Goal: Task Accomplishment & Management: Manage account settings

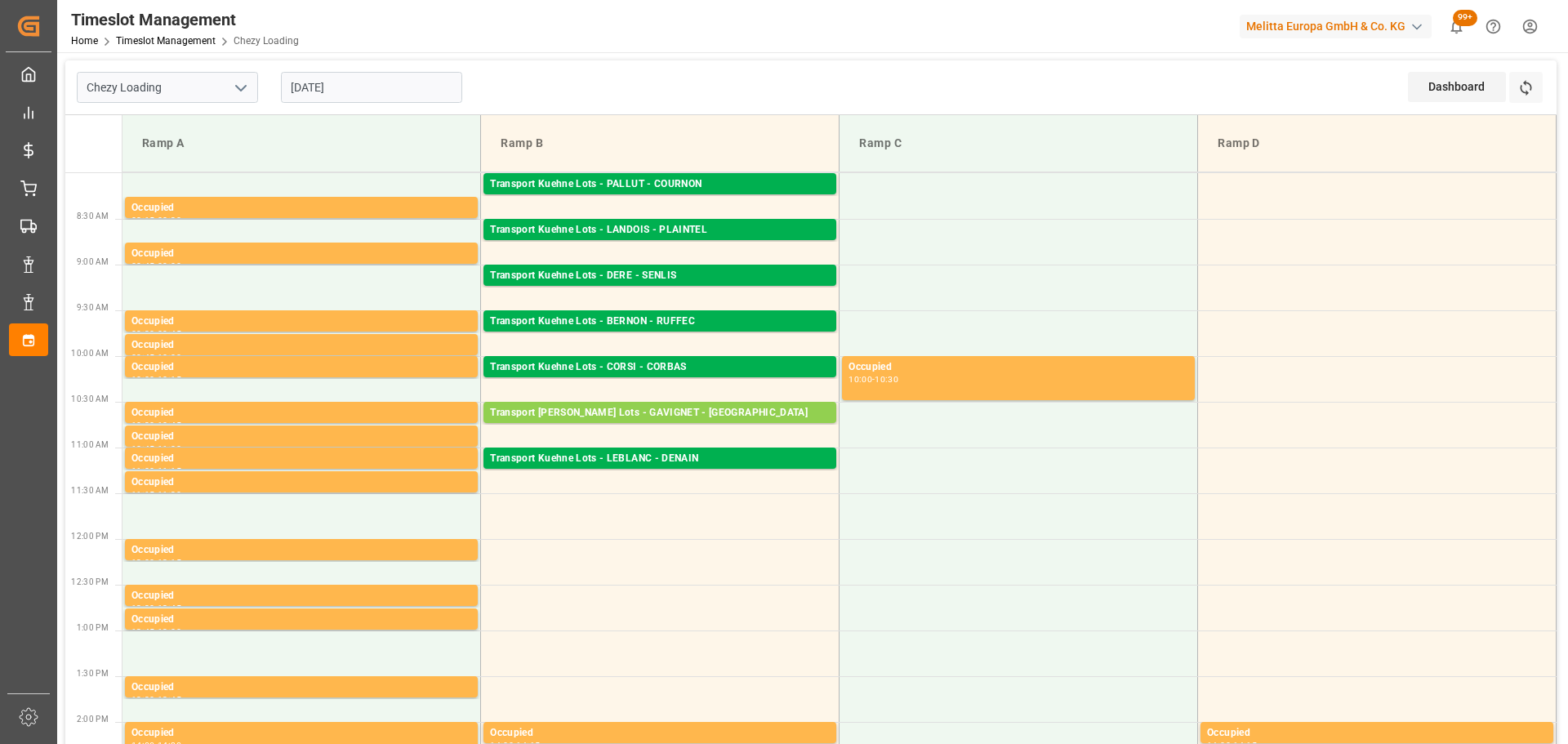
click at [361, 84] on input "[DATE]" at bounding box center [371, 87] width 181 height 31
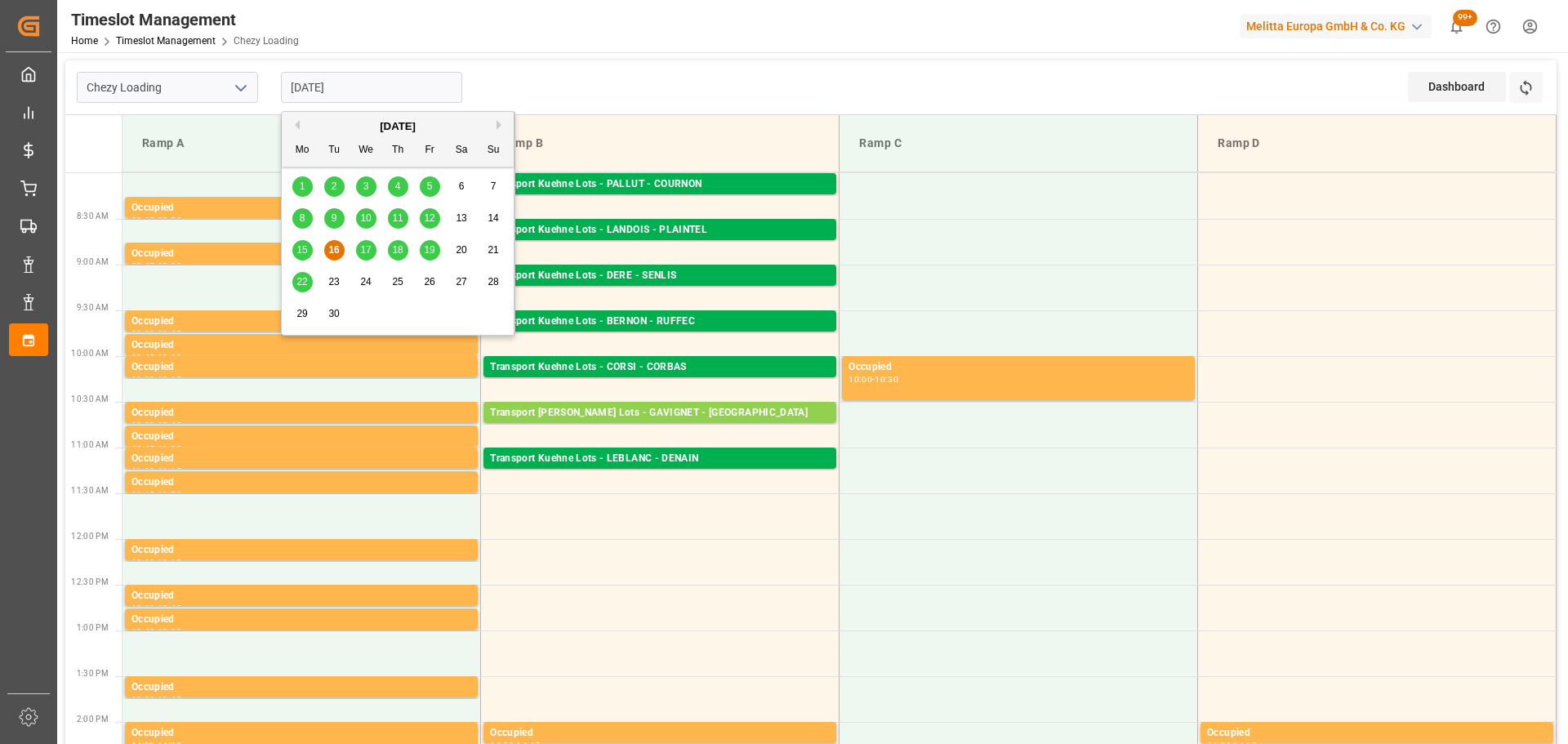
click at [369, 245] on span "17" at bounding box center [365, 251] width 11 height 12
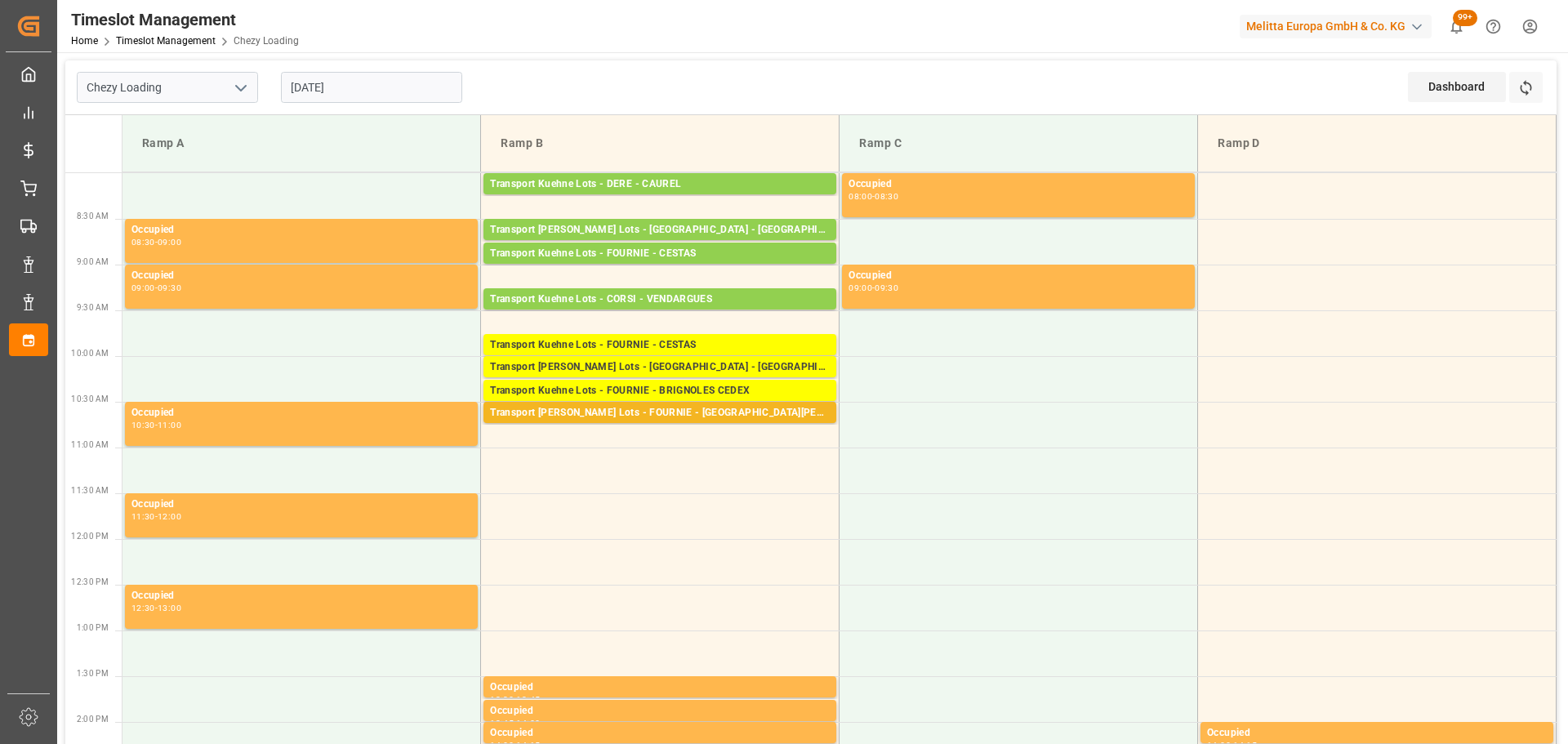
drag, startPoint x: 393, startPoint y: 80, endPoint x: 389, endPoint y: 90, distance: 10.8
click at [393, 80] on input "[DATE]" at bounding box center [371, 87] width 181 height 31
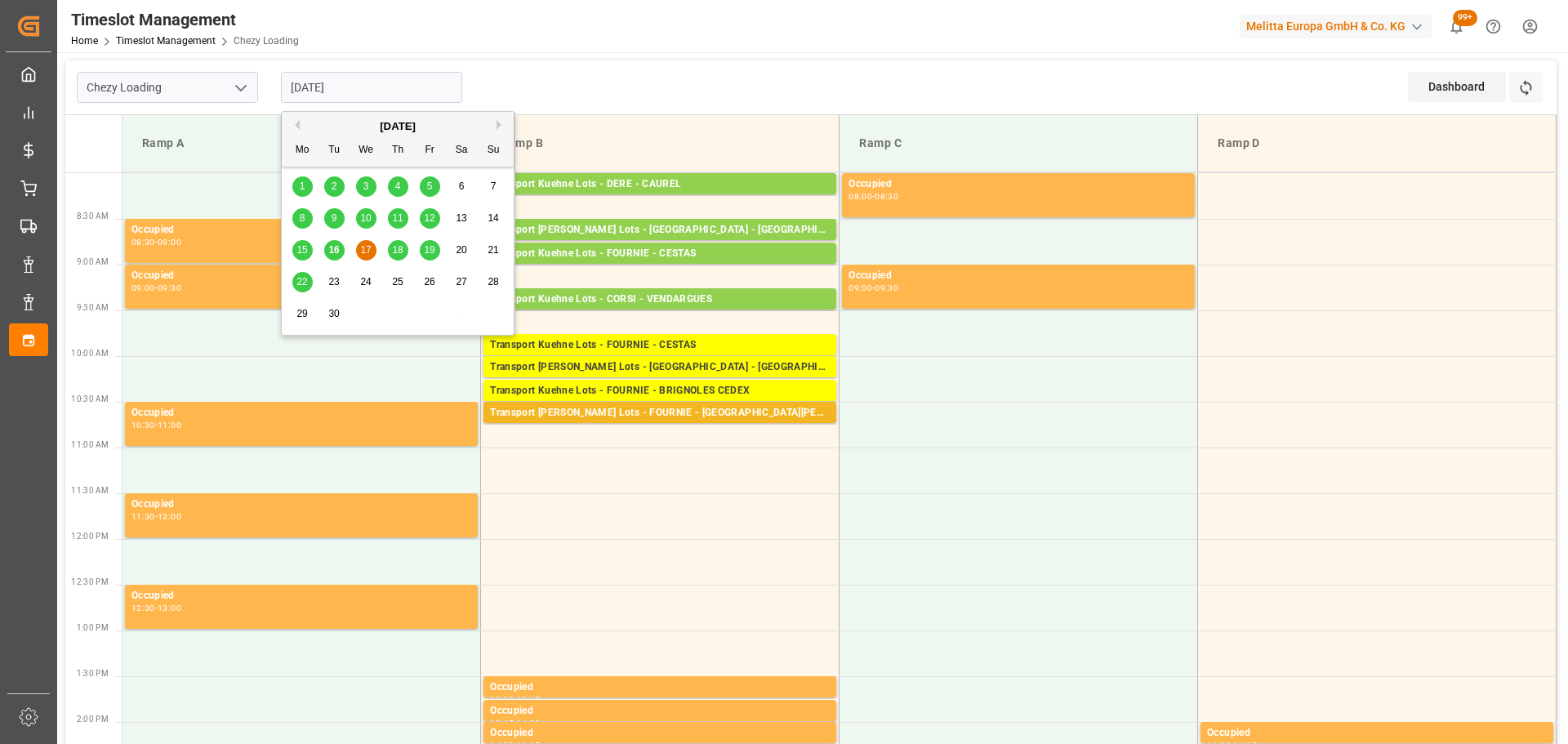
click at [337, 250] on span "16" at bounding box center [333, 251] width 11 height 12
type input "[DATE]"
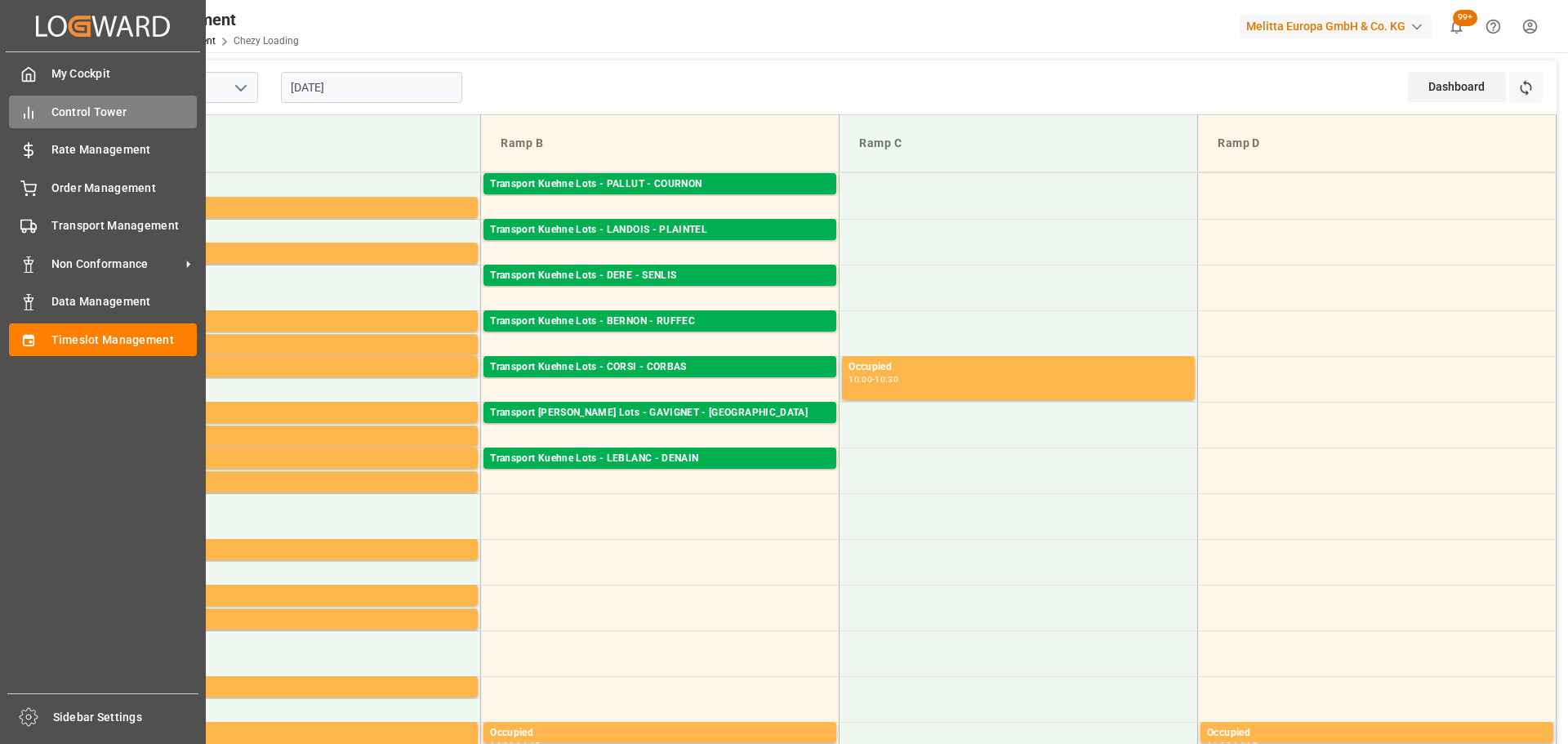
click at [83, 108] on span "Control Tower" at bounding box center [124, 112] width 147 height 17
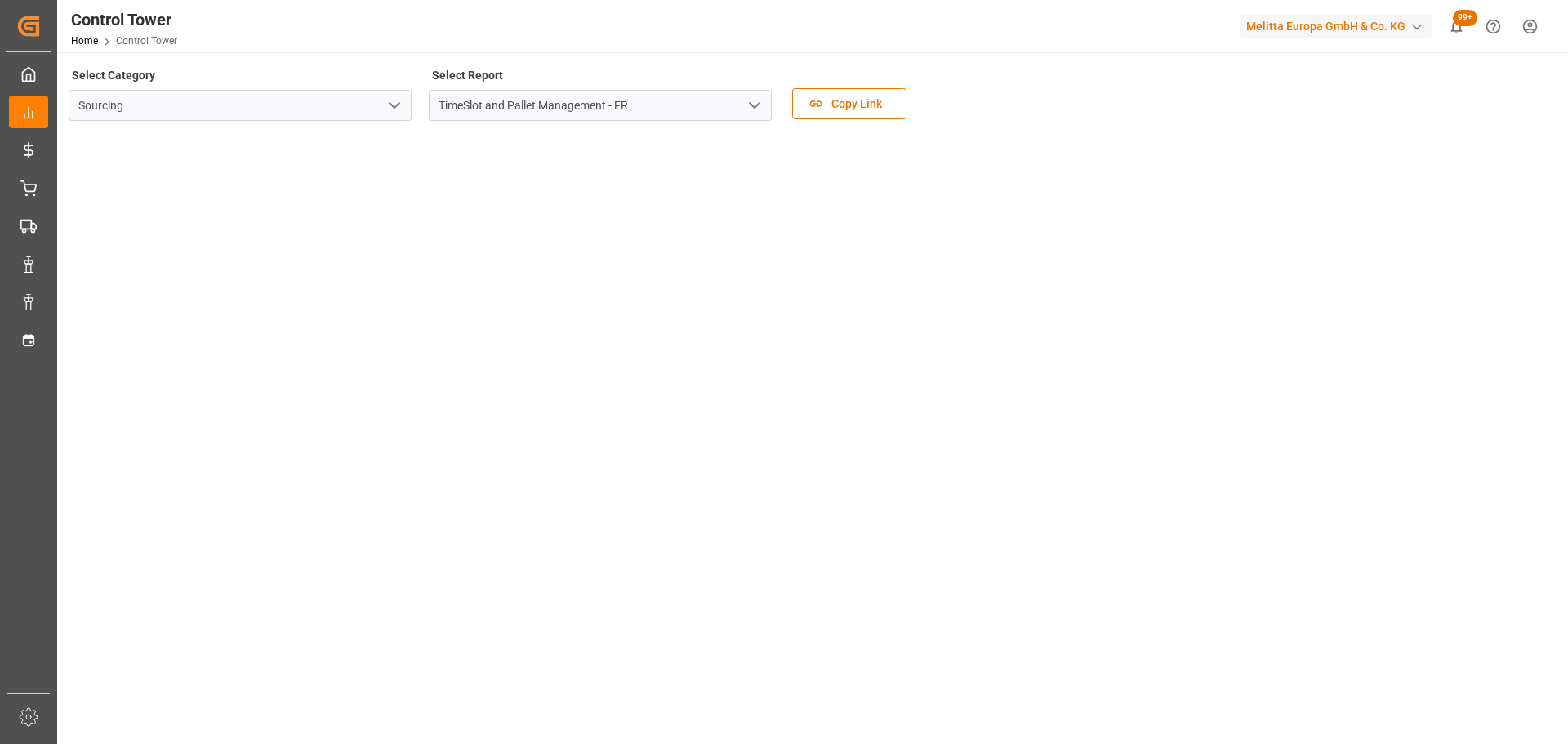
click at [1487, 342] on tableau-viz at bounding box center [811, 461] width 1482 height 654
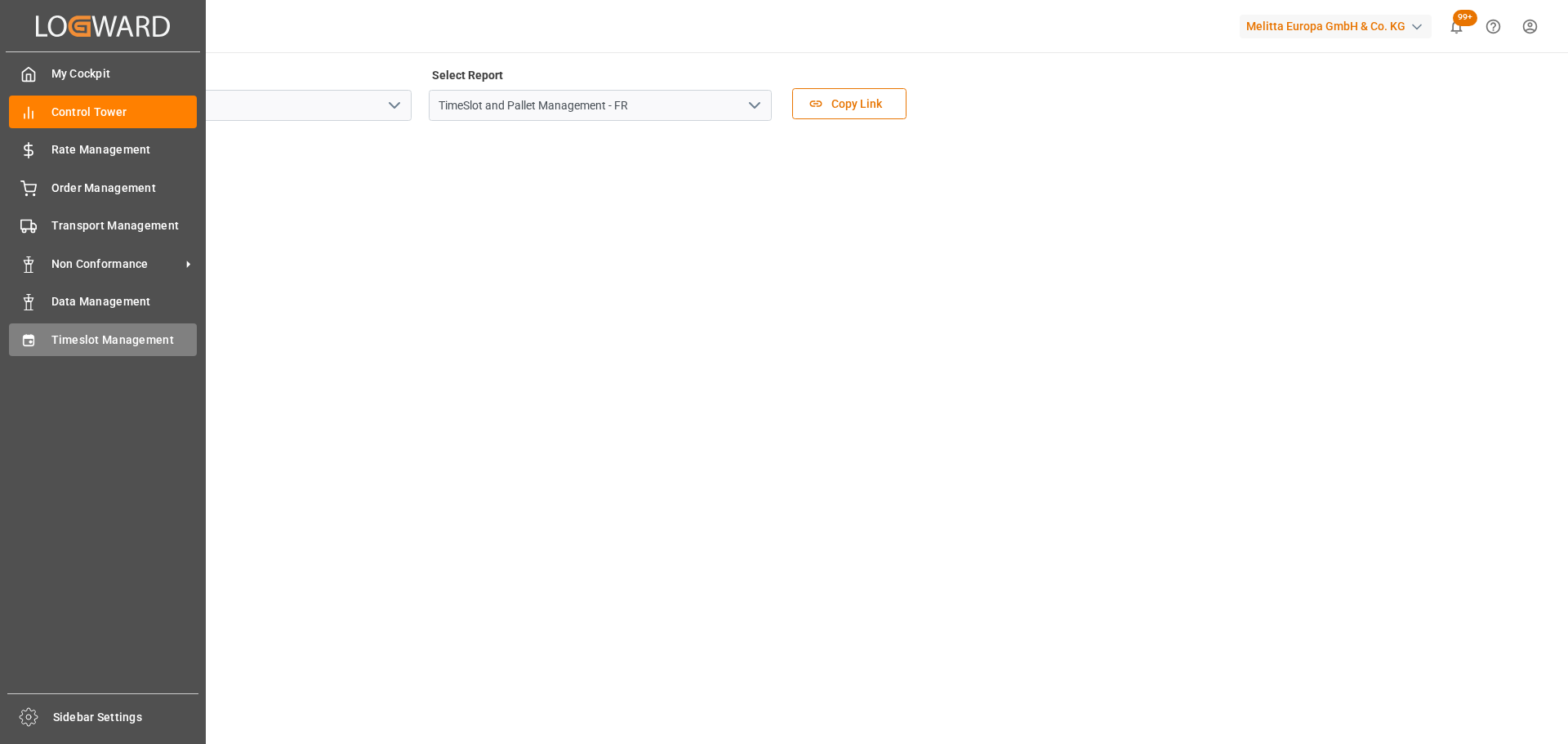
click at [82, 337] on span "Timeslot Management" at bounding box center [124, 340] width 147 height 17
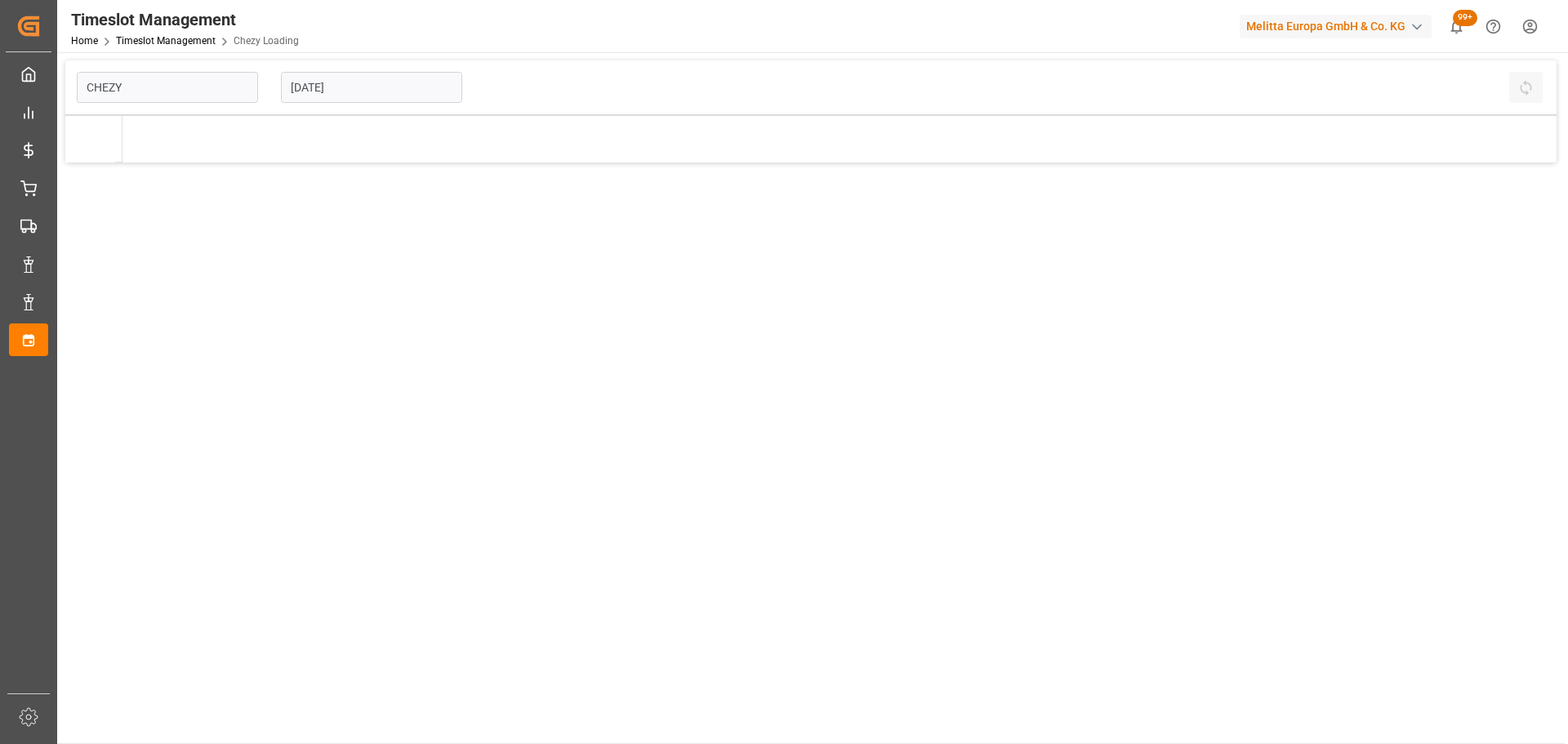
type input "Chezy Loading"
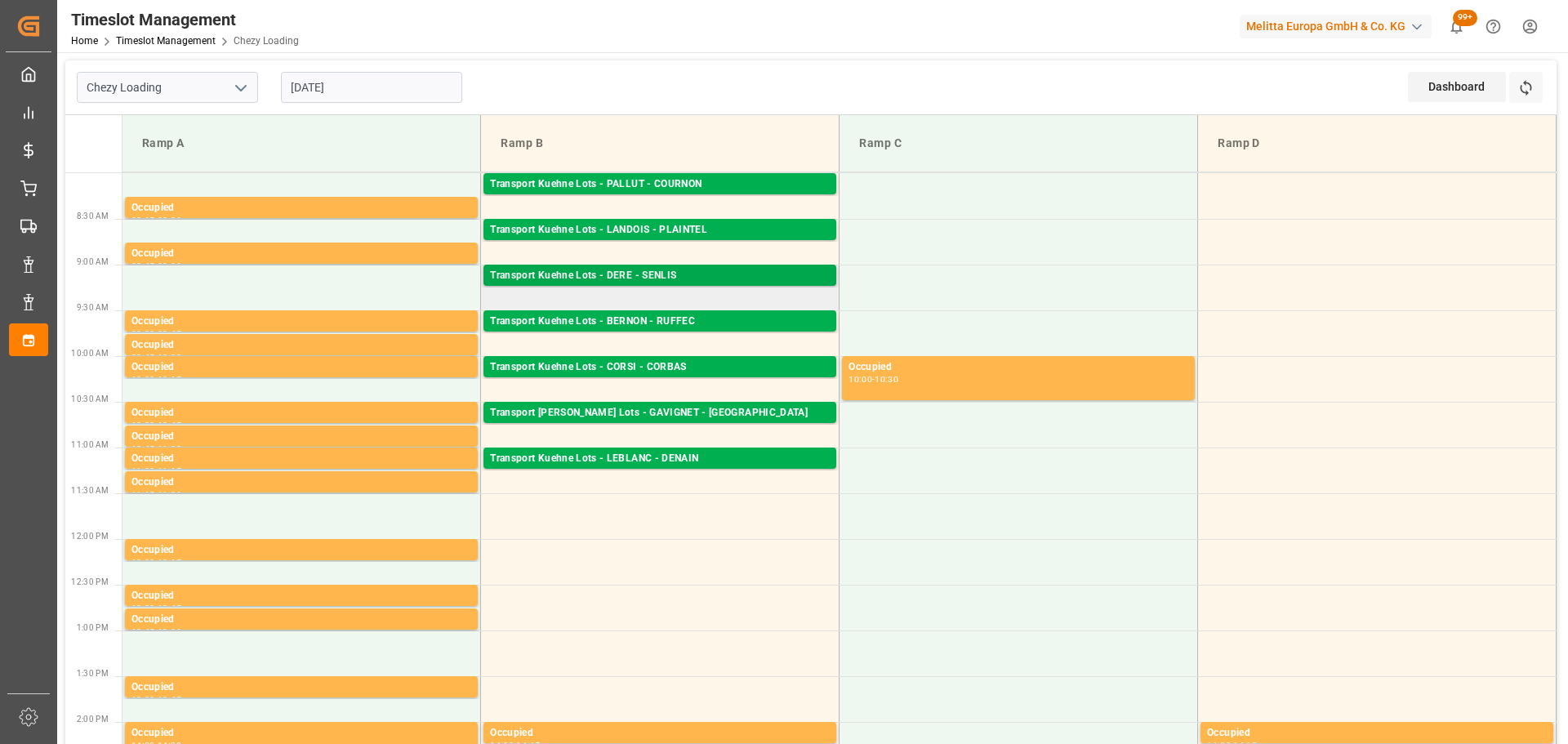
click at [632, 276] on div "Transport Kuehne Lots - DERE - SENLIS" at bounding box center [660, 276] width 340 height 17
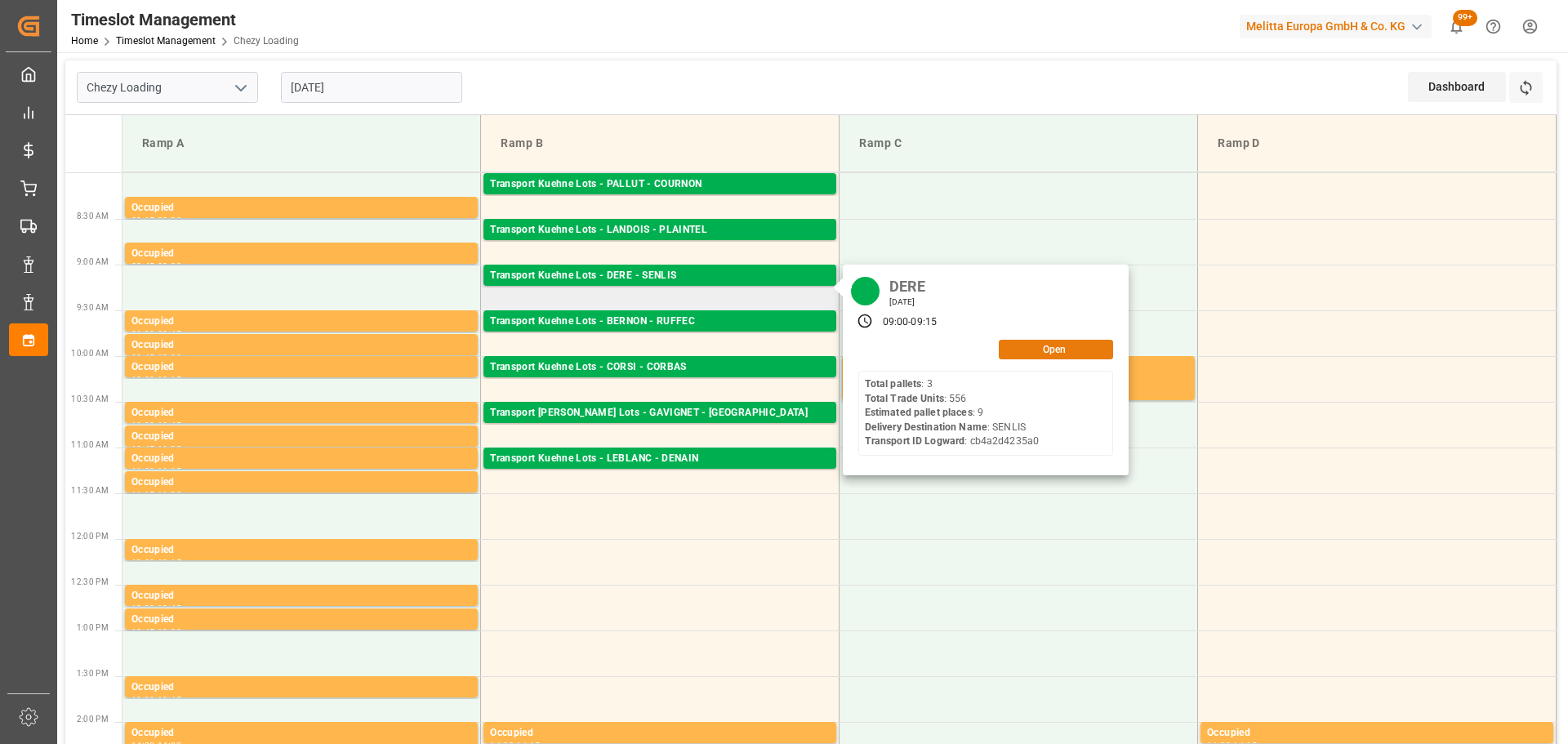
click at [1067, 350] on button "Open" at bounding box center [1055, 349] width 115 height 19
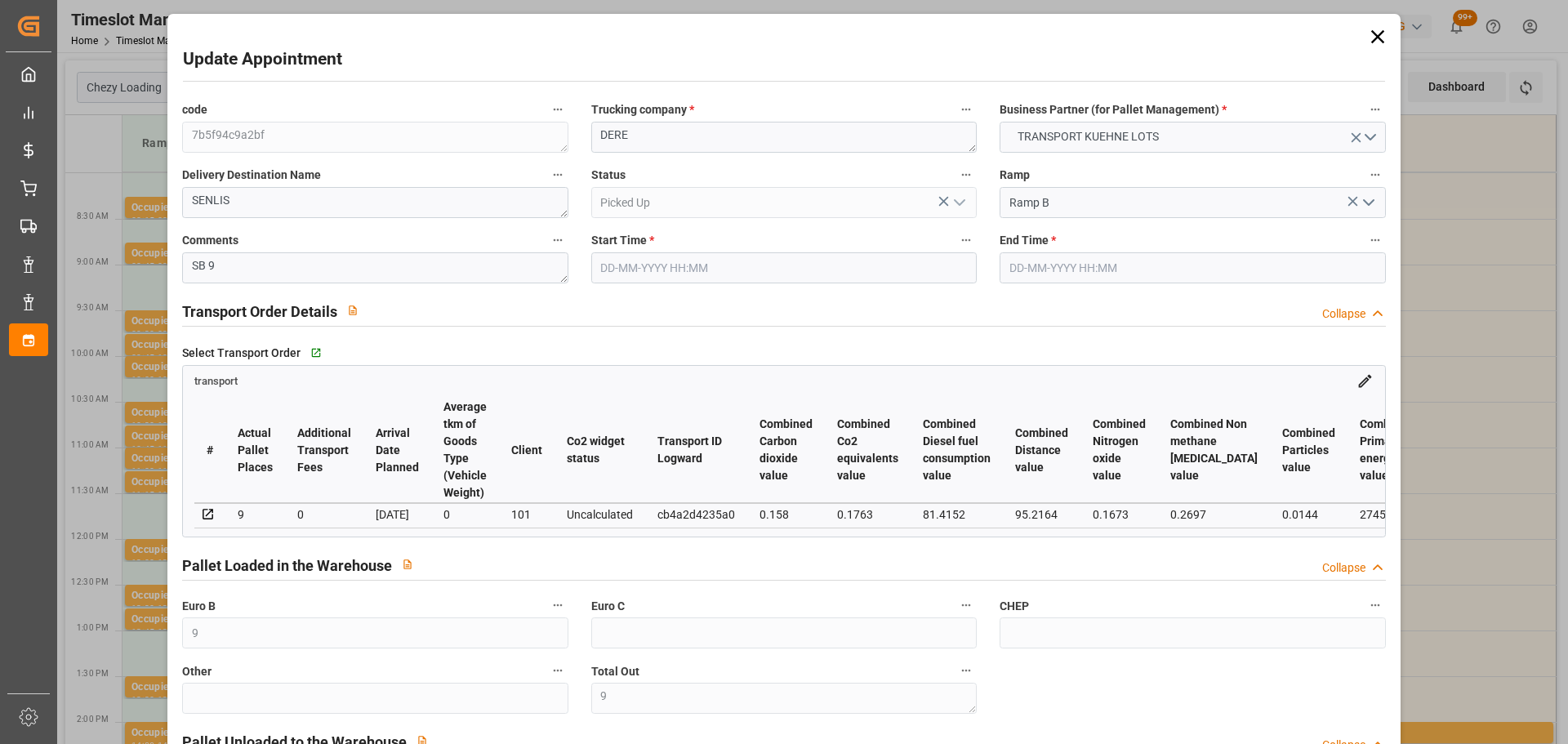
type input "[DATE] 09:00"
type input "[DATE] 09:15"
type input "[DATE] 13:13"
type input "[DATE] 11:30"
type input "[DATE]"
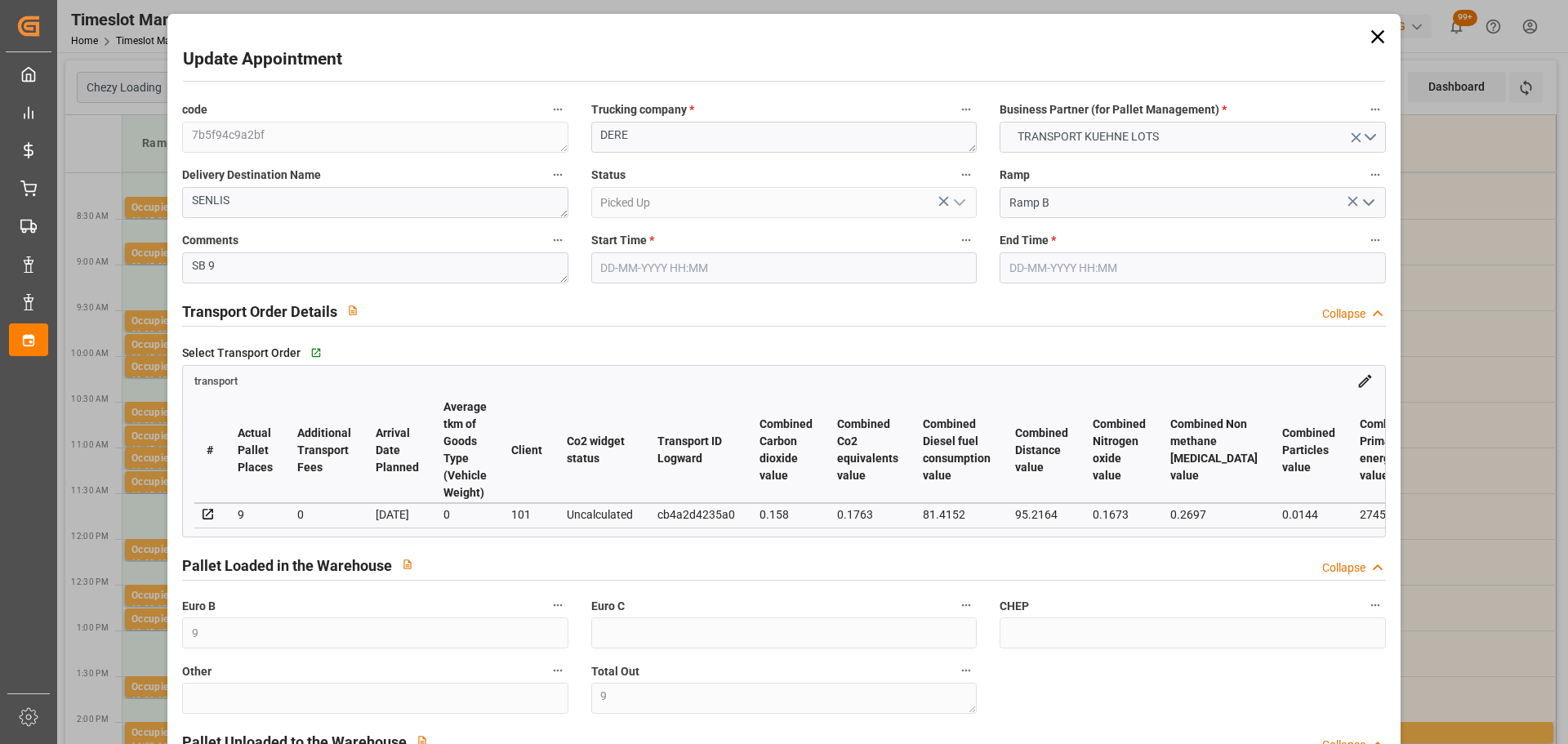
type input "[DATE]"
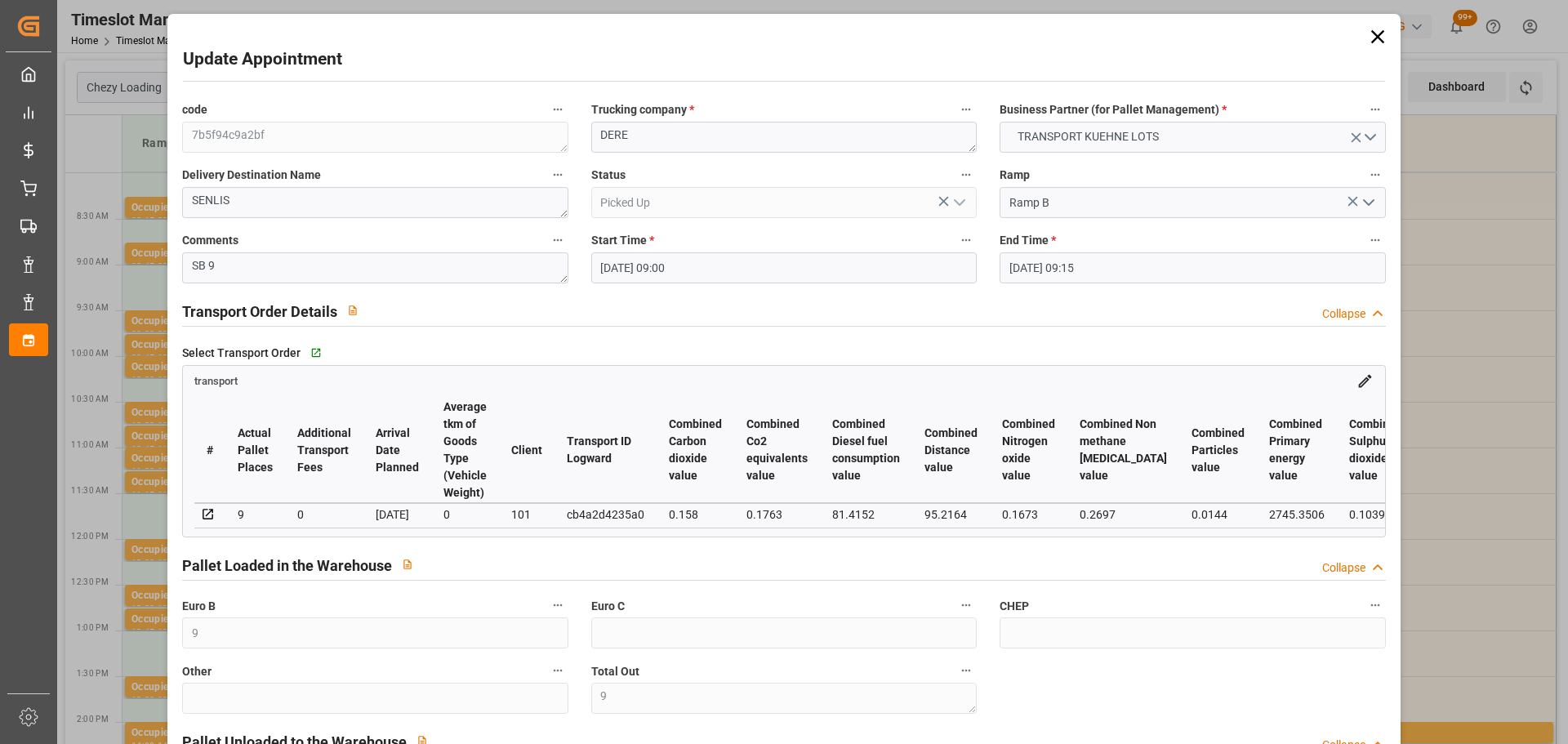
click at [1375, 43] on icon at bounding box center [1377, 36] width 23 height 23
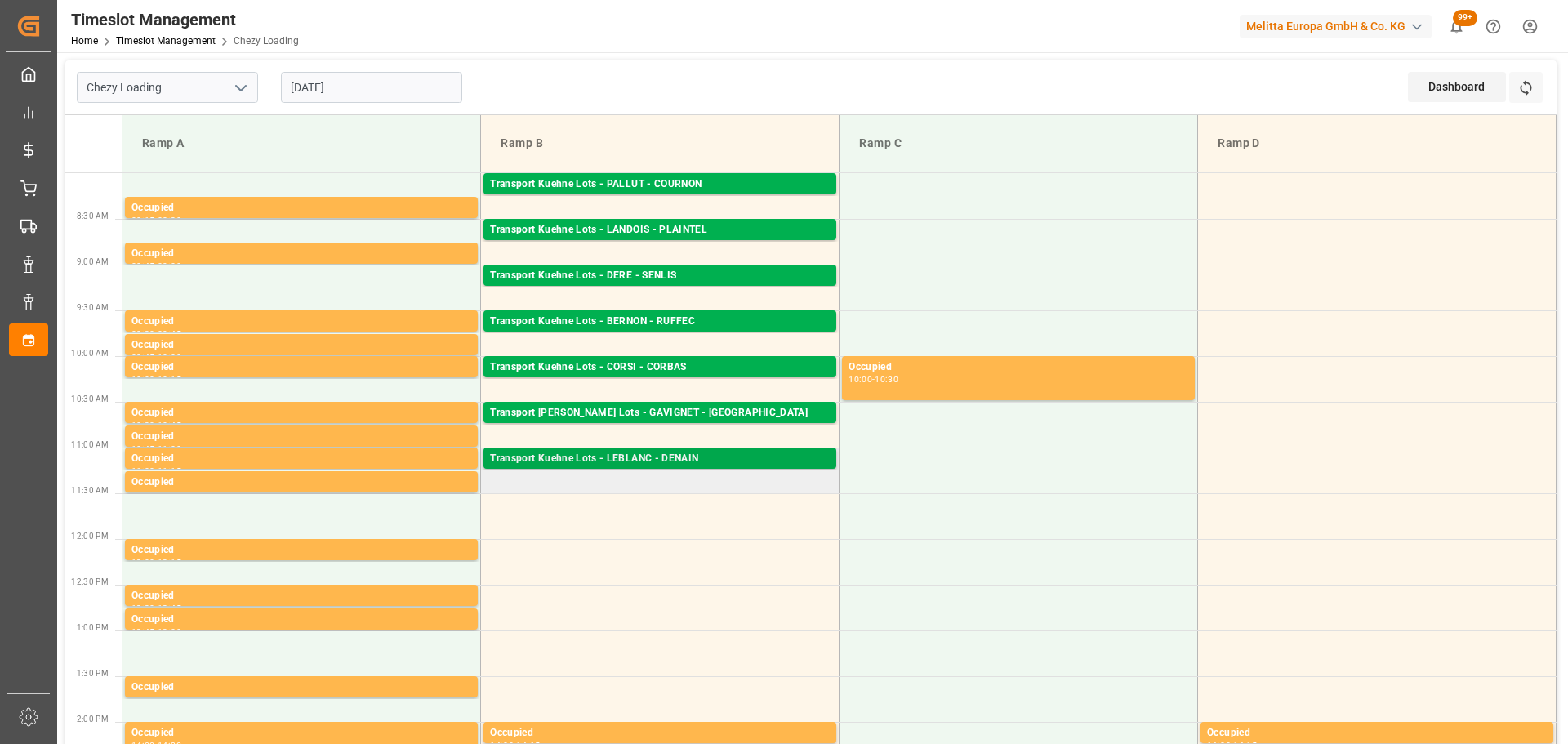
click at [638, 458] on div "Transport Kuehne Lots - LEBLANC - DENAIN" at bounding box center [660, 459] width 340 height 17
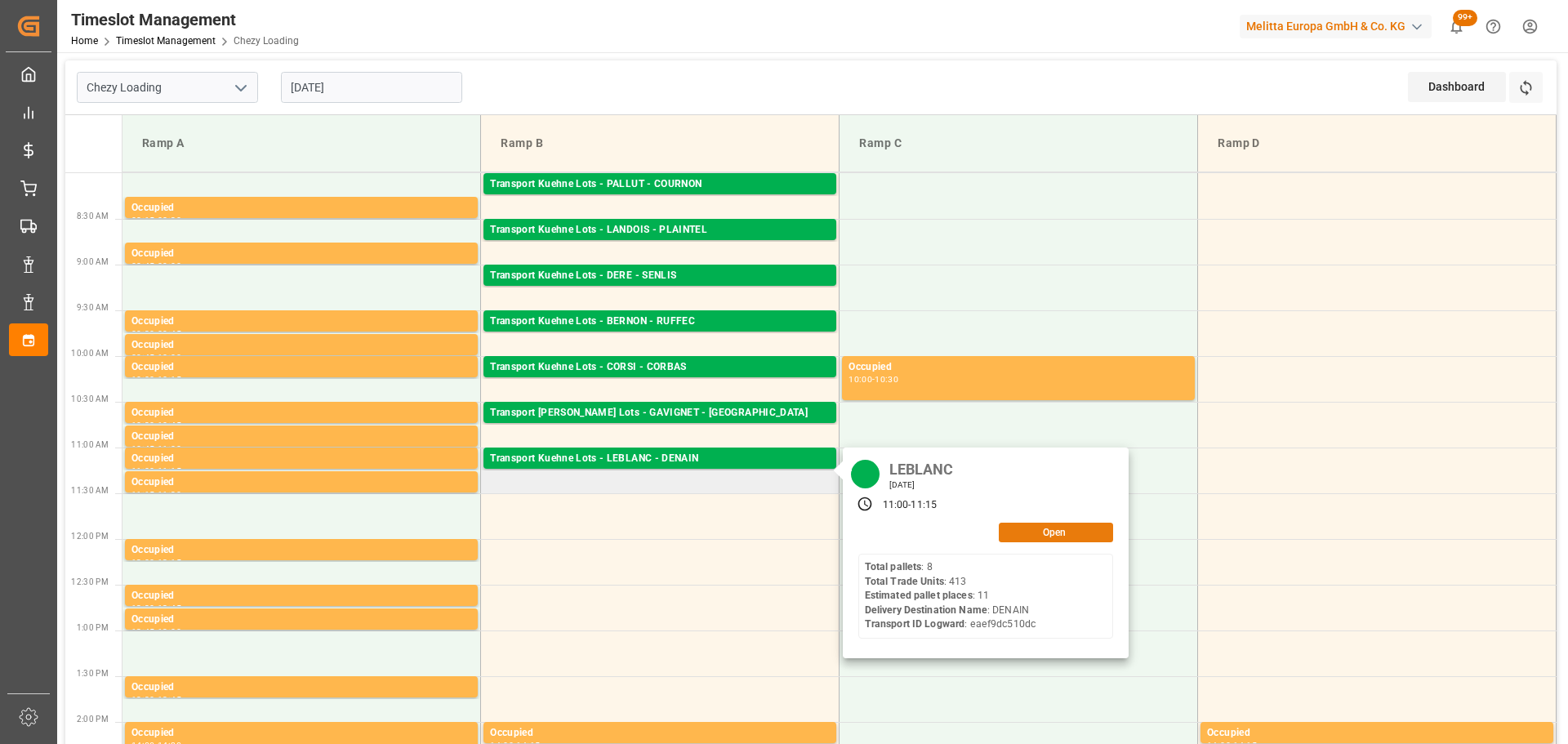
click at [1044, 530] on button "Open" at bounding box center [1055, 532] width 115 height 19
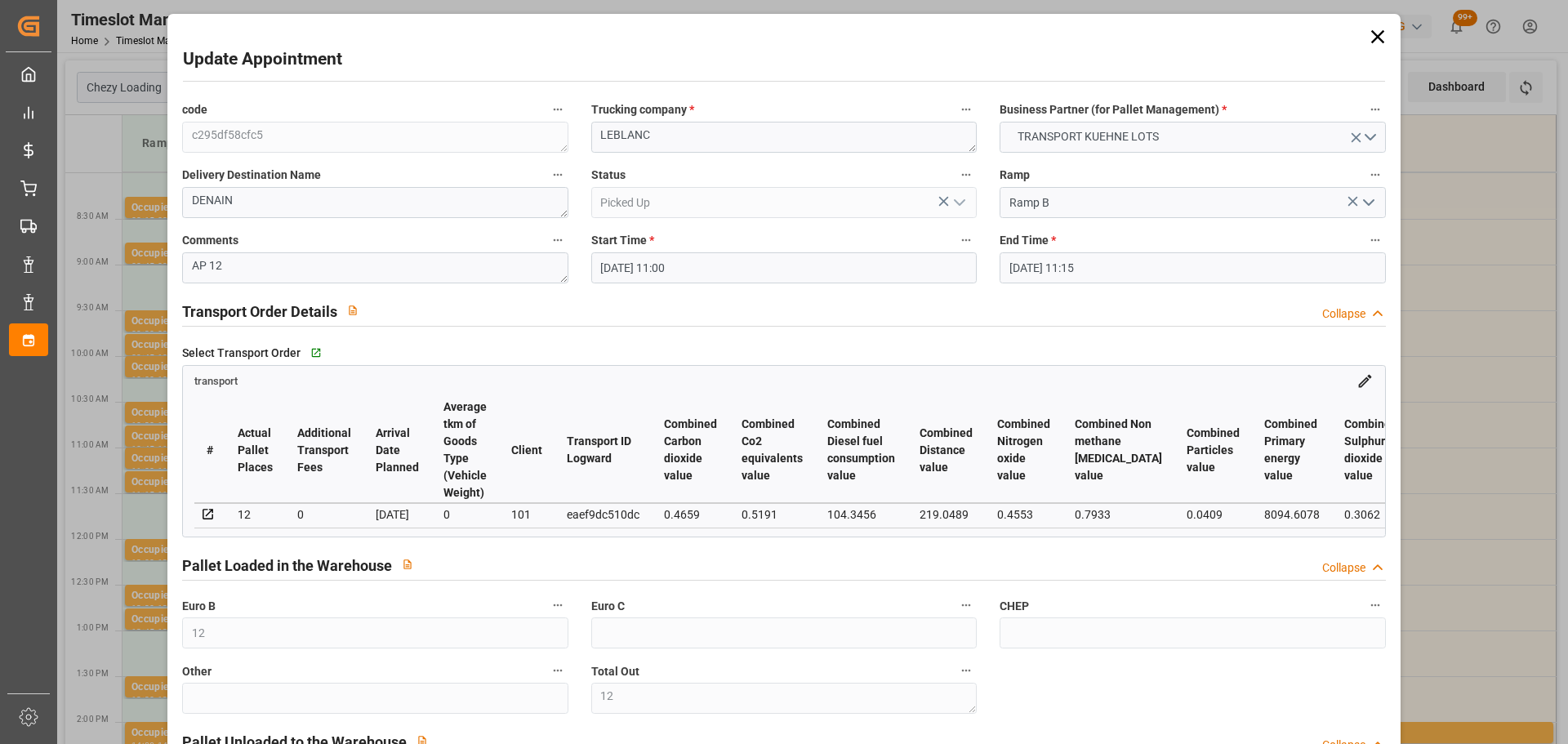
click at [1372, 32] on icon at bounding box center [1377, 36] width 23 height 23
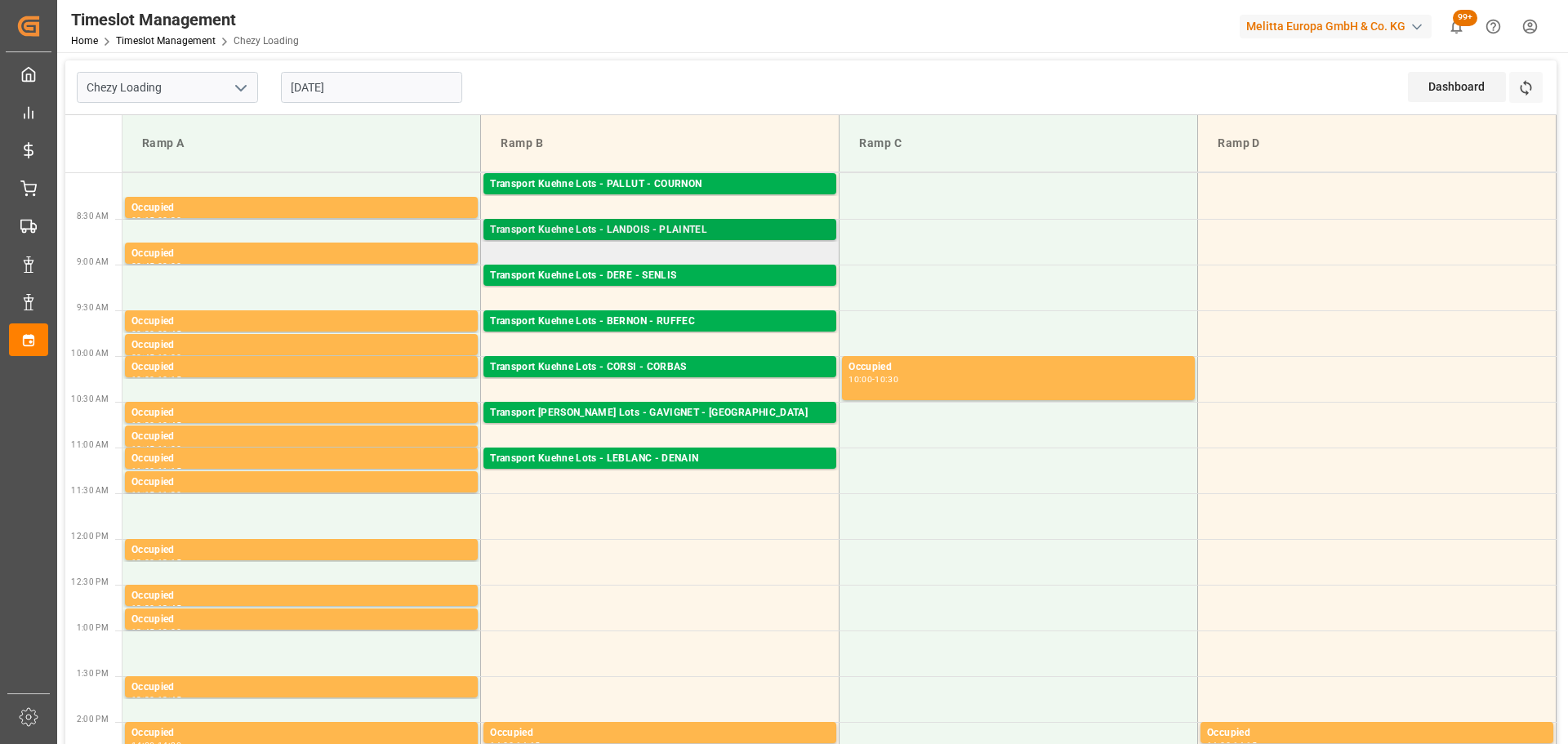
click at [660, 229] on div "Transport Kuehne Lots - LANDOIS - PLAINTEL" at bounding box center [660, 230] width 340 height 17
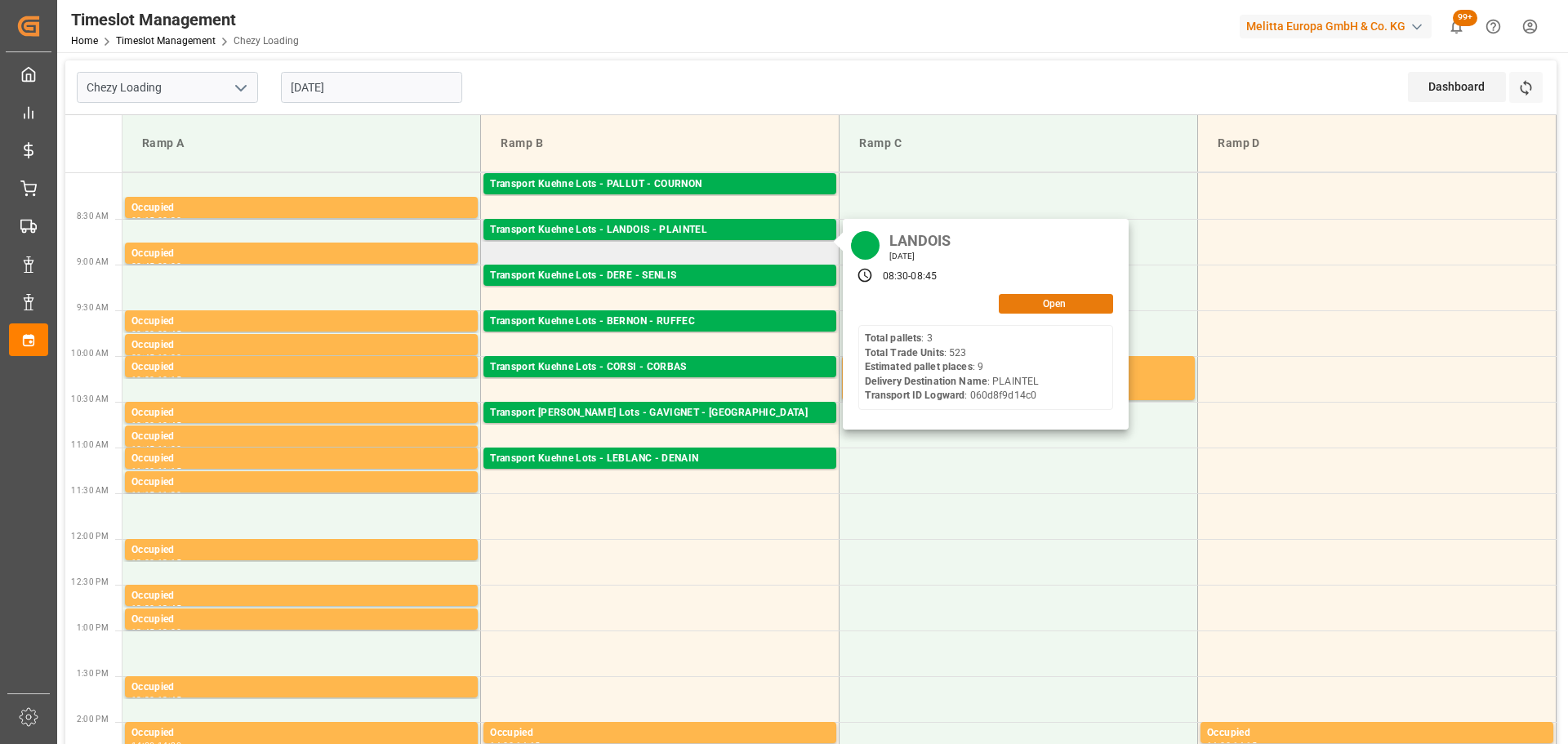
click at [1054, 305] on button "Open" at bounding box center [1055, 303] width 115 height 19
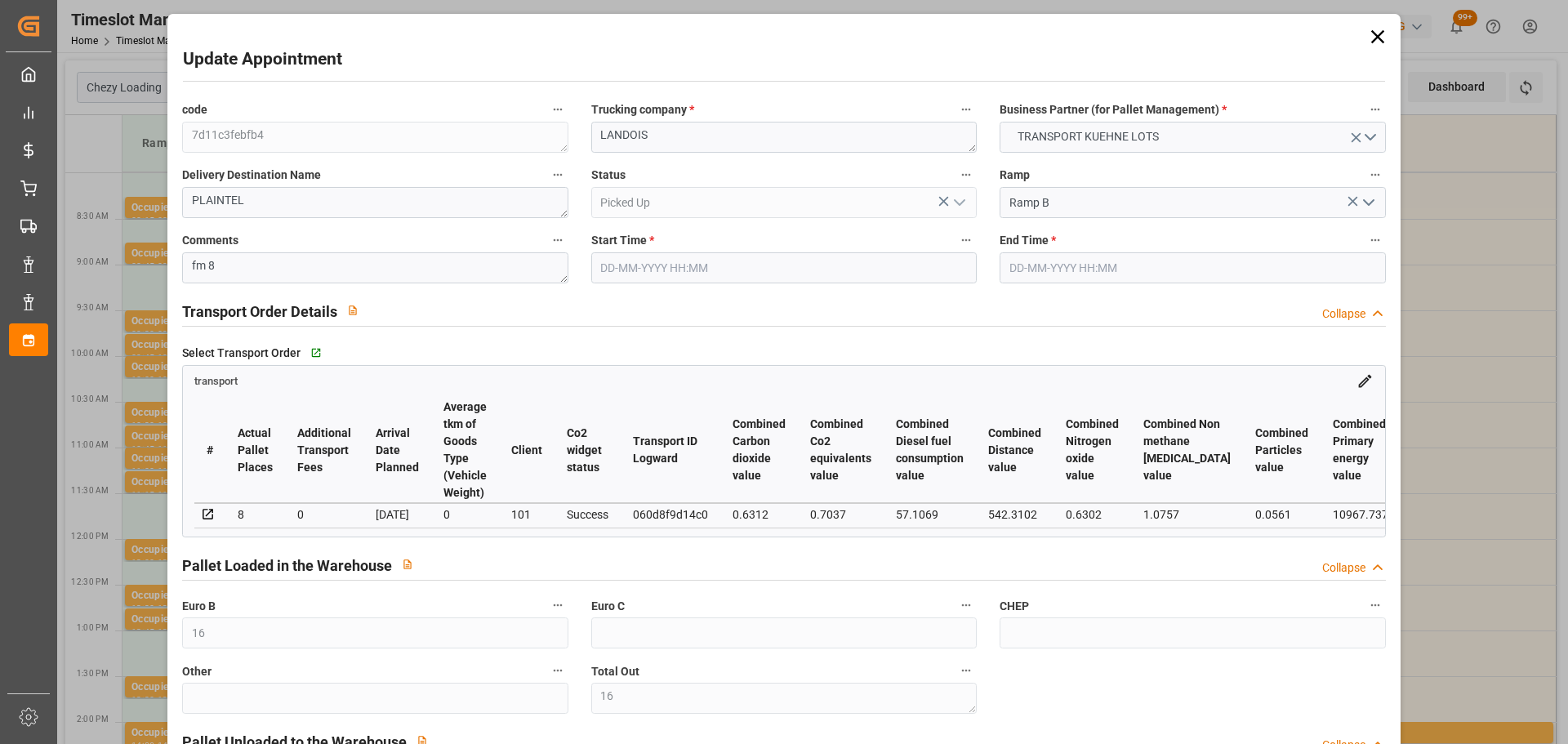
type input "[DATE] 08:30"
type input "[DATE] 08:45"
type input "[DATE] 13:09"
type input "[DATE] 11:28"
type input "[DATE]"
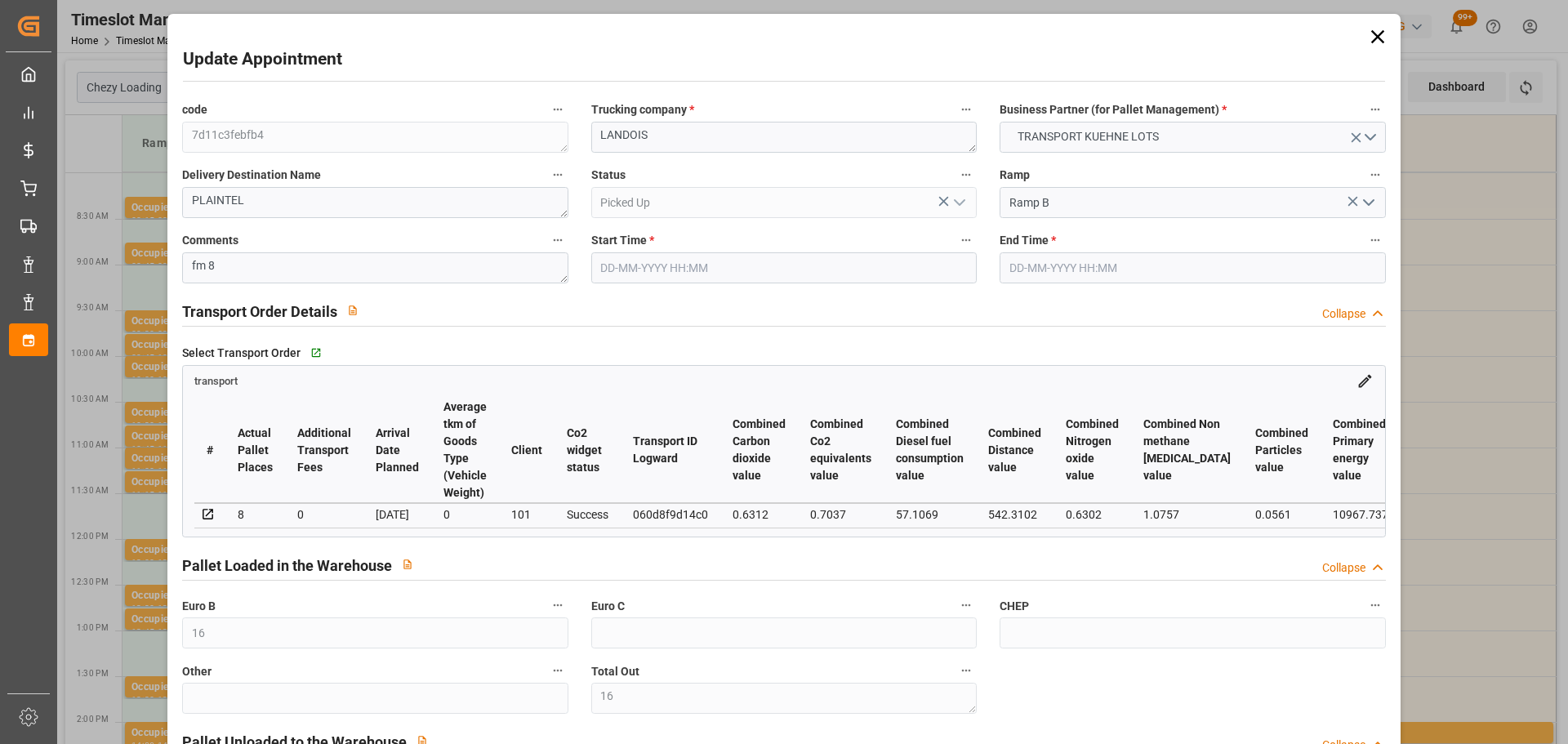
type input "[DATE]"
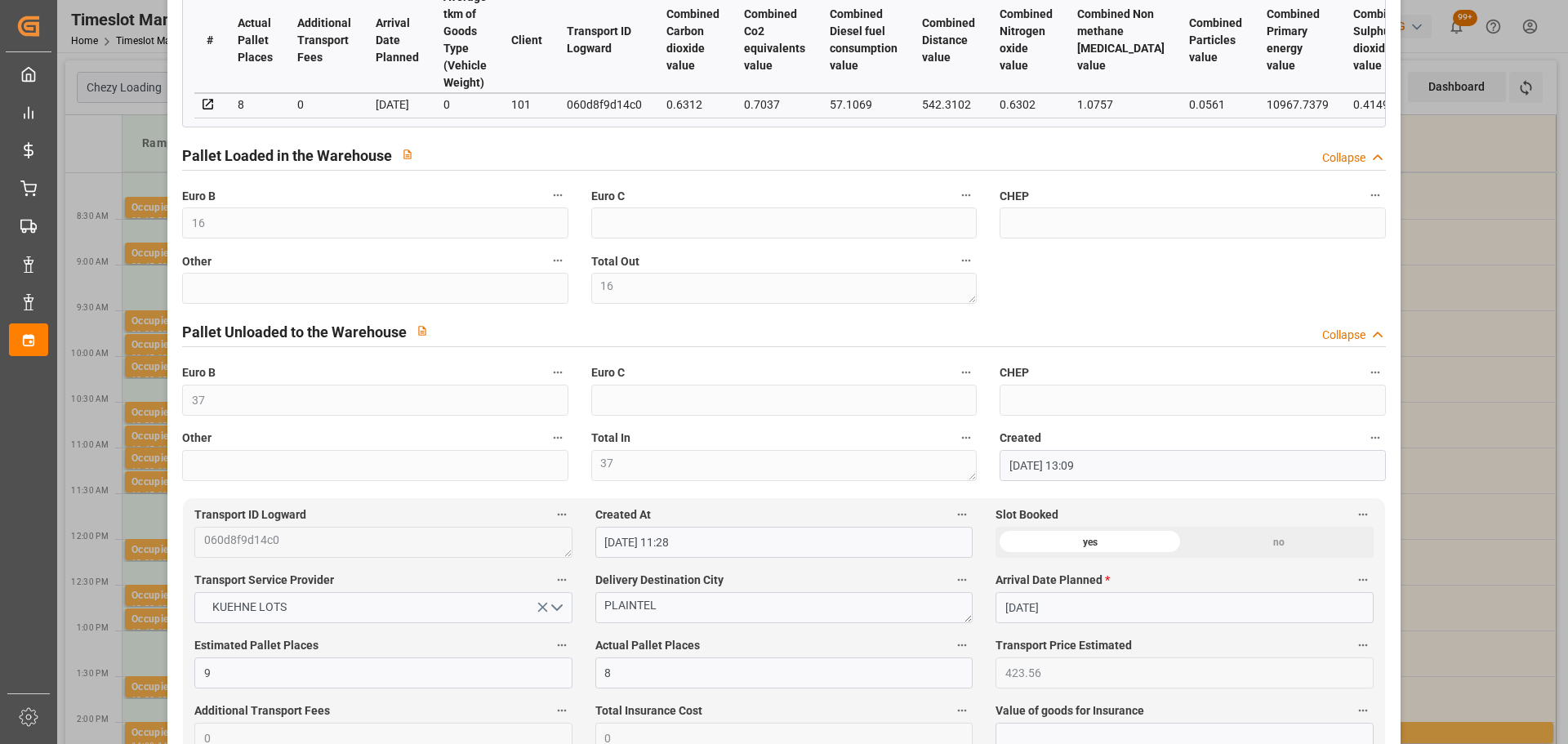
scroll to position [409, 0]
click at [1476, 297] on div "Update Appointment code 7d11c3febfb4 Trucking company * LANDOIS Business Partne…" at bounding box center [784, 372] width 1568 height 744
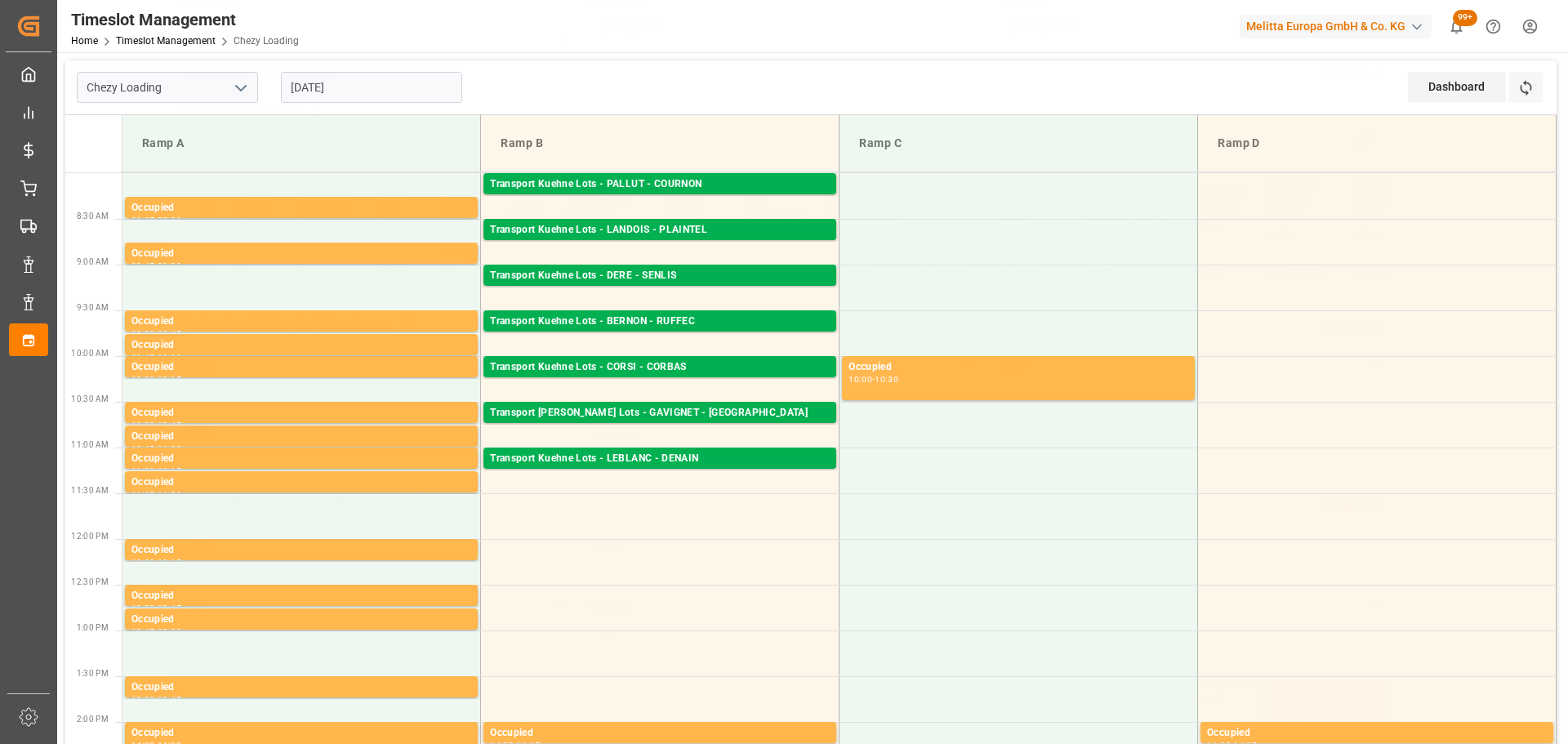
scroll to position [246, 0]
click at [640, 322] on div "Transport Kuehne Lots - BERNON - RUFFEC" at bounding box center [660, 322] width 340 height 17
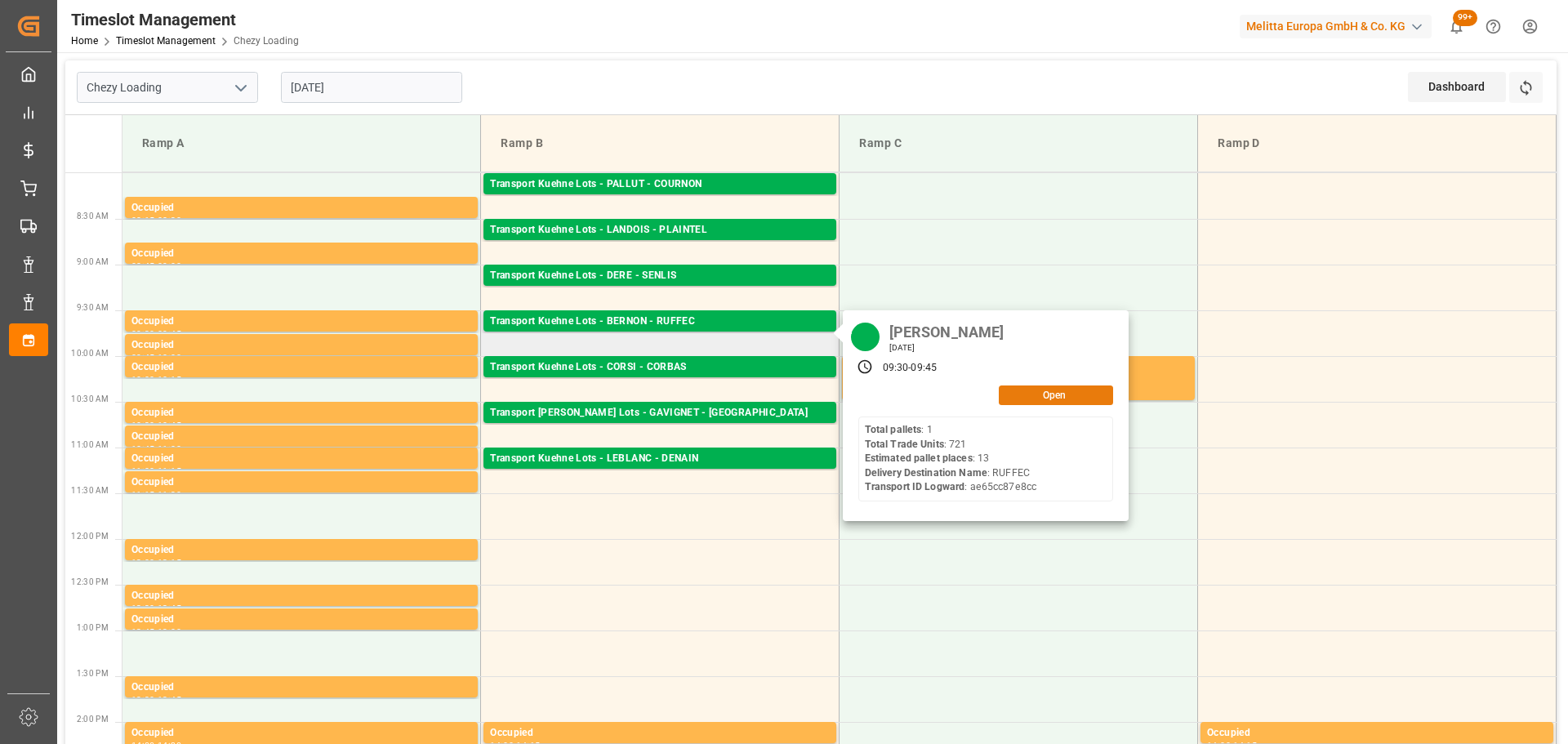
click at [1050, 393] on button "Open" at bounding box center [1055, 395] width 115 height 19
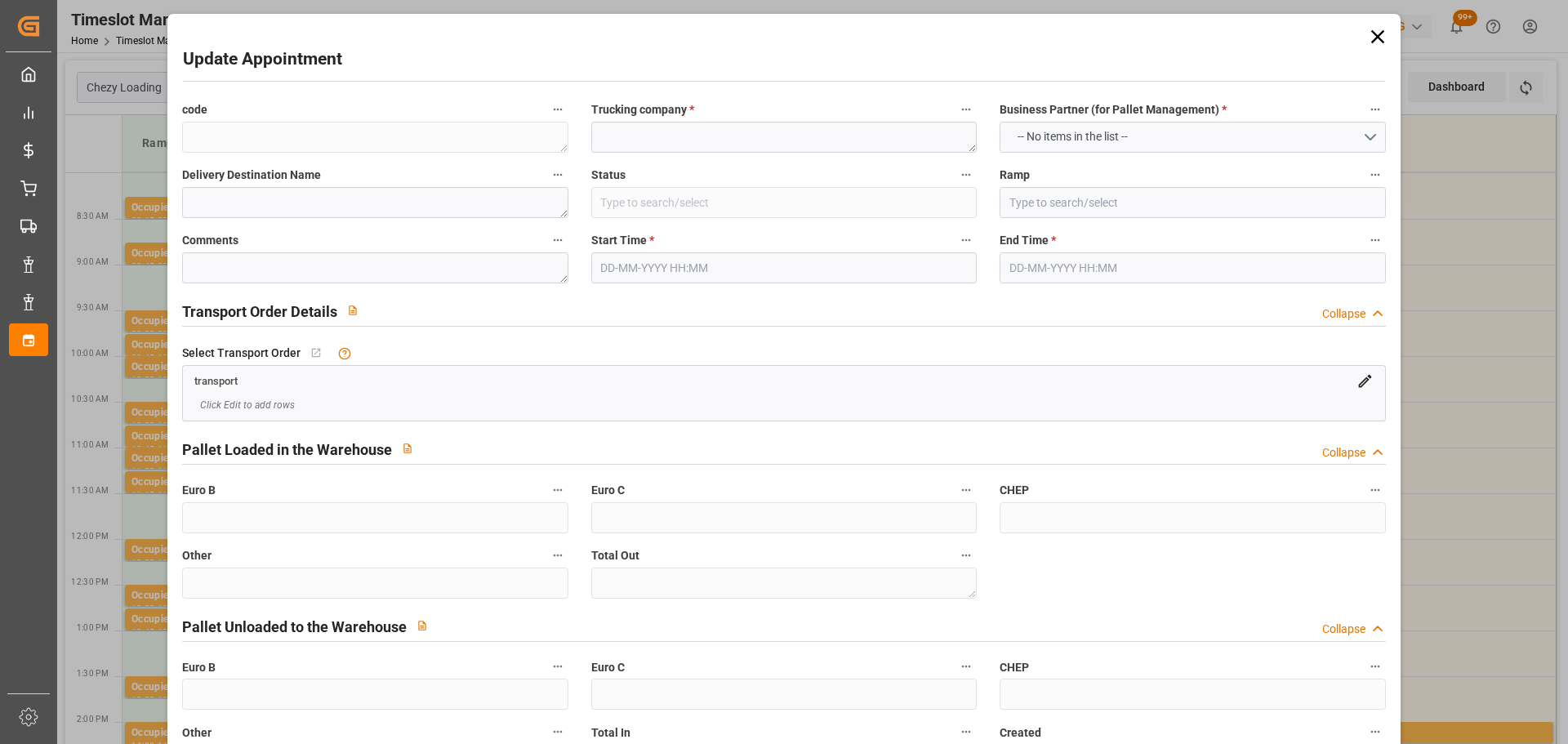
type textarea "5b92baa4cc48"
type textarea "[PERSON_NAME]"
type textarea "RUFFEC"
type input "Picked Up"
type input "Ramp B"
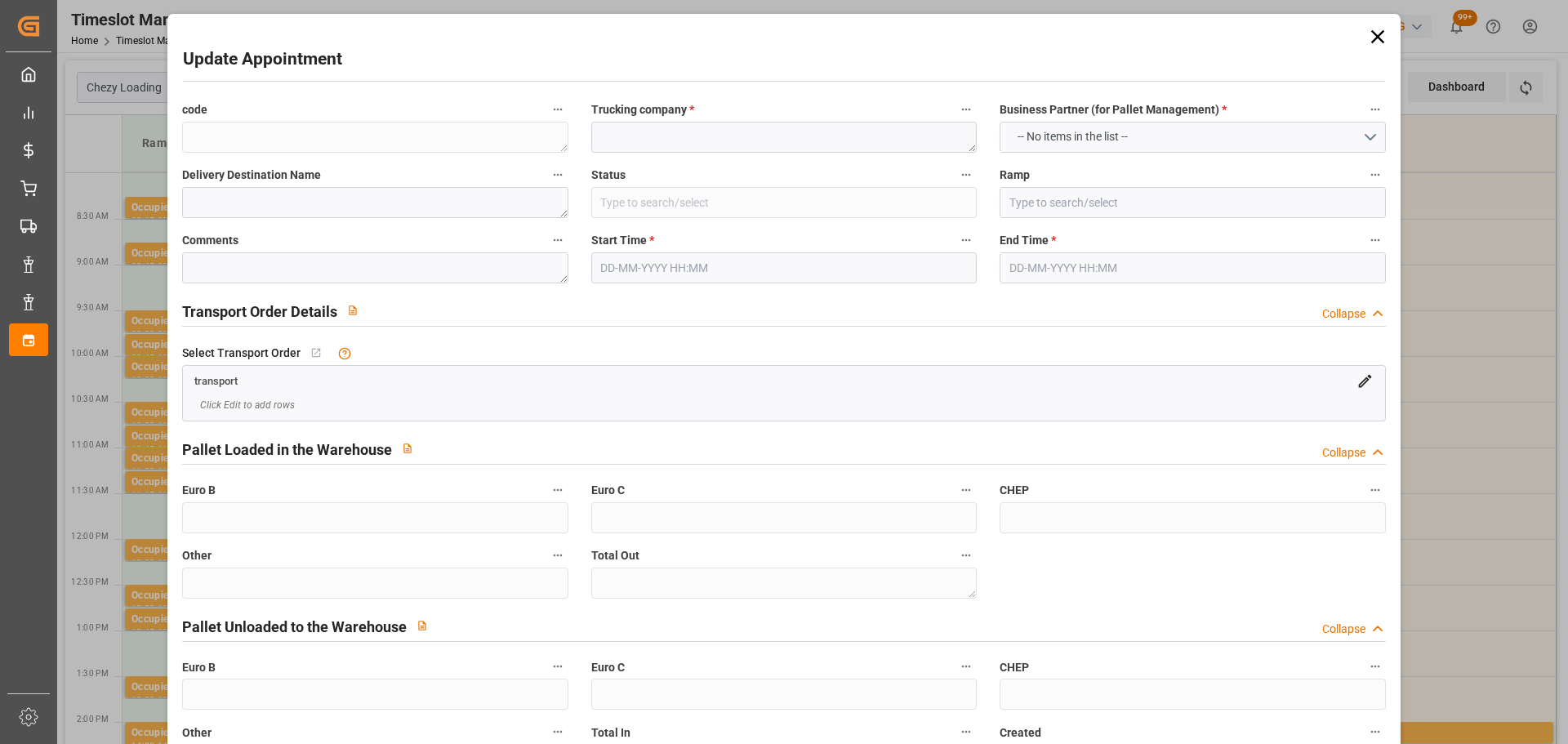
type textarea "ap 10"
type textarea "42"
type textarea "0"
type textarea "ae65cc87e8cc"
type textarea "RUFFEC"
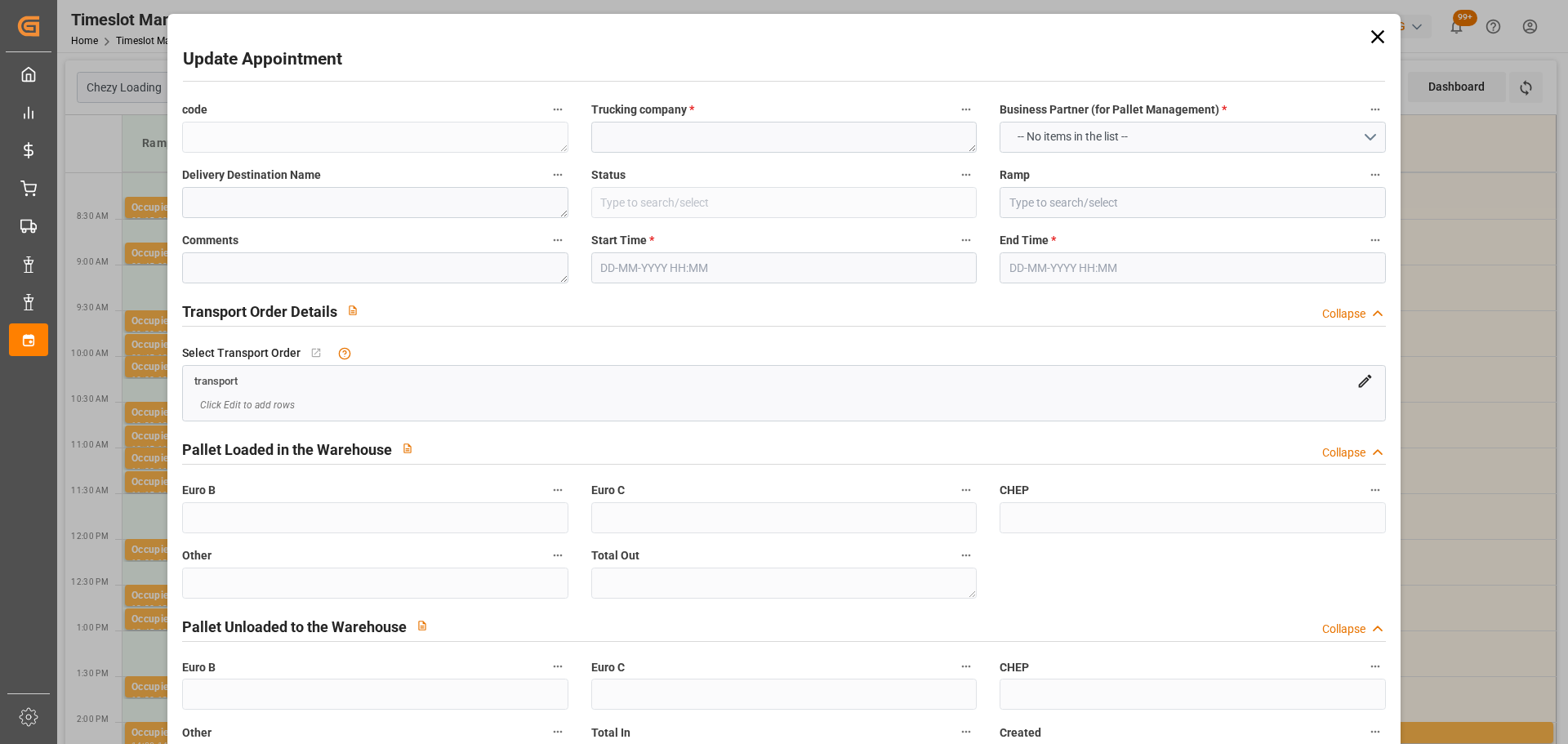
type textarea "0000722524"
type textarea "5b92baa4cc48"
type textarea "FR-02570"
type textarea "FR"
type input "Road"
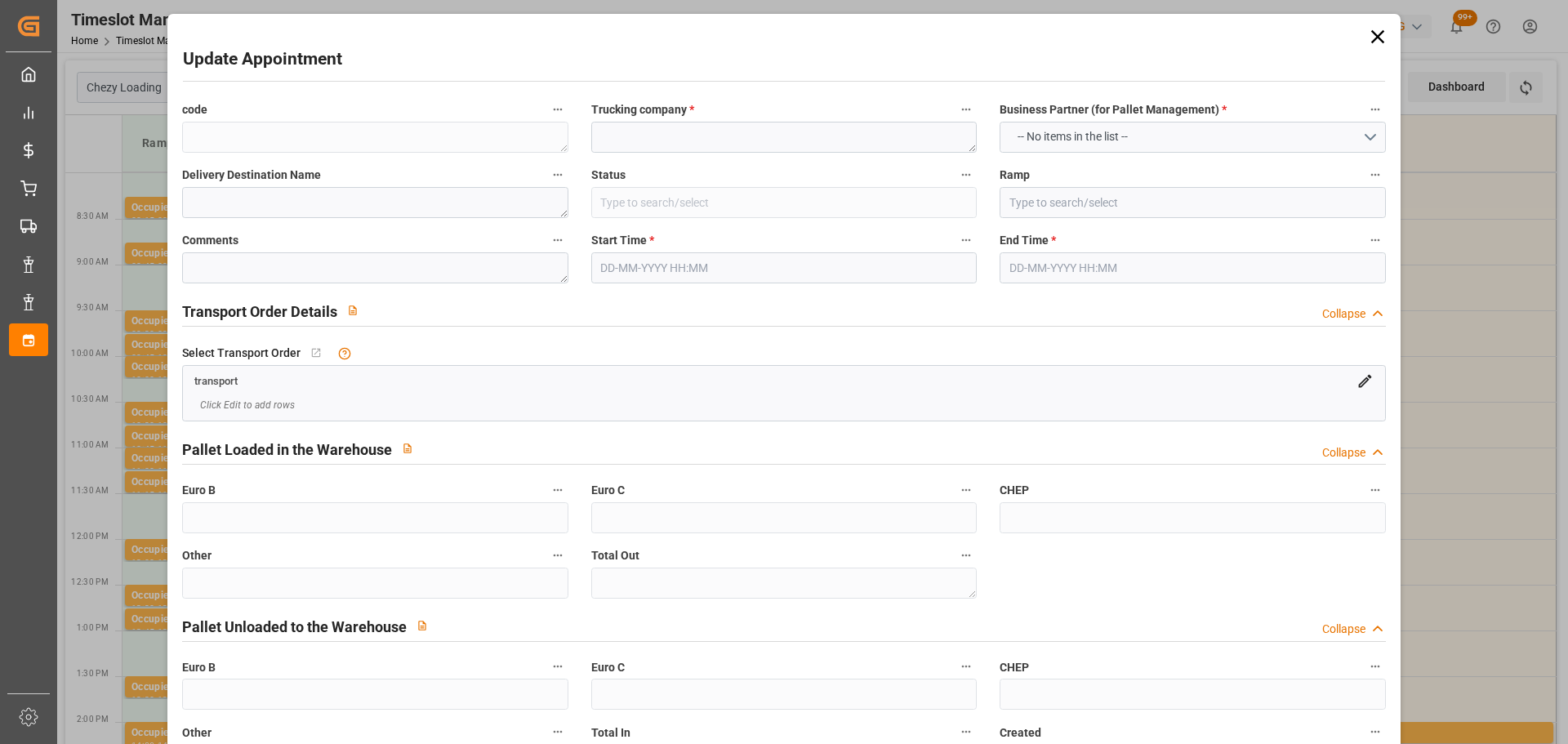
type input "FR"
type input "02570"
type input "FR"
type input "16700"
type input "Partial Load"
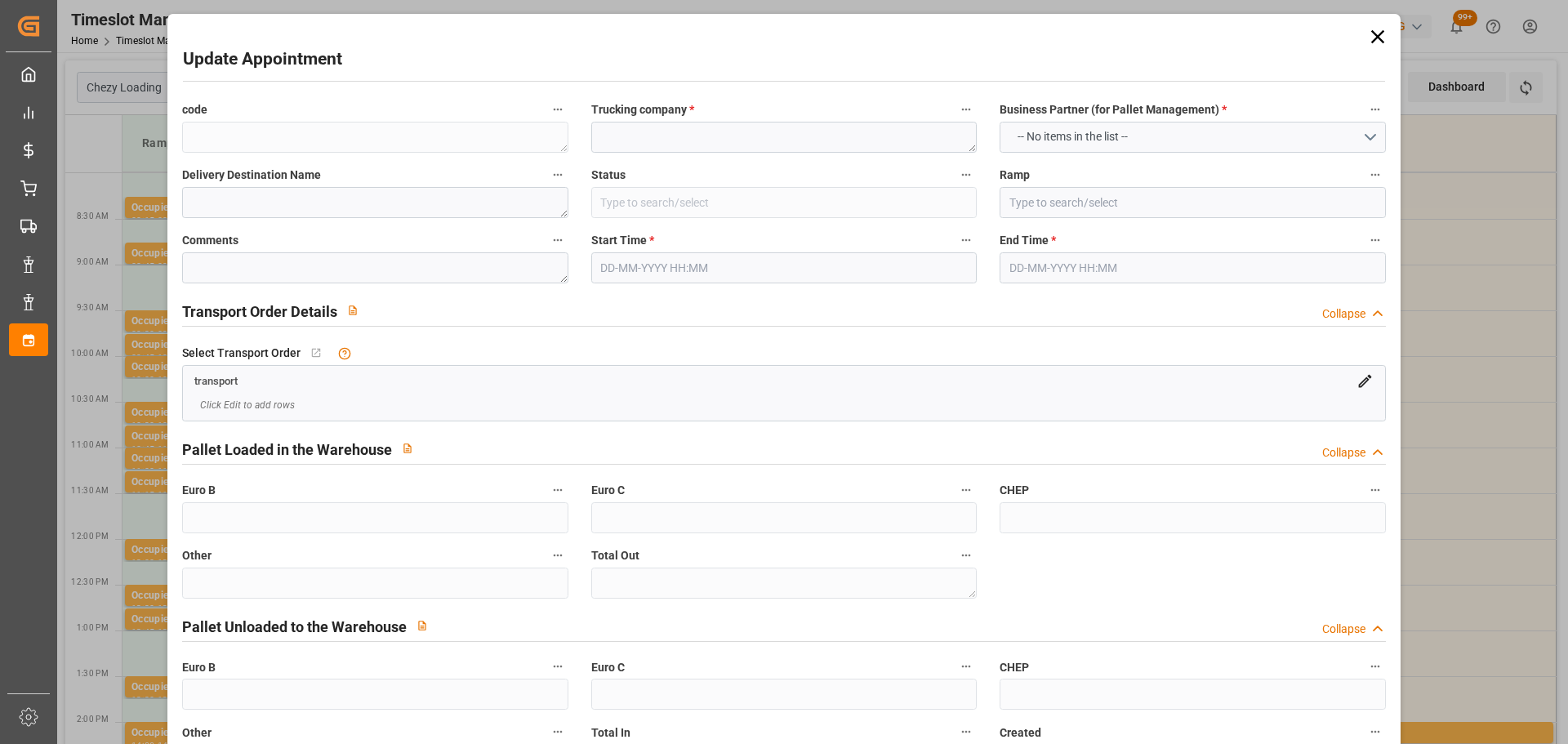
type input "26-40 t"
type input "EURO 6"
type input "Diesel"
type input "42"
type input "13"
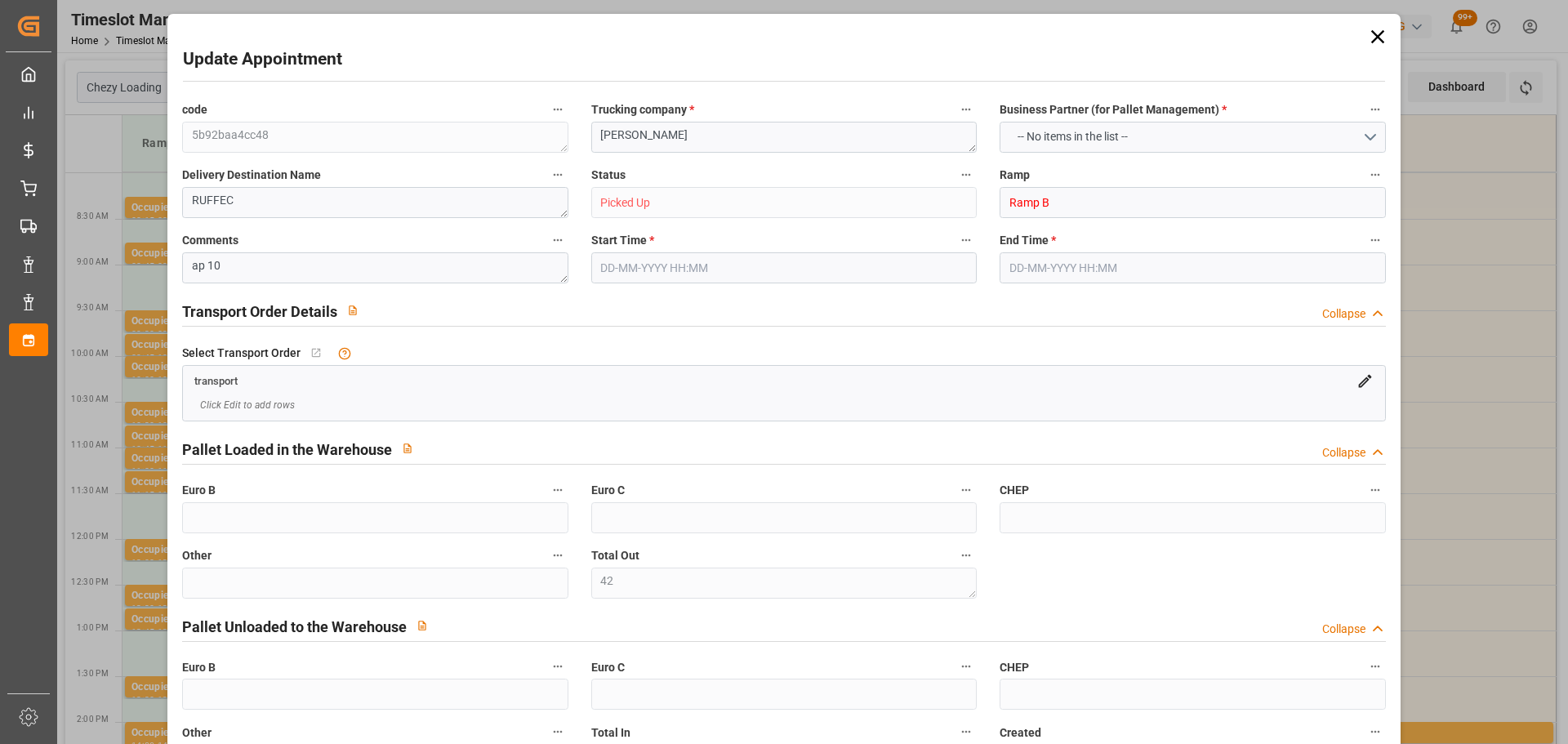
type input "10"
type input "483.5"
type input "0"
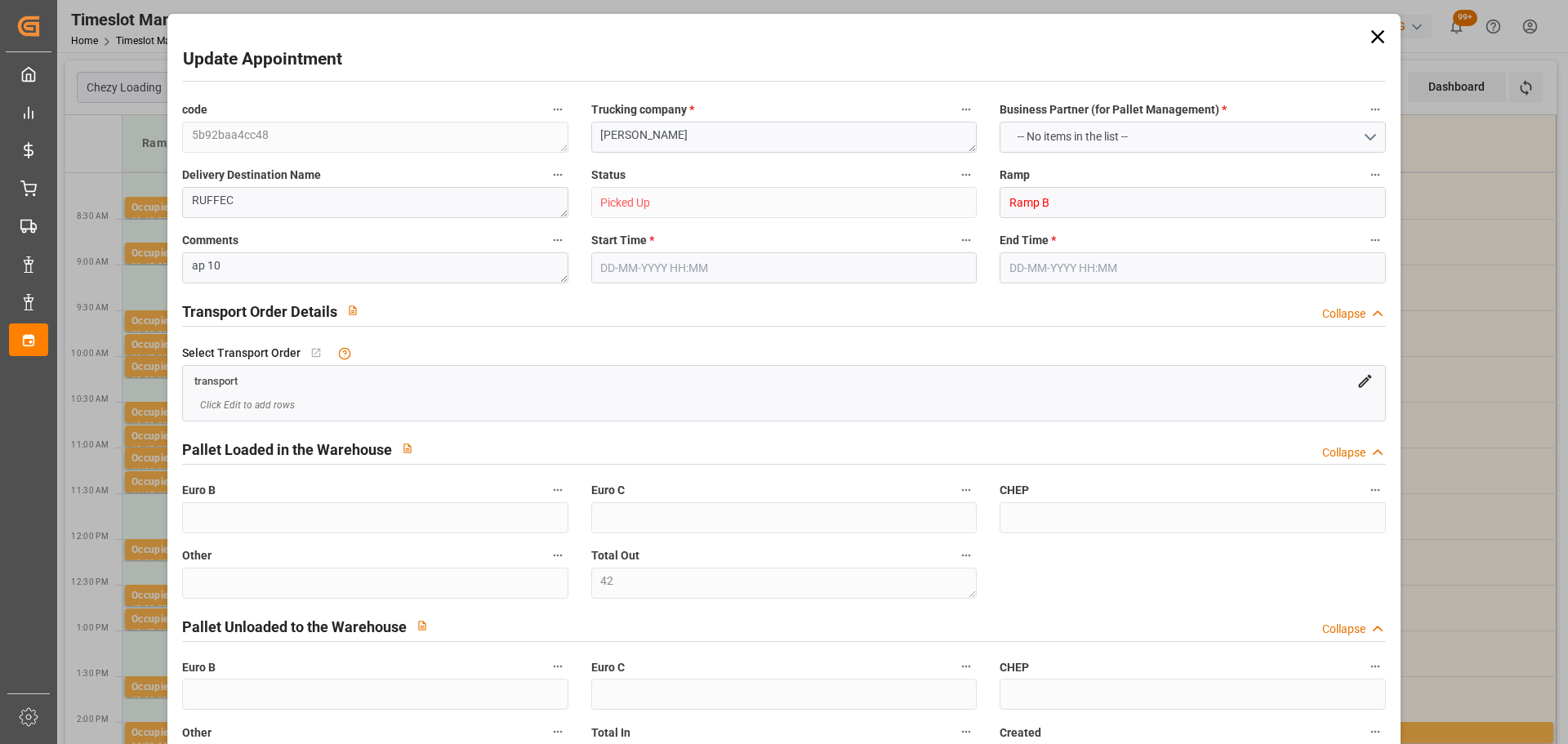
type input "483.5"
type input "0"
type input "42"
type input "2032.464"
type input "3769.461"
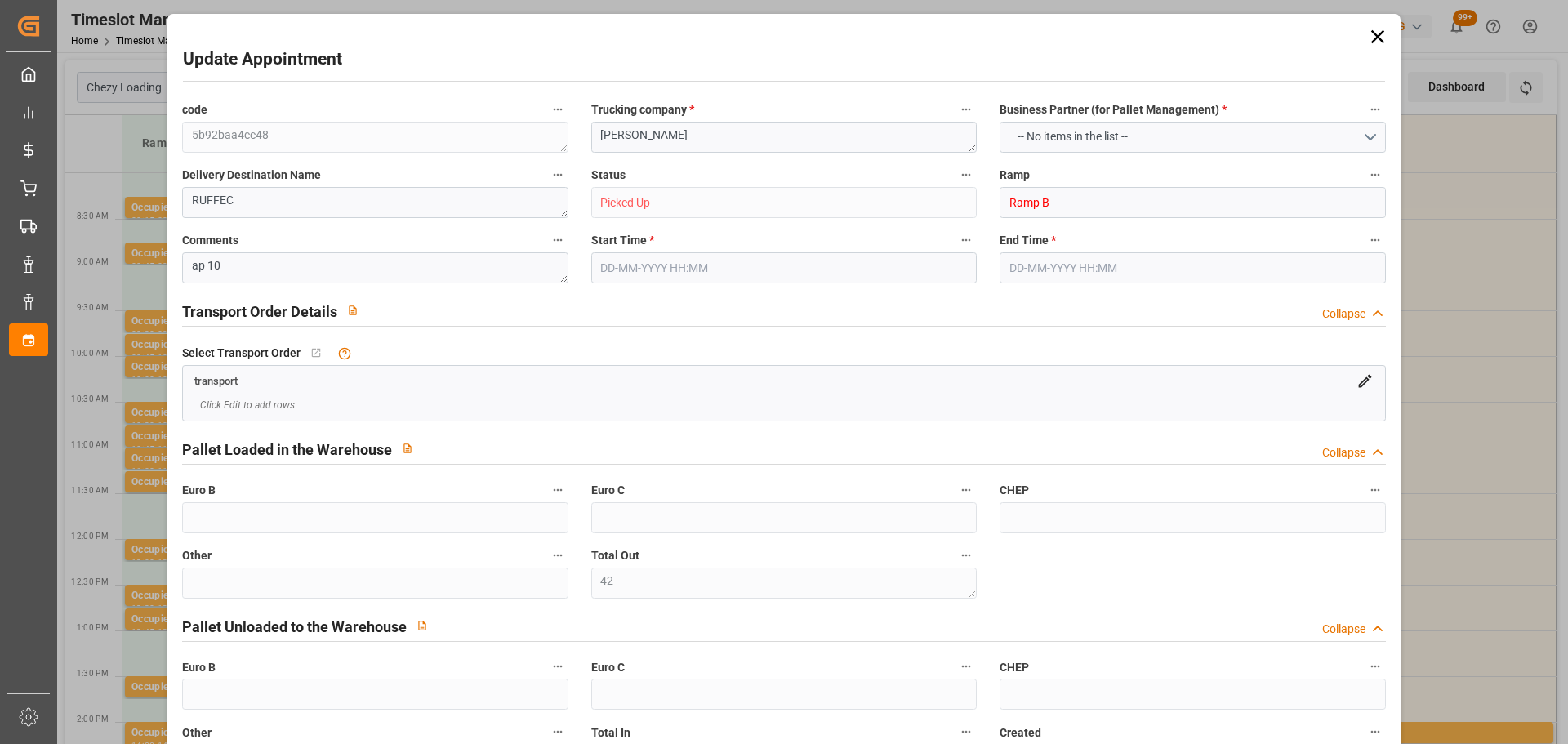
type input "8065.834"
type input "16"
type input "1"
type input "721"
type input "42"
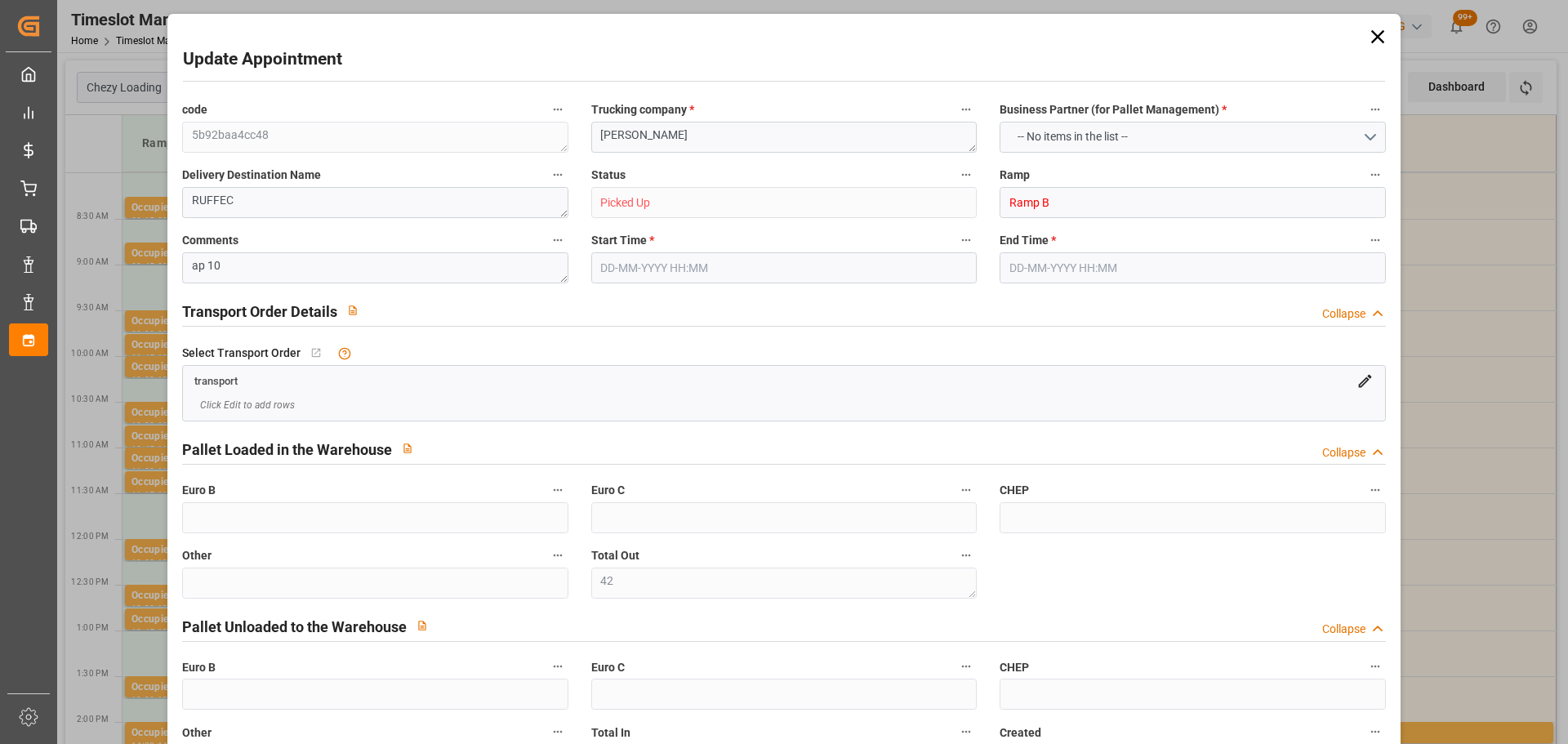
type input "101"
type input "2384.989"
type input "0"
type input "10767.6795"
type input "0"
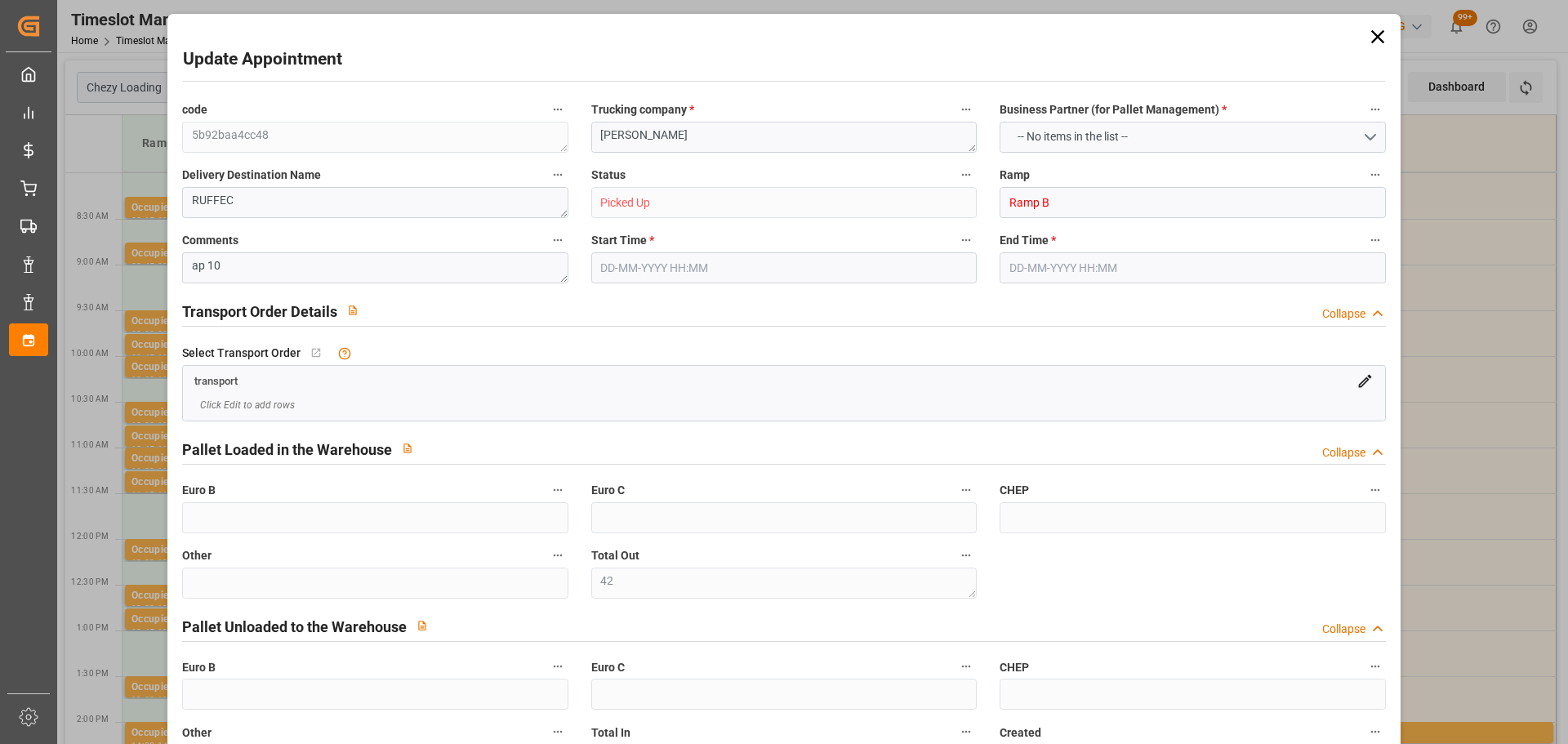
type input "0"
type input "21"
type input "80"
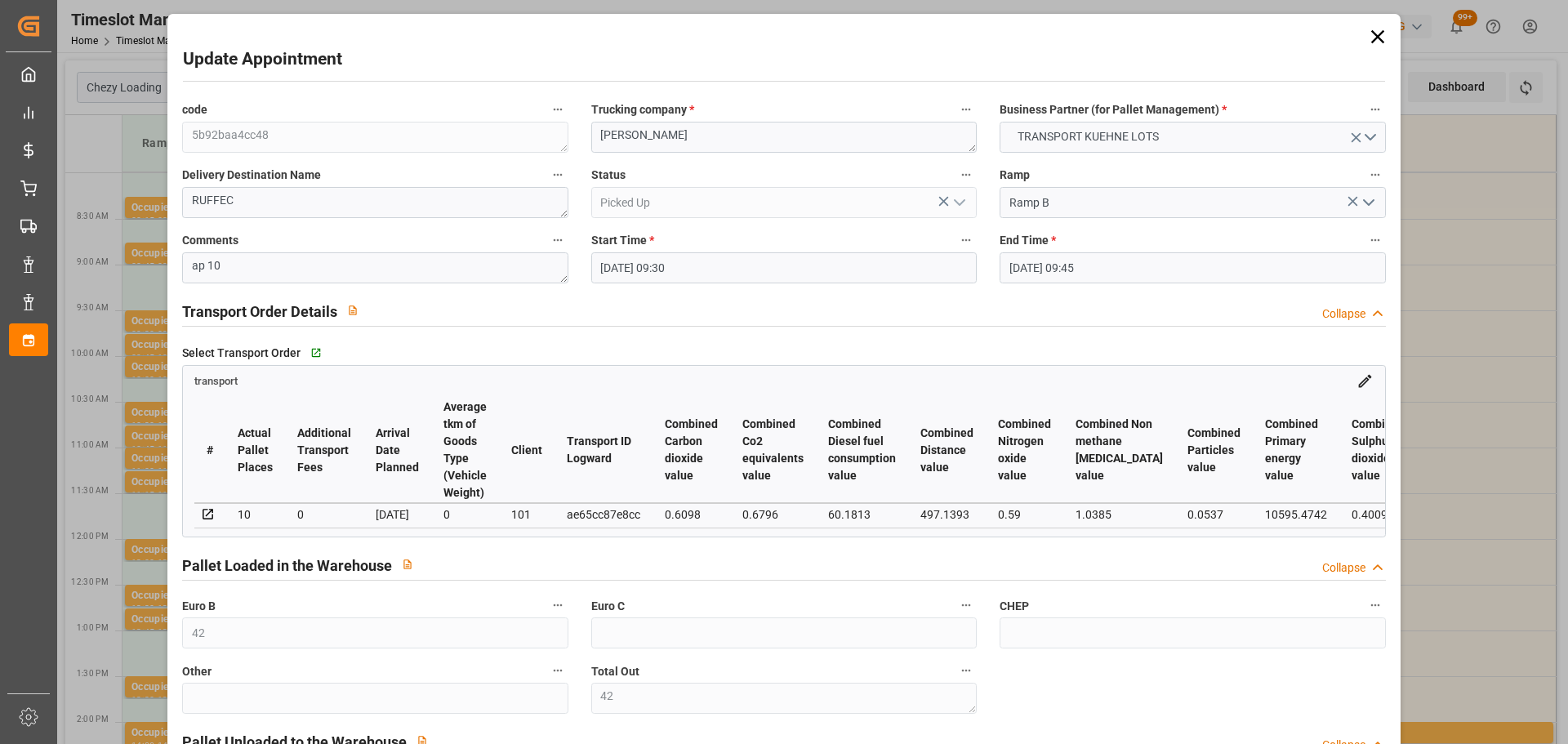
type input "[DATE] 09:30"
type input "[DATE] 09:45"
type input "[DATE] 13:03"
type input "[DATE] 11:27"
type input "[DATE]"
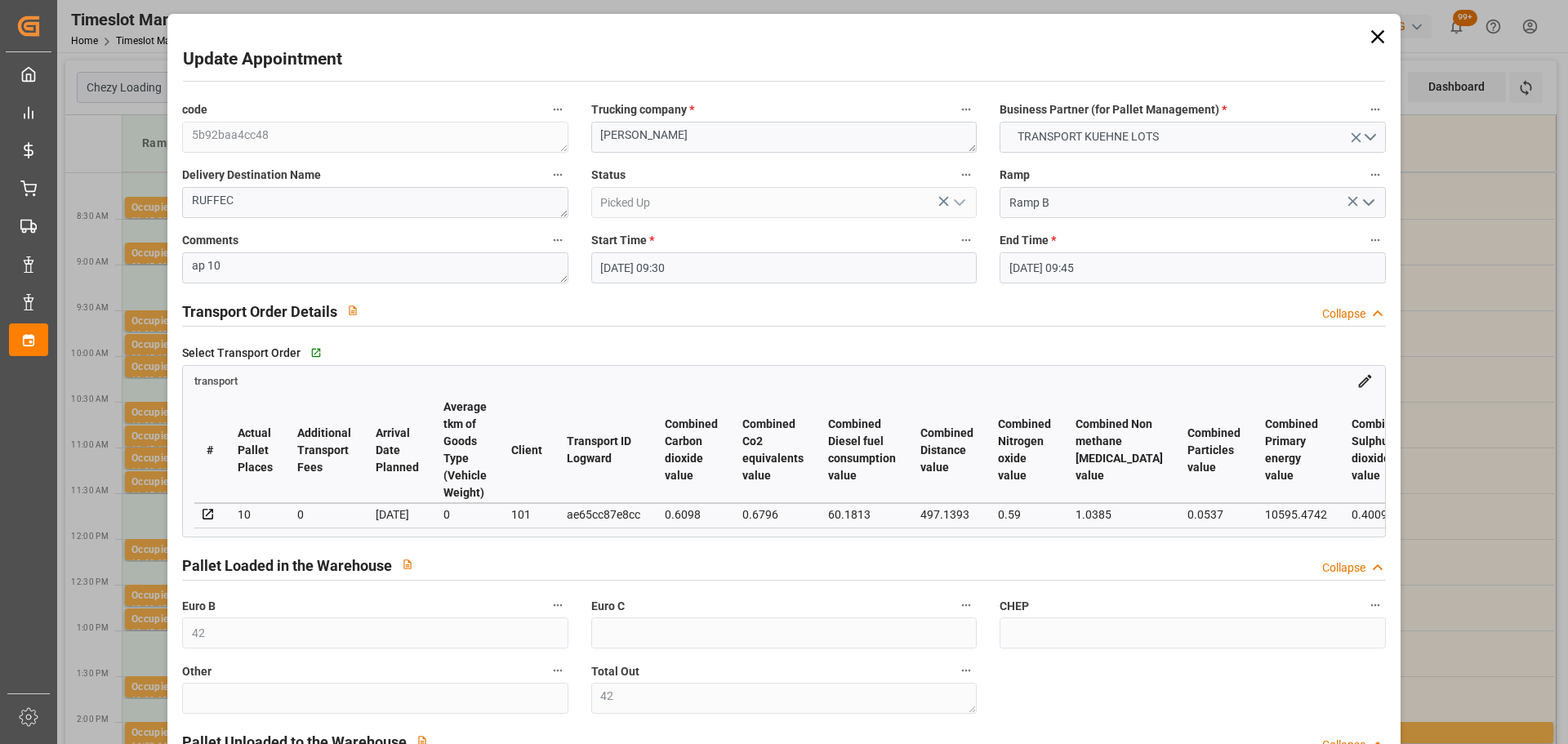
type input "[DATE]"
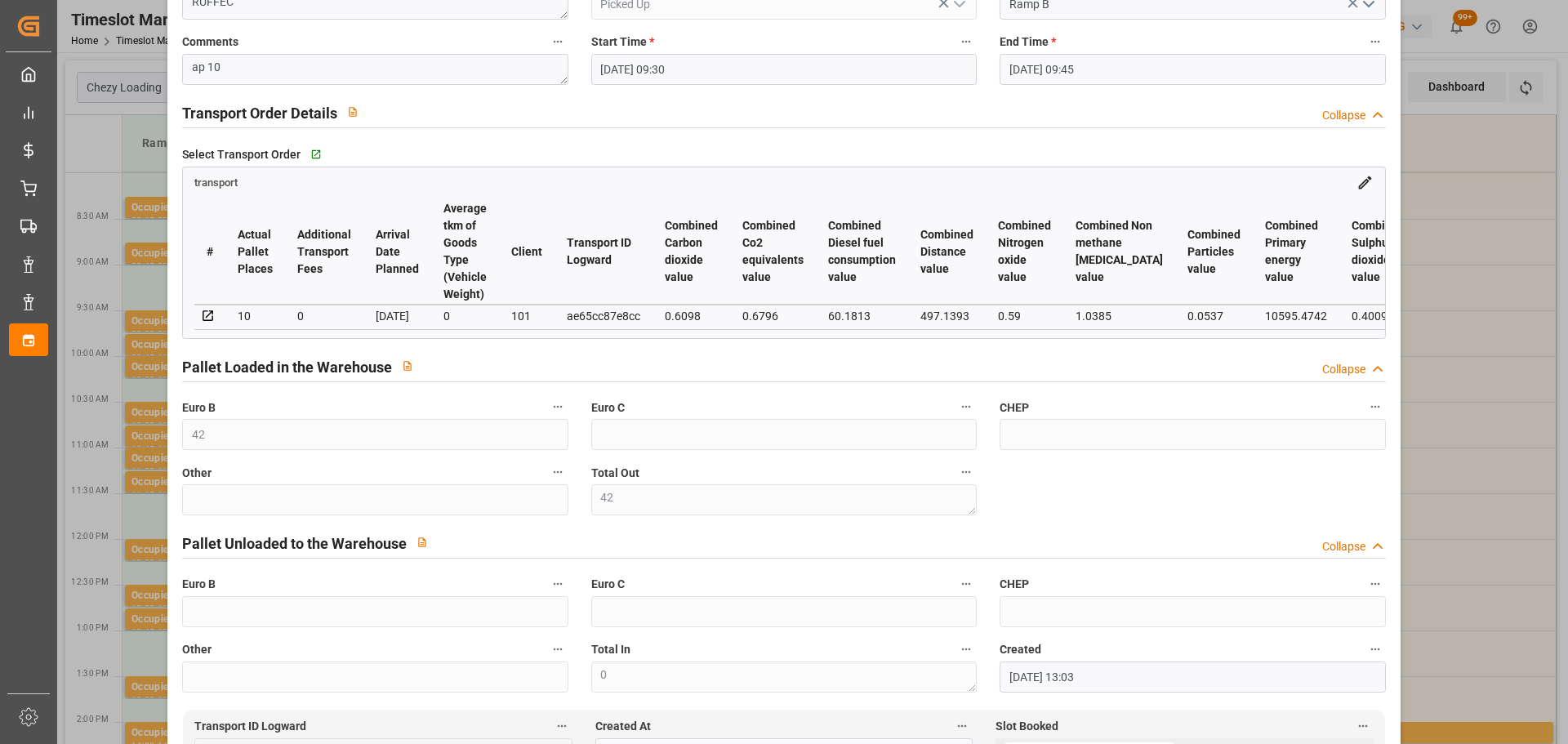
scroll to position [0, 0]
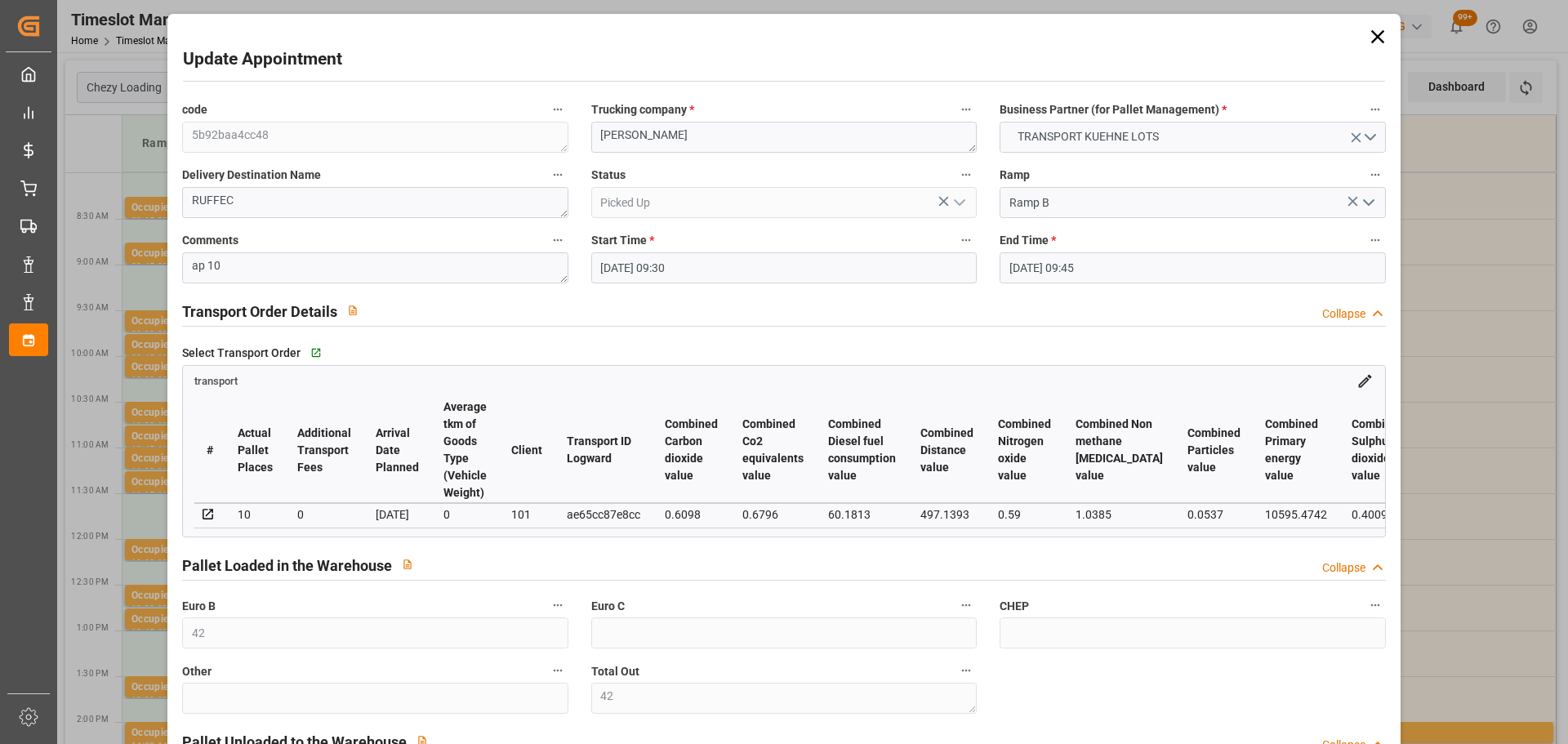
click at [1374, 31] on icon at bounding box center [1377, 36] width 23 height 23
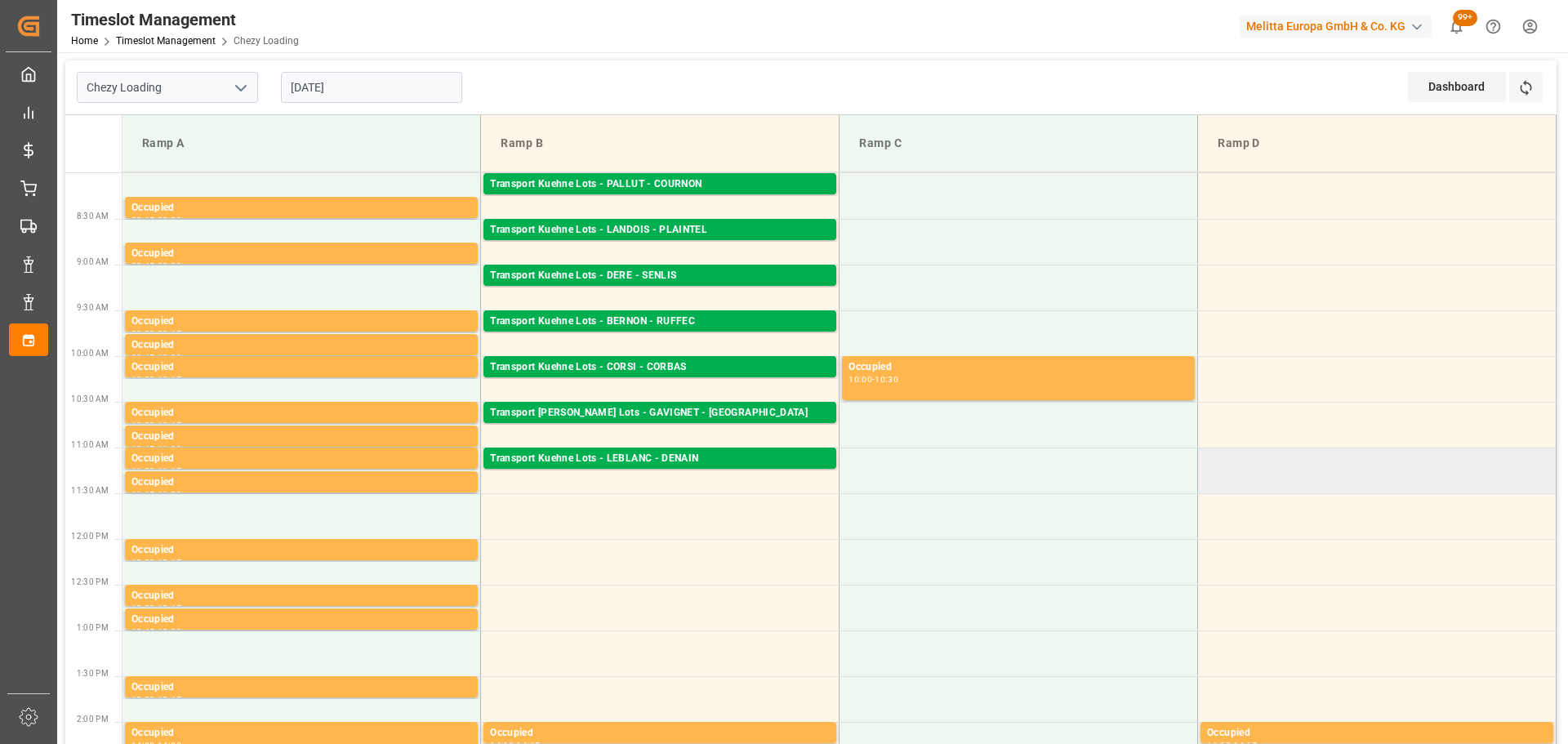
drag, startPoint x: 1478, startPoint y: 496, endPoint x: 1373, endPoint y: 488, distance: 105.3
click at [1478, 496] on td at bounding box center [1377, 516] width 358 height 46
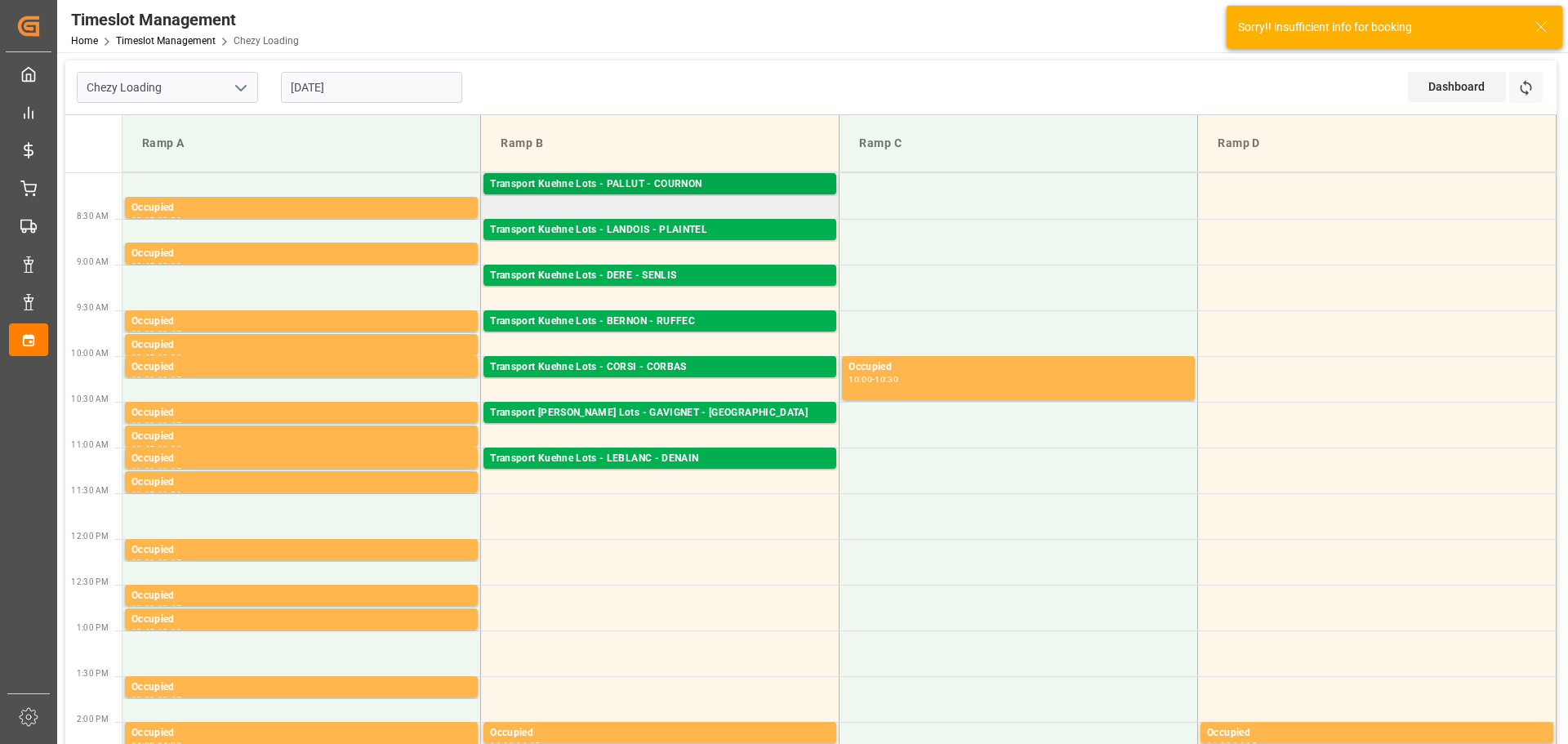
click at [657, 184] on div "Transport Kuehne Lots - PALLUT - COURNON" at bounding box center [660, 185] width 340 height 17
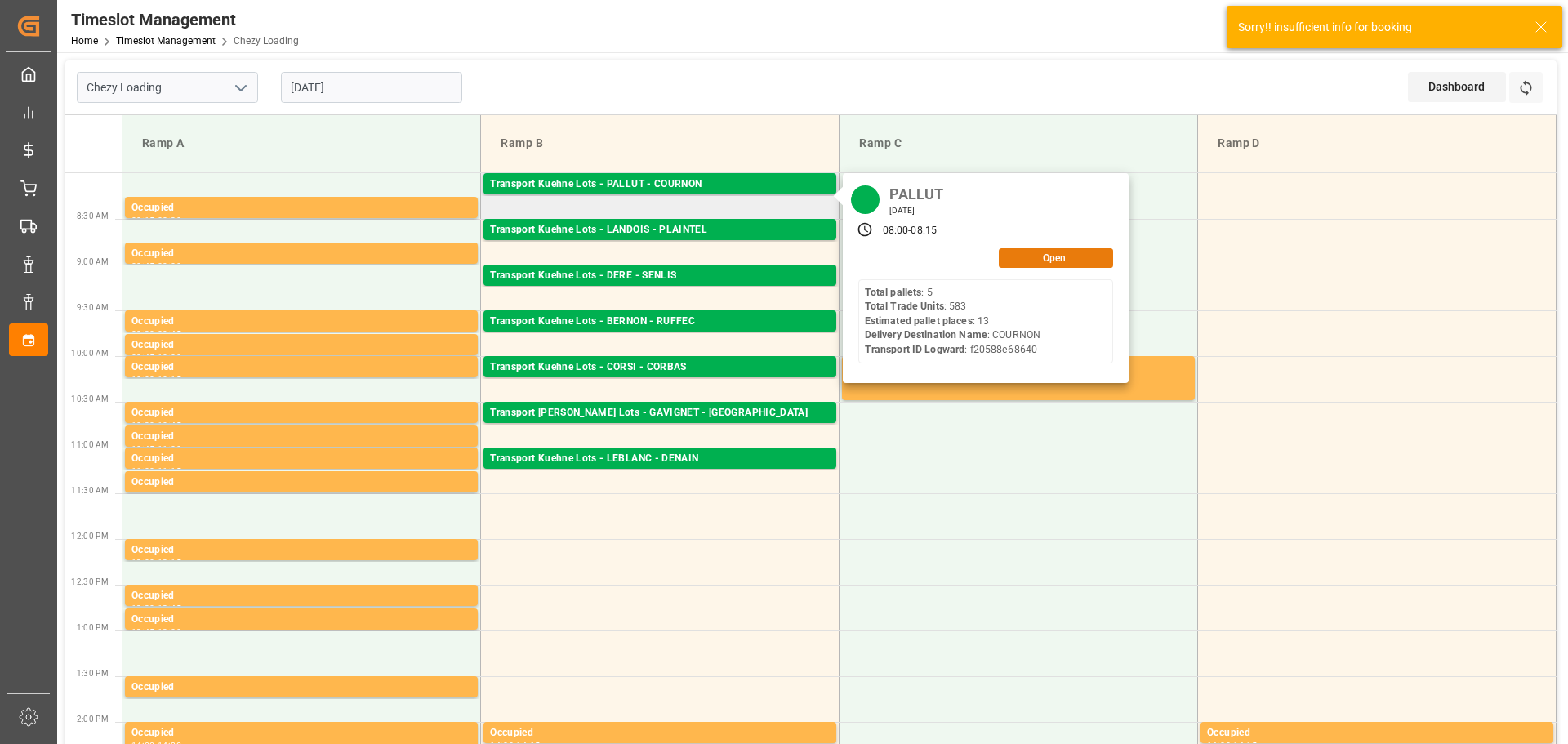
click at [1050, 257] on button "Open" at bounding box center [1055, 257] width 115 height 19
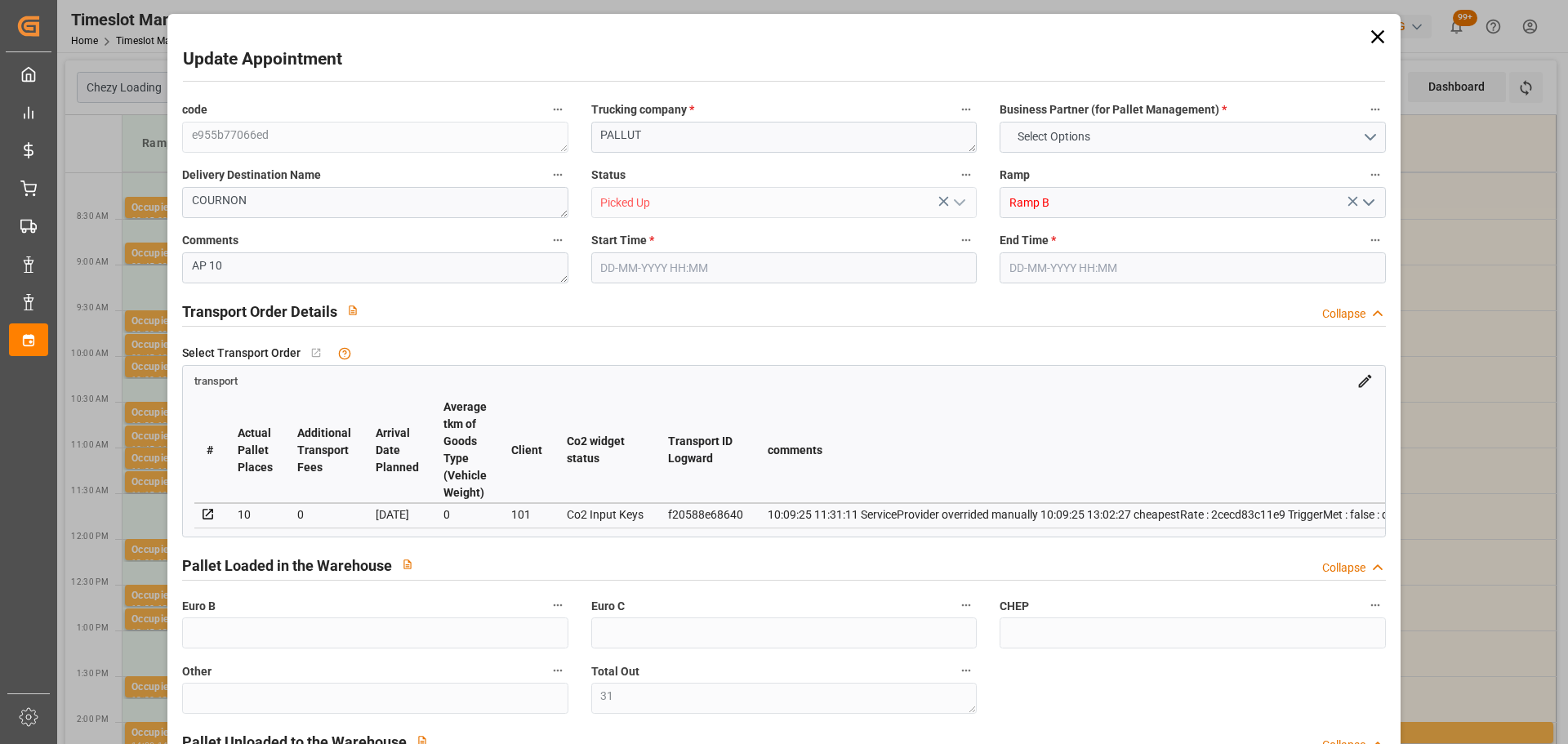
type input "31"
type input "13"
type input "10"
type input "444.91"
type input "0"
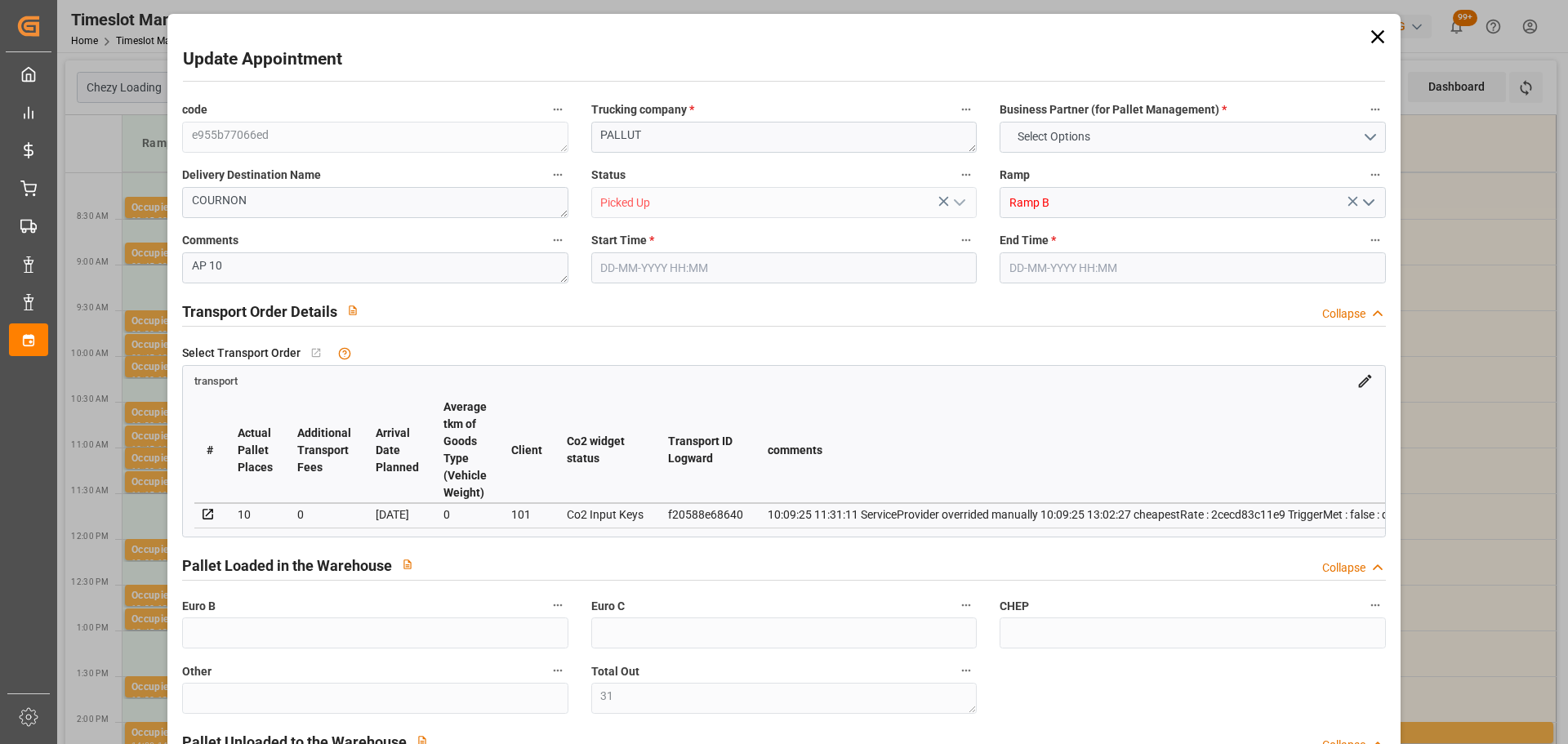
type input "0"
type input "444.91"
type input "0"
type input "31"
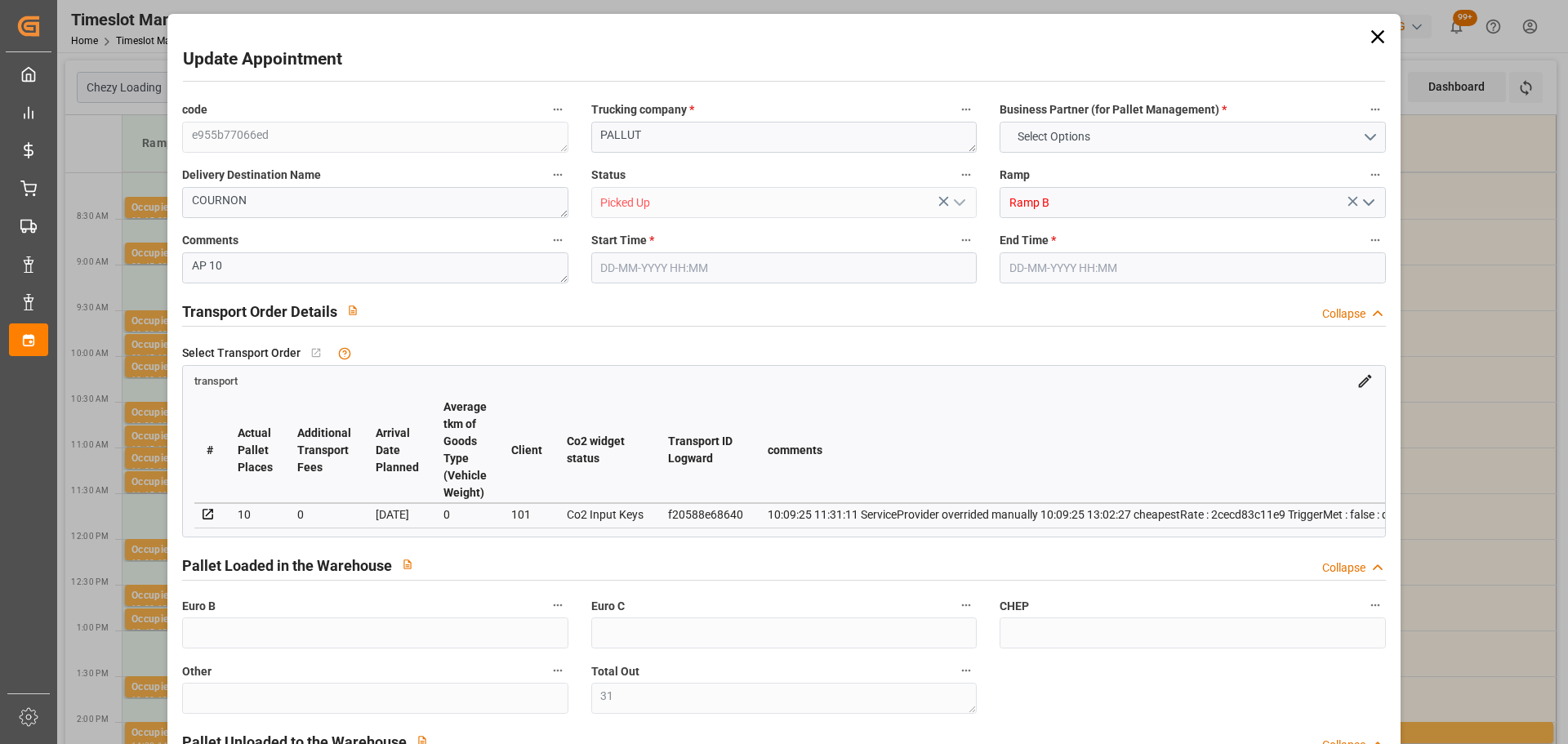
type input "2195.774"
type input "3544.148"
type input "9675.55"
type input "63"
type input "5"
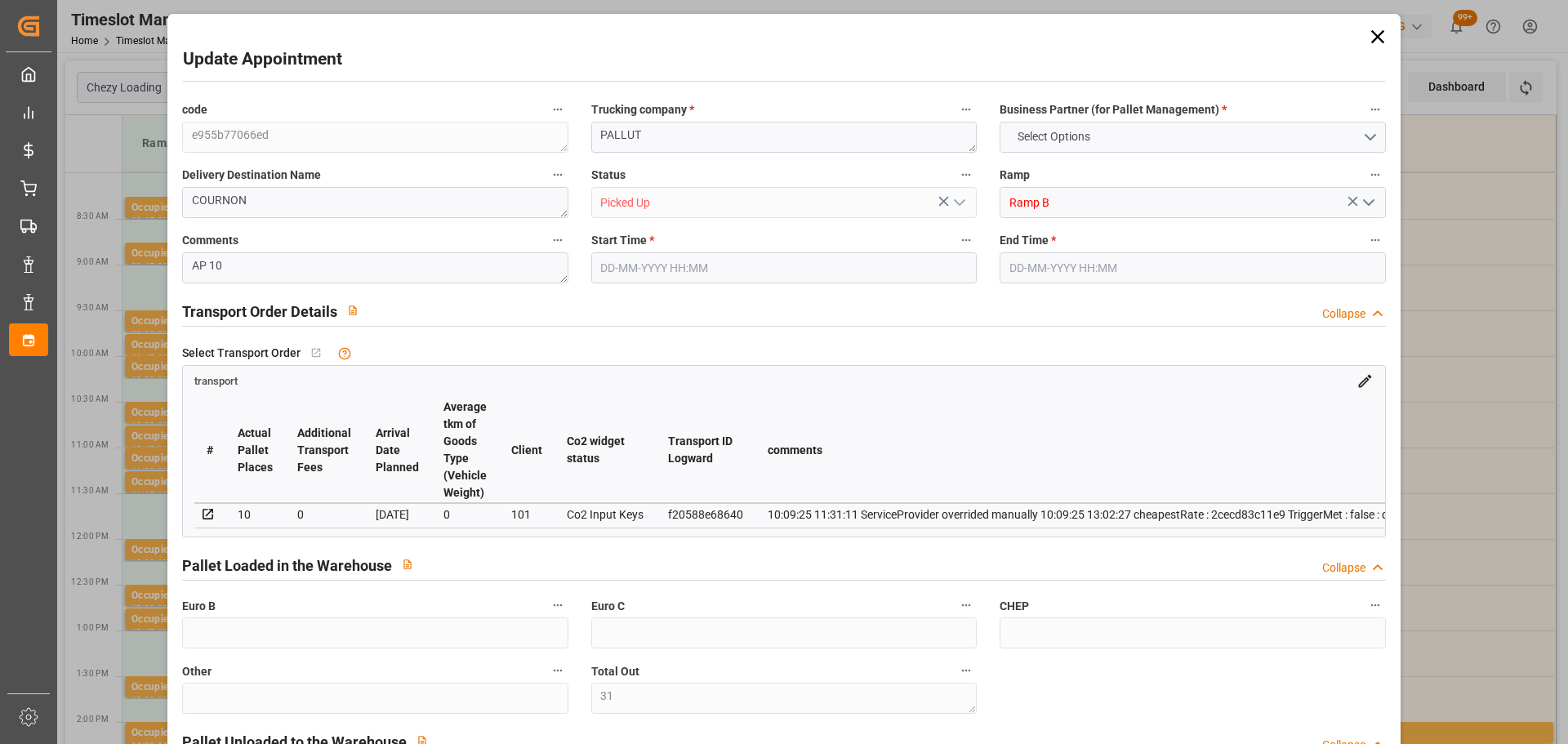
type input "583"
type input "31"
type input "101"
type input "2558.948"
type input "0"
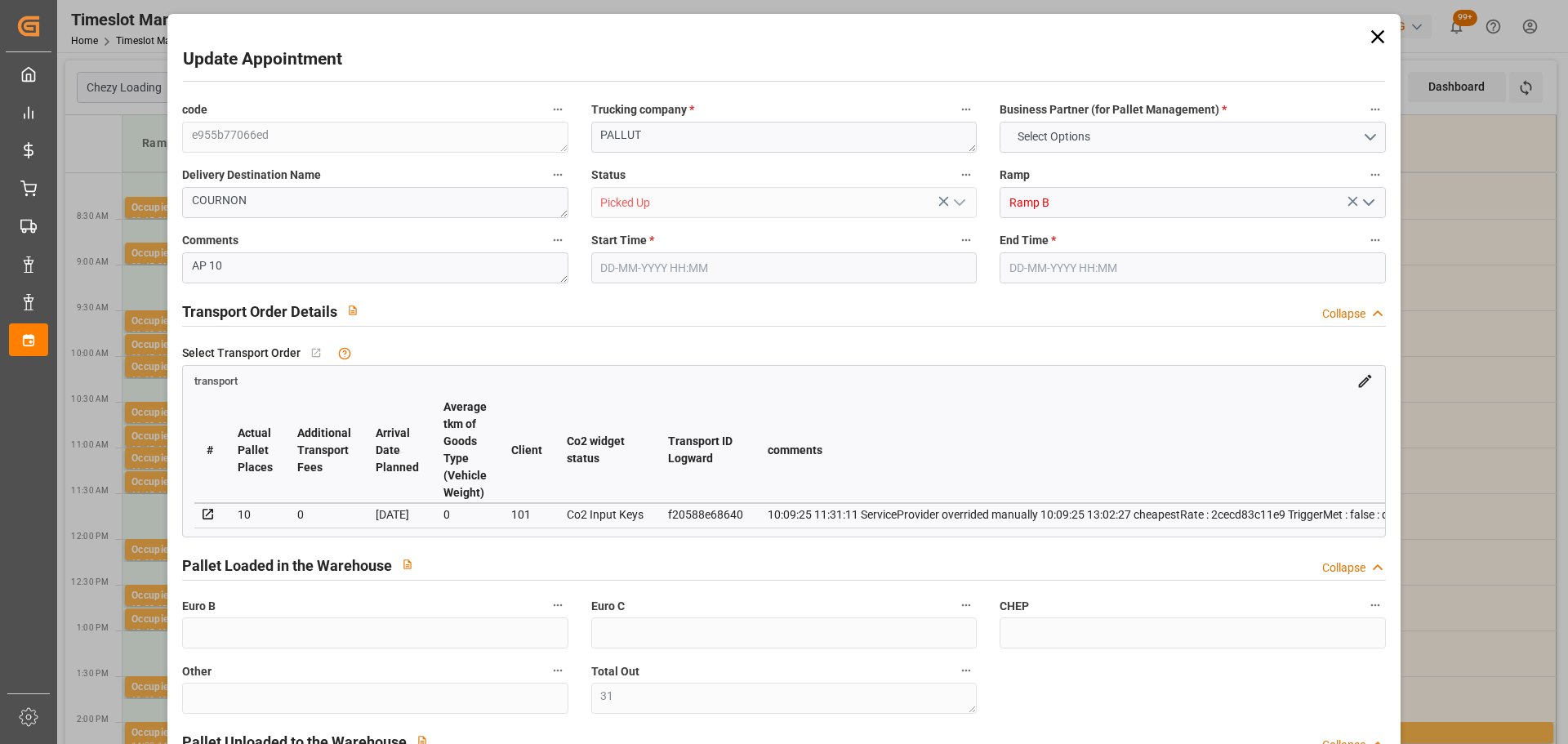
type input "10767.6795"
type input "0"
type input "21"
type input "80"
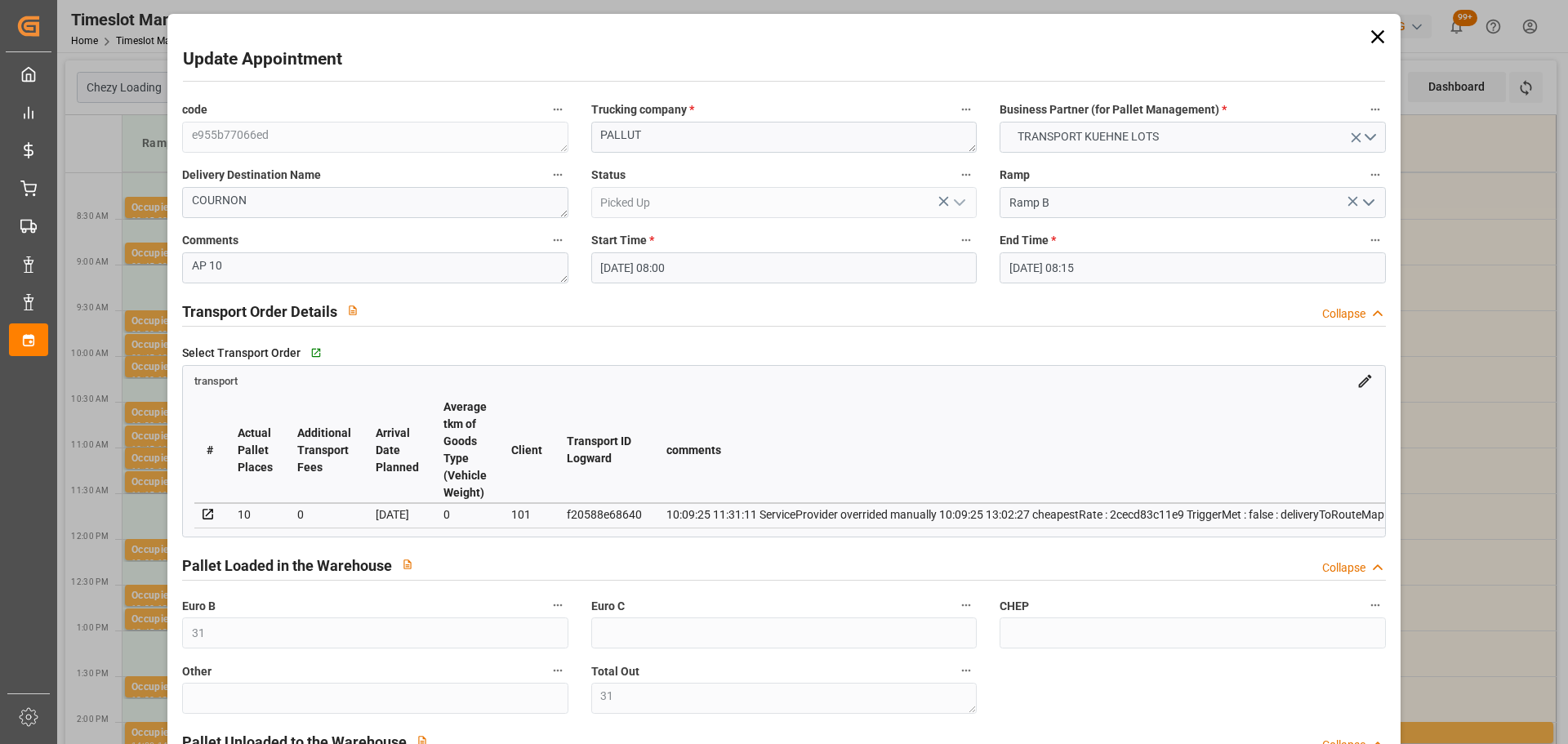
type input "[DATE] 08:00"
type input "[DATE] 08:15"
type input "[DATE] 13:02"
type input "[DATE] 11:31"
type input "[DATE]"
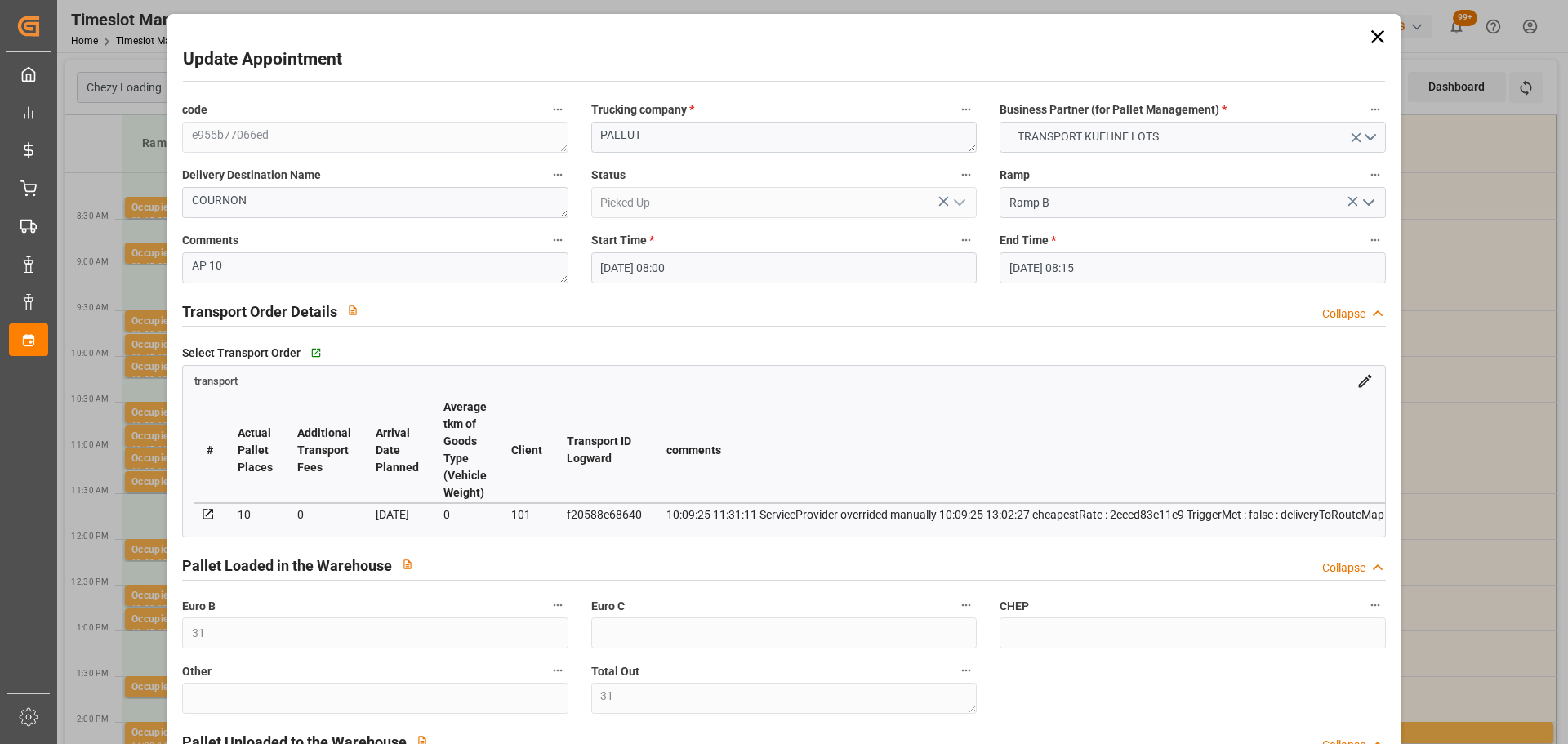
type input "[DATE]"
click at [1376, 32] on icon at bounding box center [1377, 37] width 13 height 13
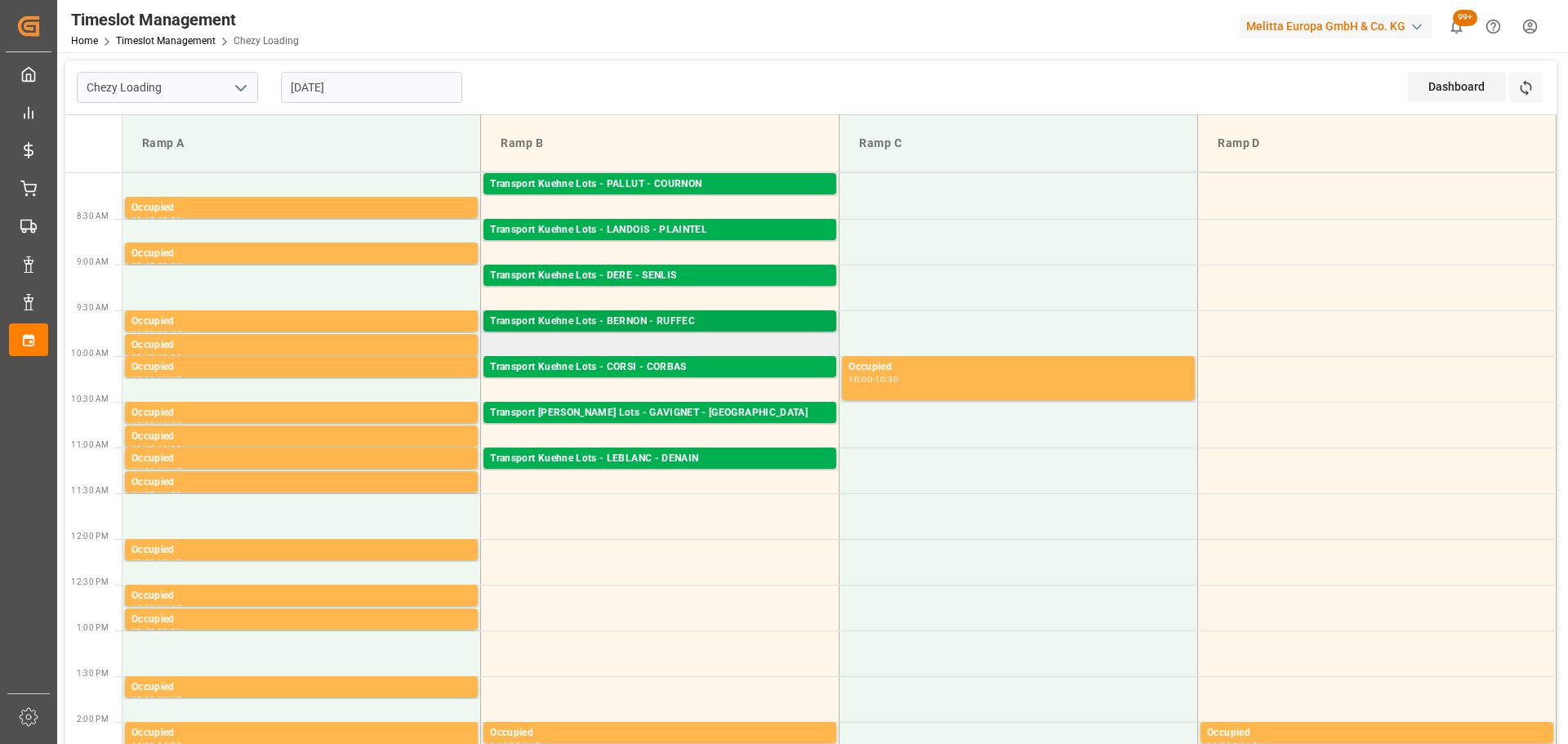
click at [611, 314] on div "Transport Kuehne Lots - BERNON - RUFFEC" at bounding box center [660, 322] width 340 height 17
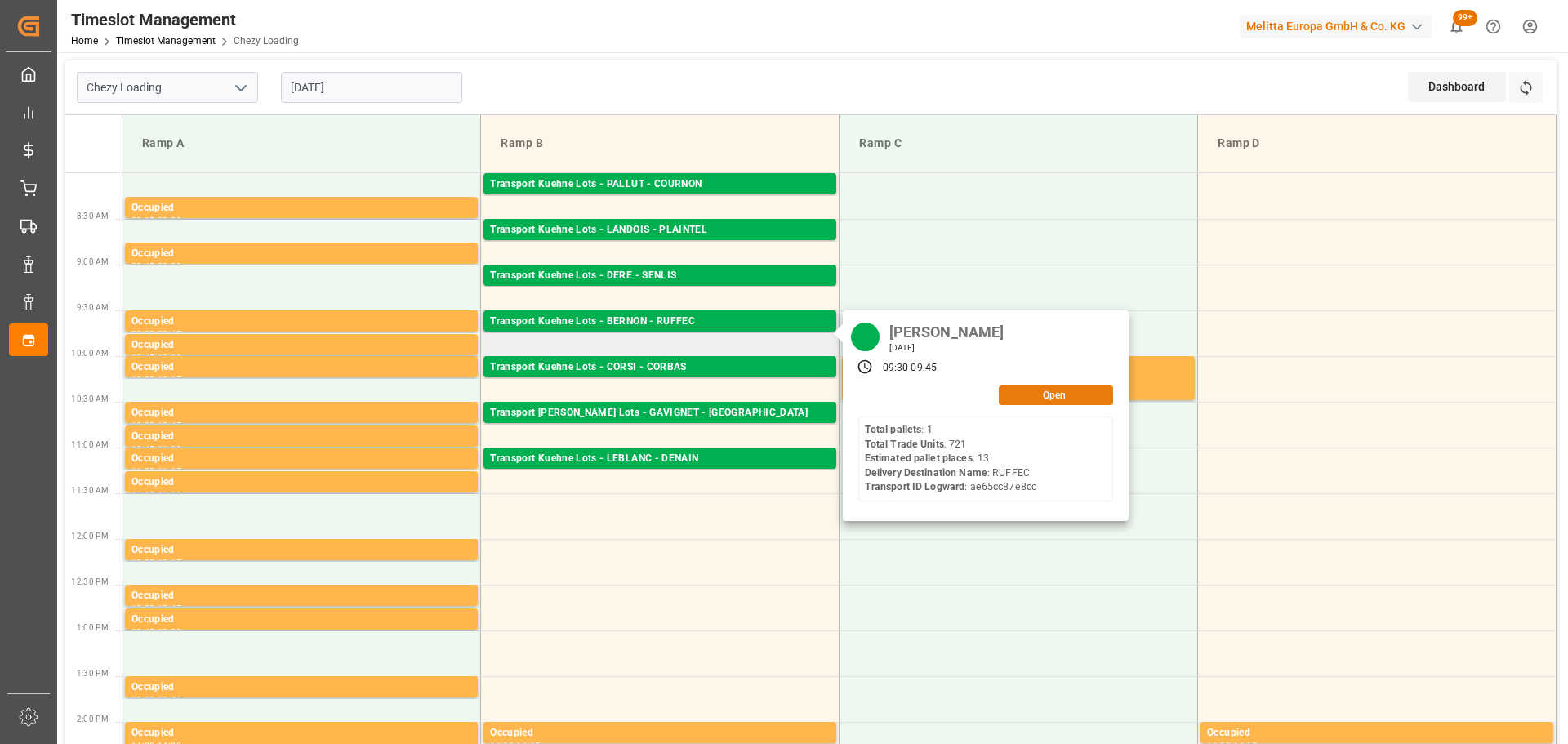
click at [1053, 396] on button "Open" at bounding box center [1055, 395] width 115 height 19
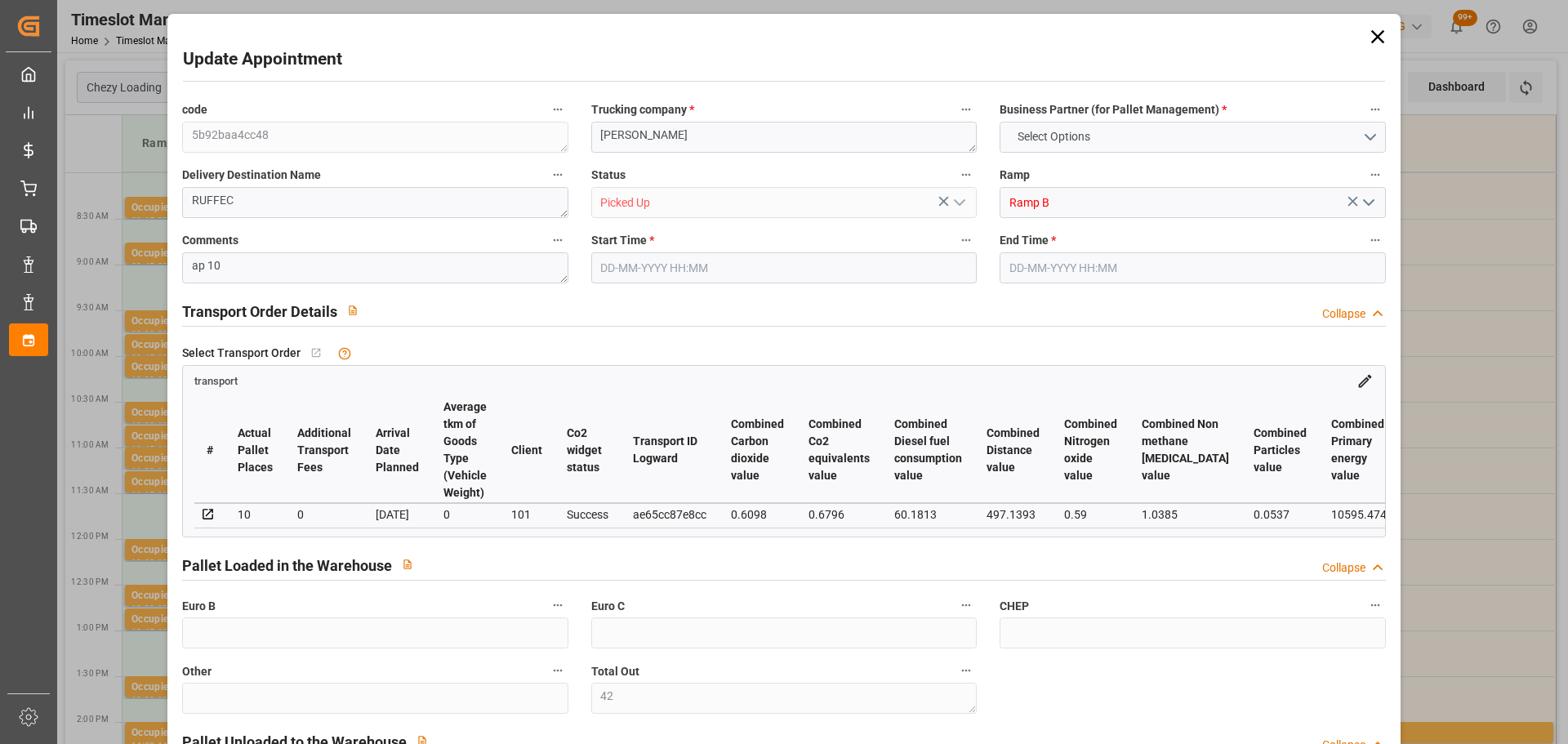
type input "42"
type input "13"
type input "10"
type input "483.5"
type input "0"
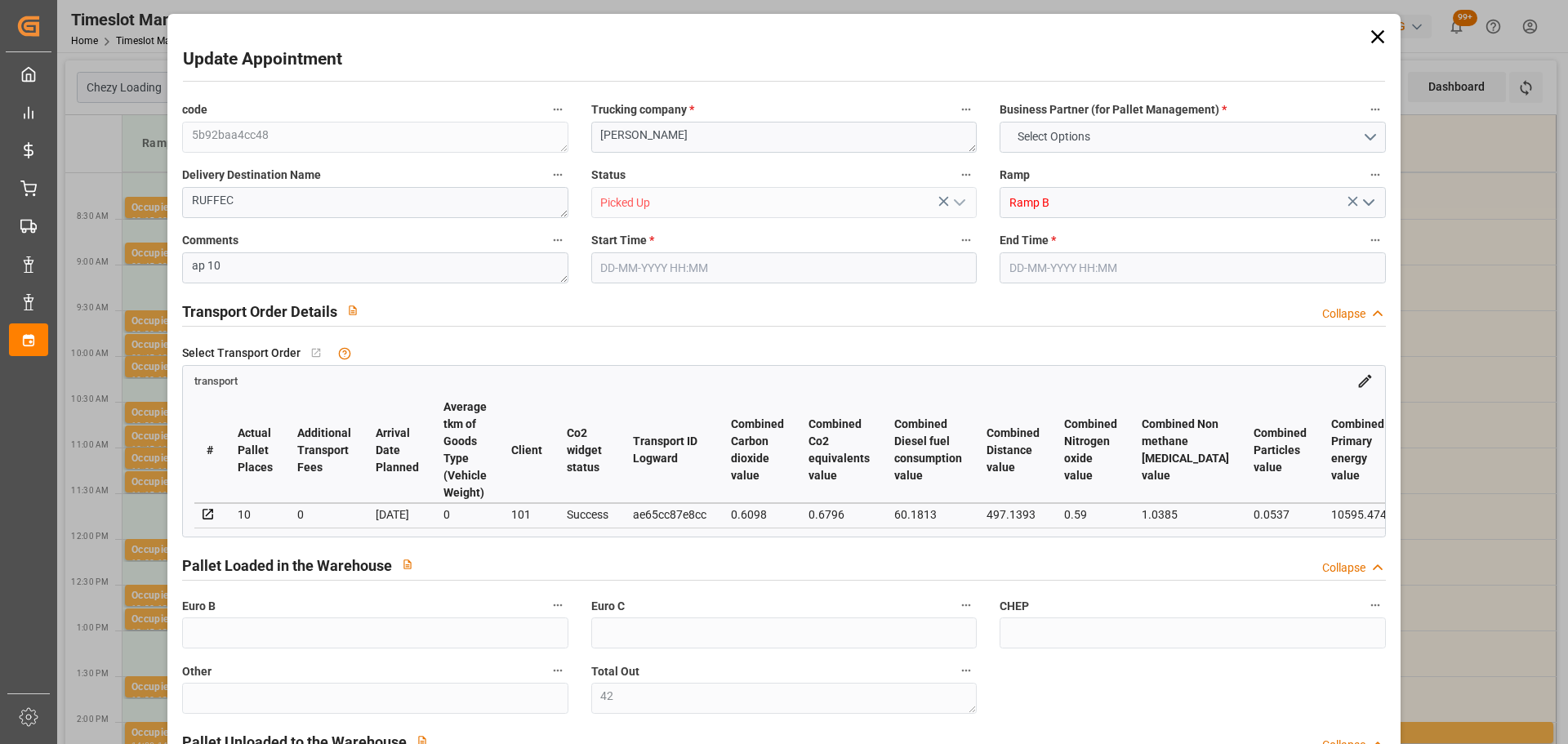
type input "0"
type input "483.5"
type input "0"
type input "42"
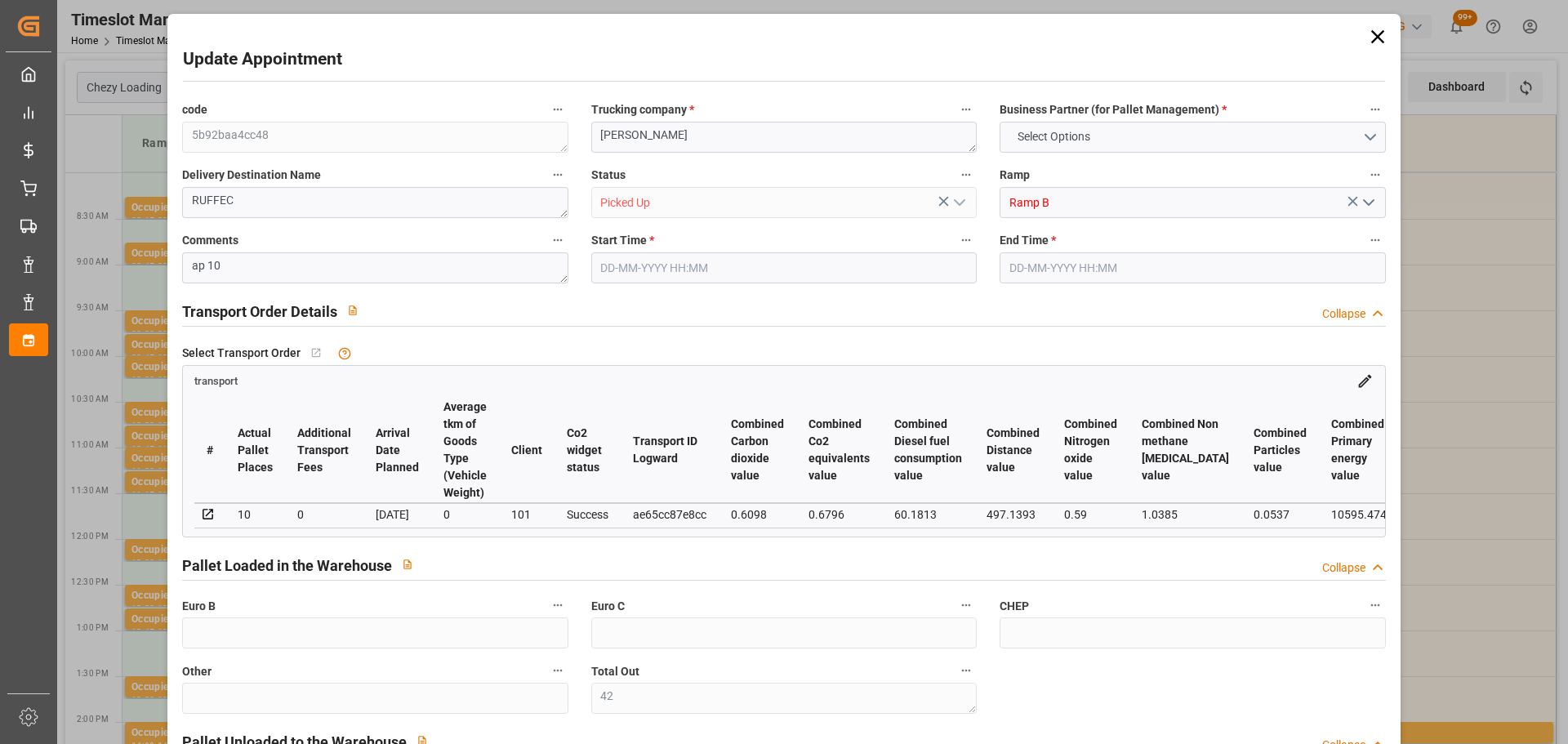
type input "2032.464"
type input "3769.461"
type input "8065.834"
type input "16"
type input "1"
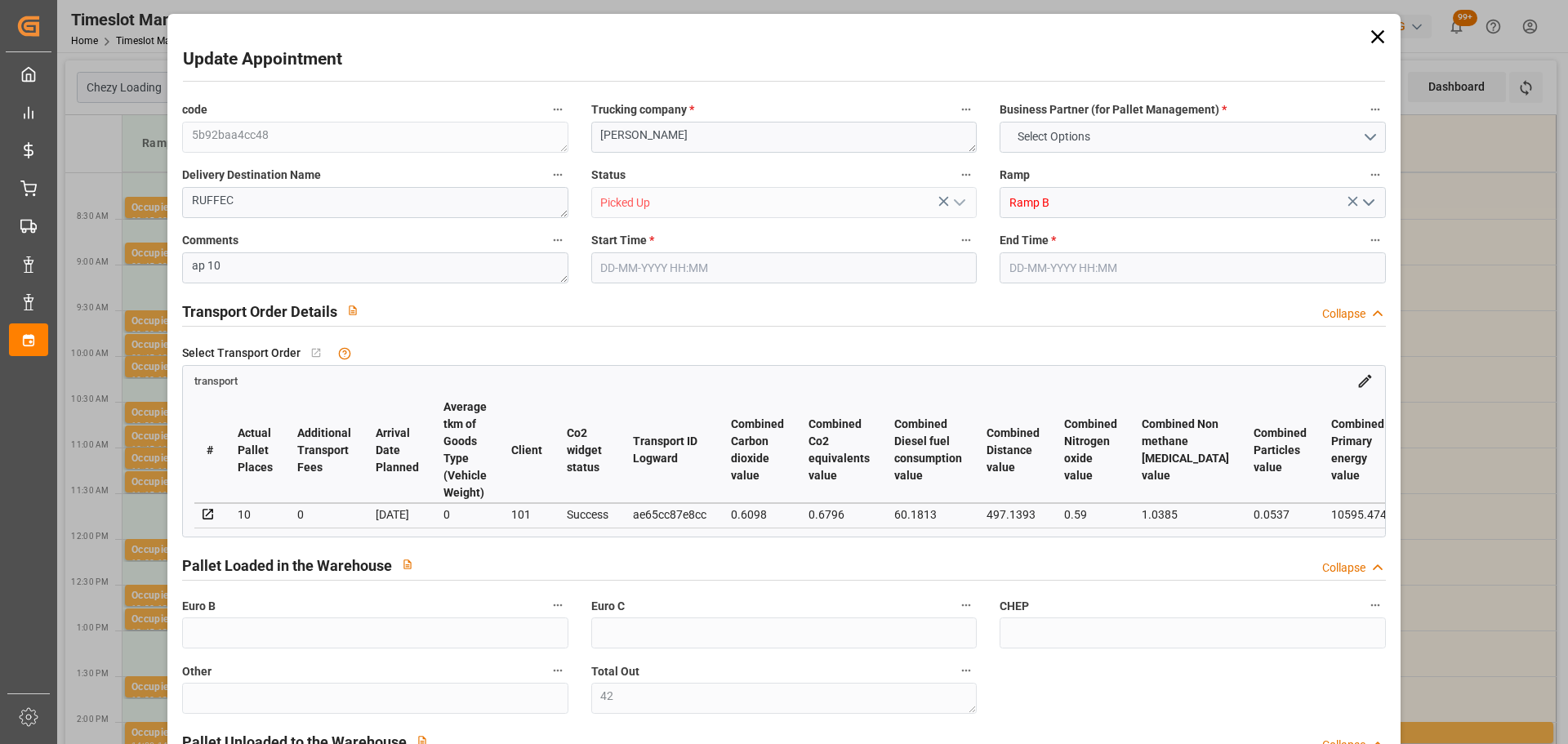
type input "721"
type input "42"
type input "101"
type input "2384.989"
type input "0"
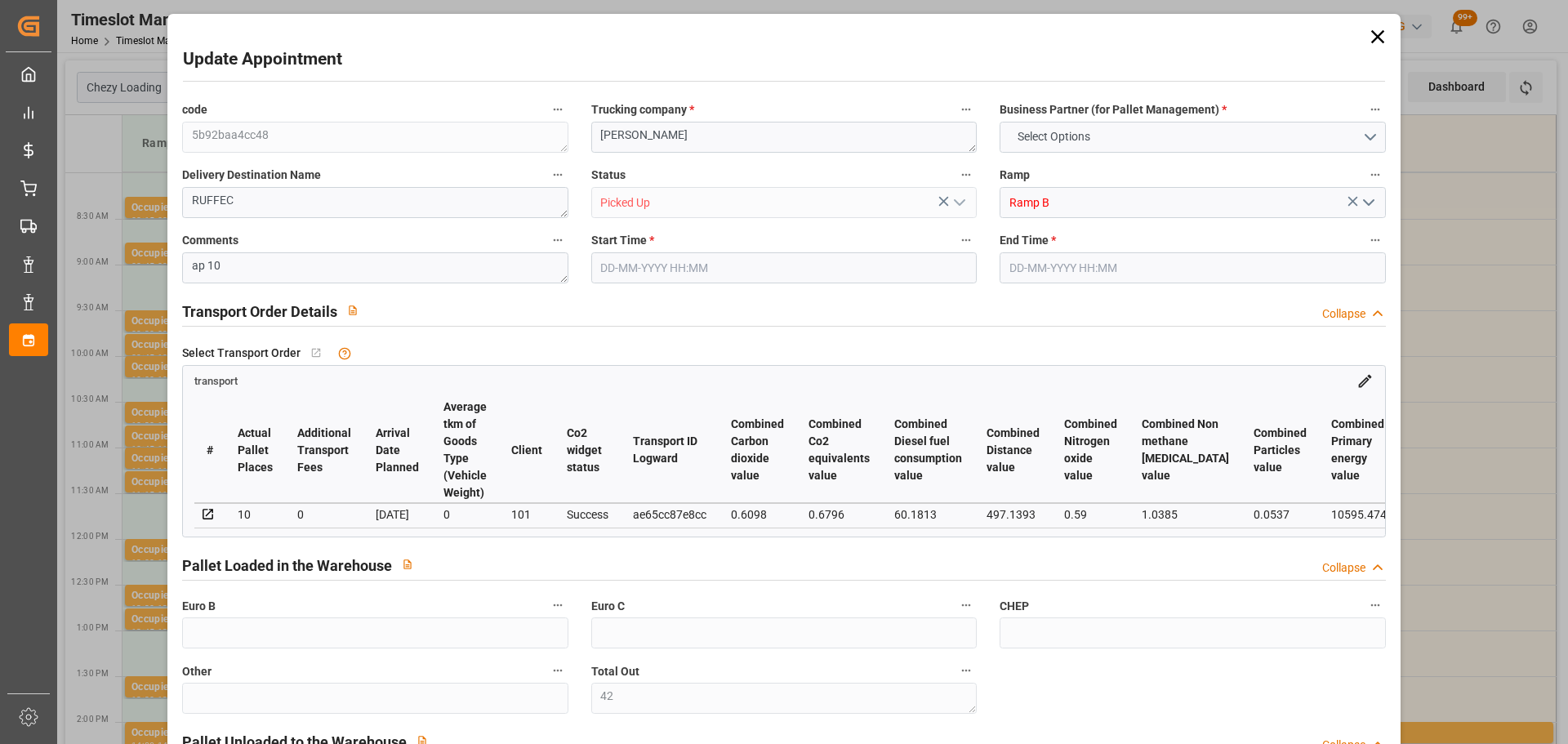
type input "10767.6795"
type input "0"
type input "21"
type input "80"
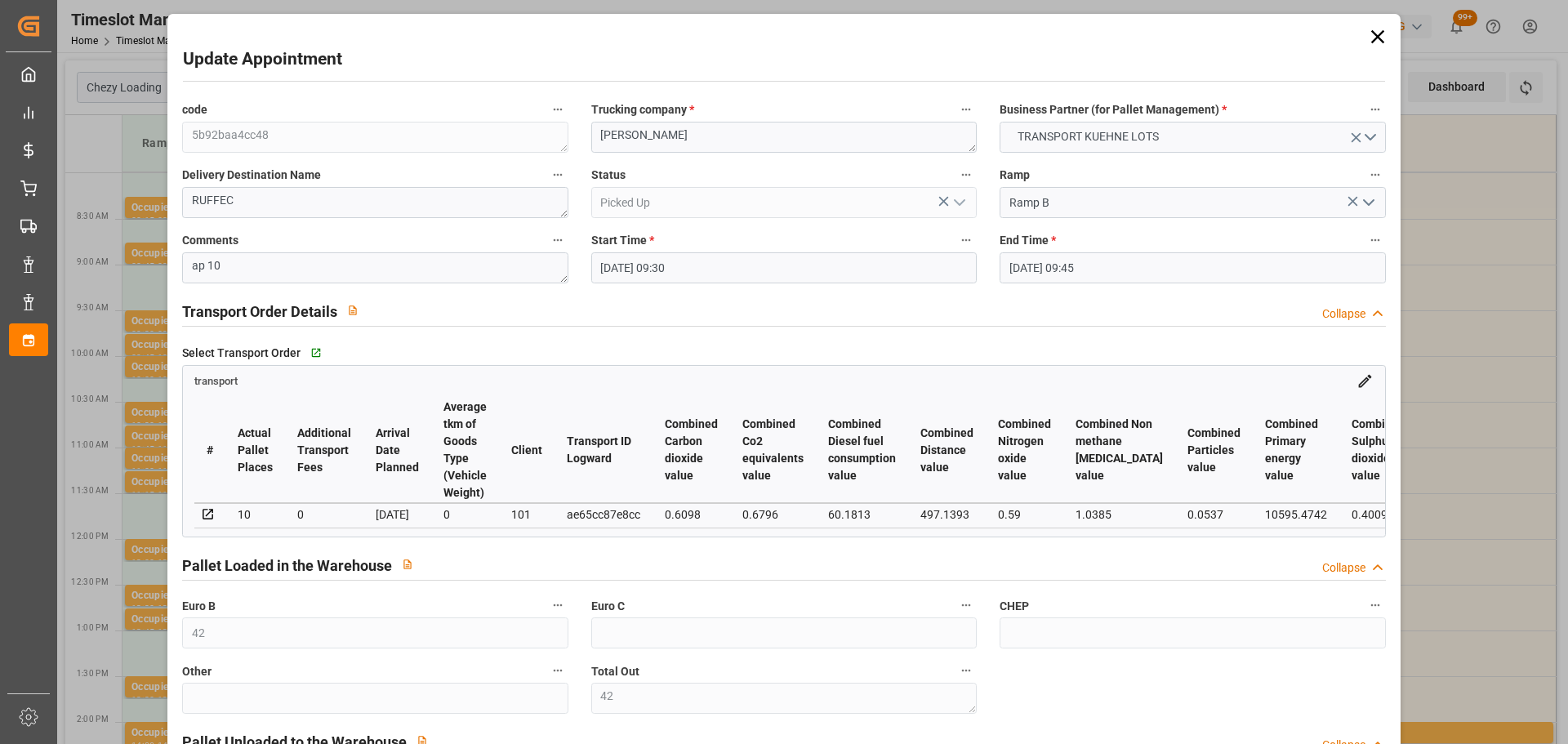
type input "[DATE] 09:30"
type input "[DATE] 09:45"
type input "[DATE] 13:03"
type input "[DATE] 11:27"
type input "[DATE]"
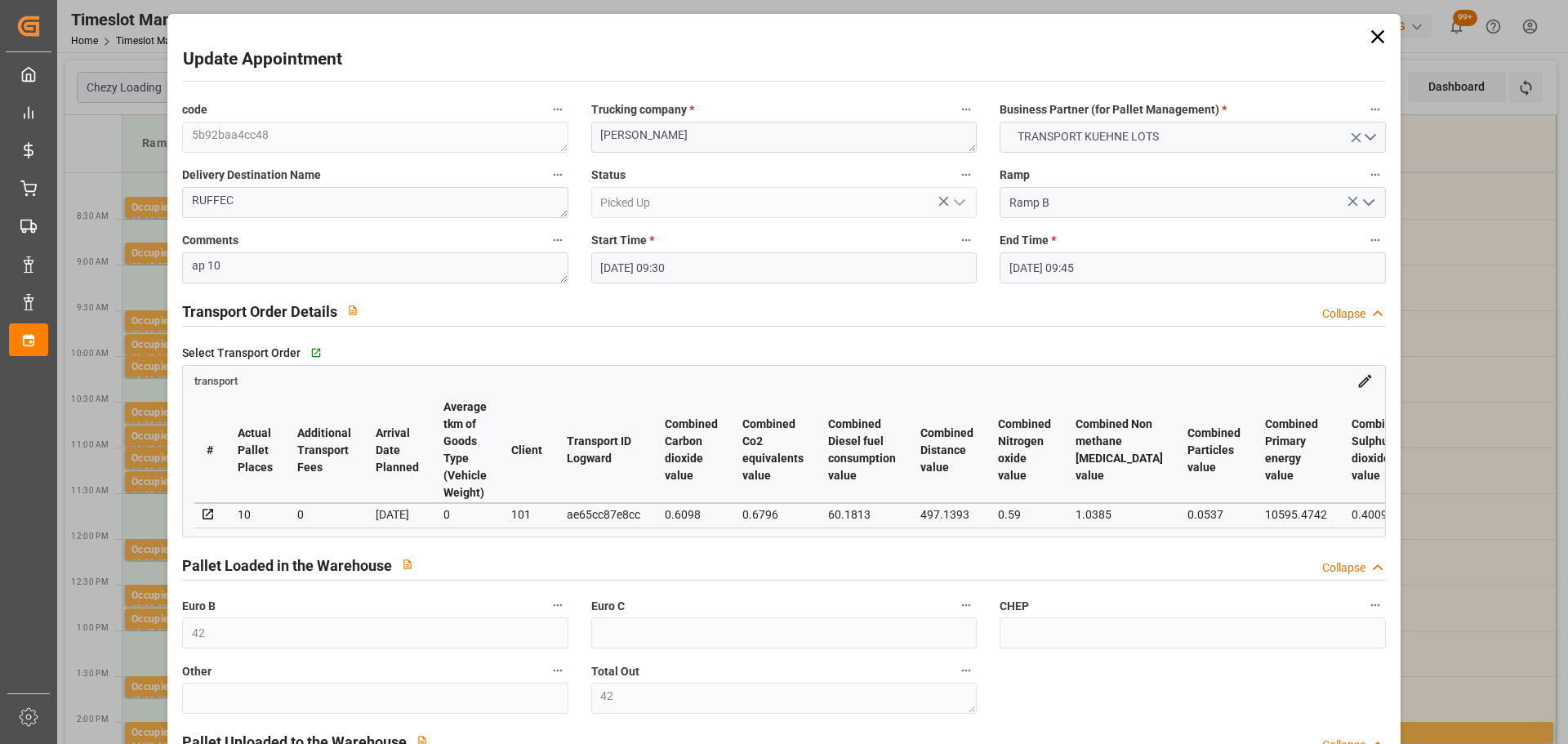
type input "[DATE]"
click at [1371, 32] on icon at bounding box center [1377, 36] width 23 height 23
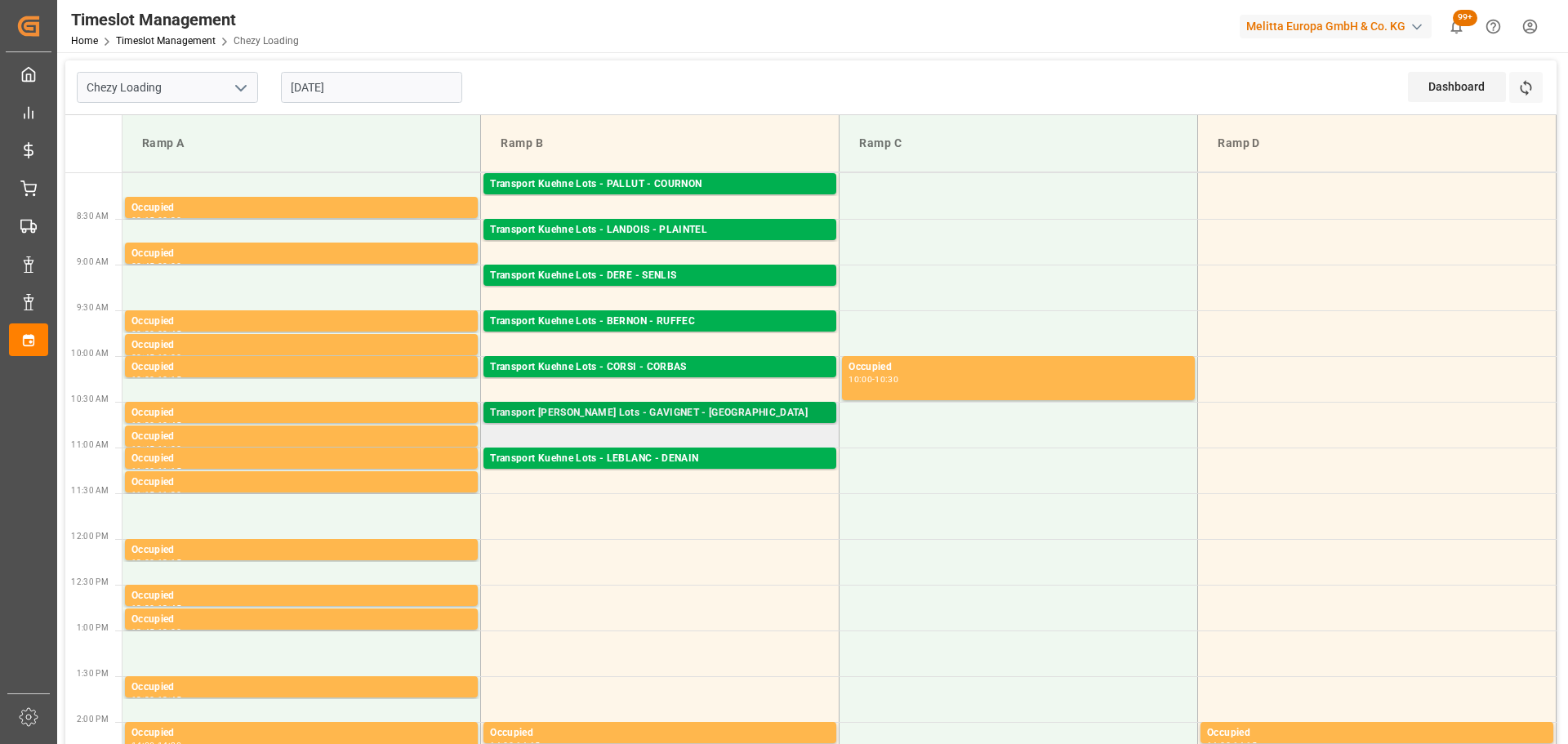
click at [683, 406] on div "Transport [PERSON_NAME] Lots - GAVIGNET - [GEOGRAPHIC_DATA]" at bounding box center [660, 414] width 340 height 17
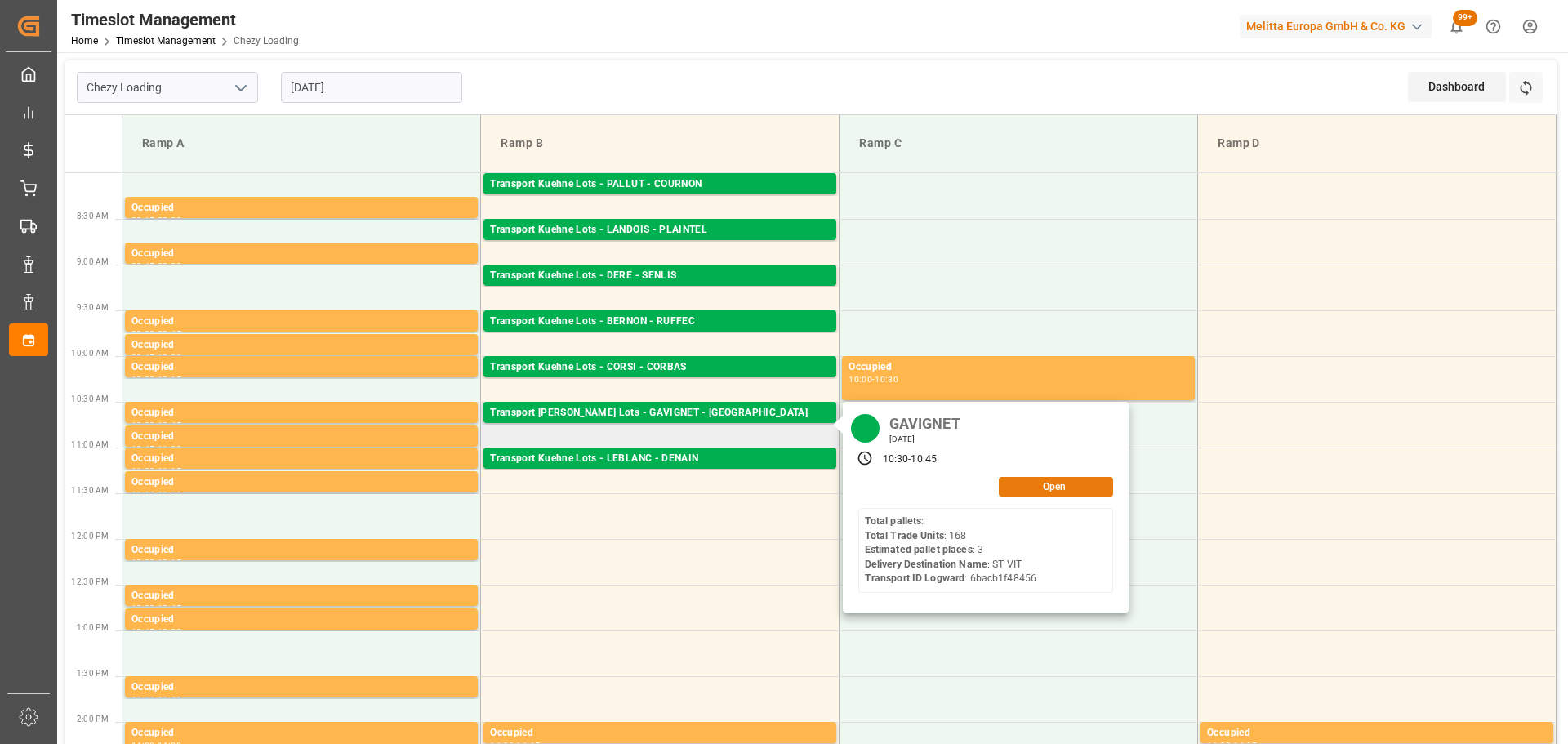
click at [1082, 483] on button "Open" at bounding box center [1055, 486] width 115 height 19
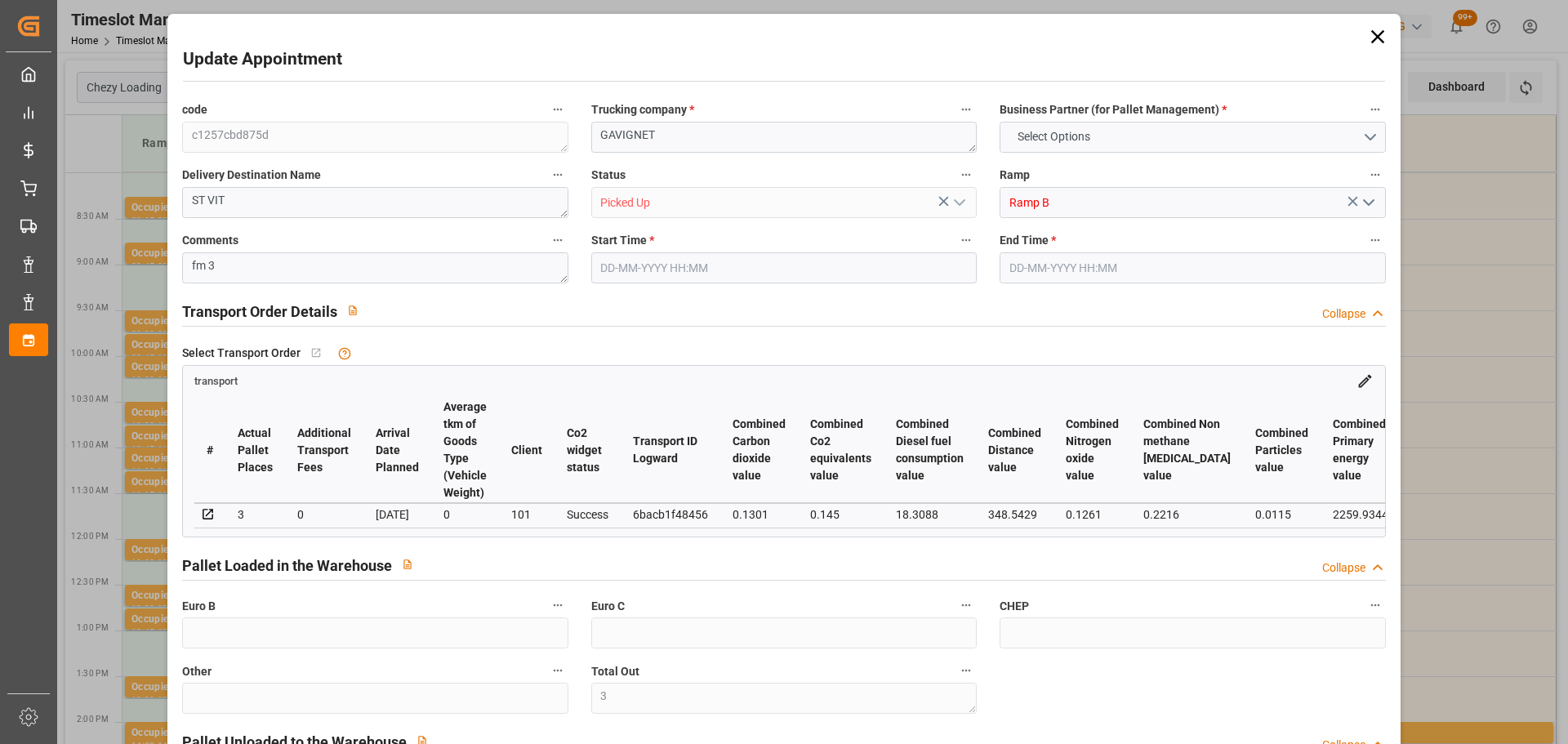
type input "3"
type input "22"
type input "3"
type input "166.64"
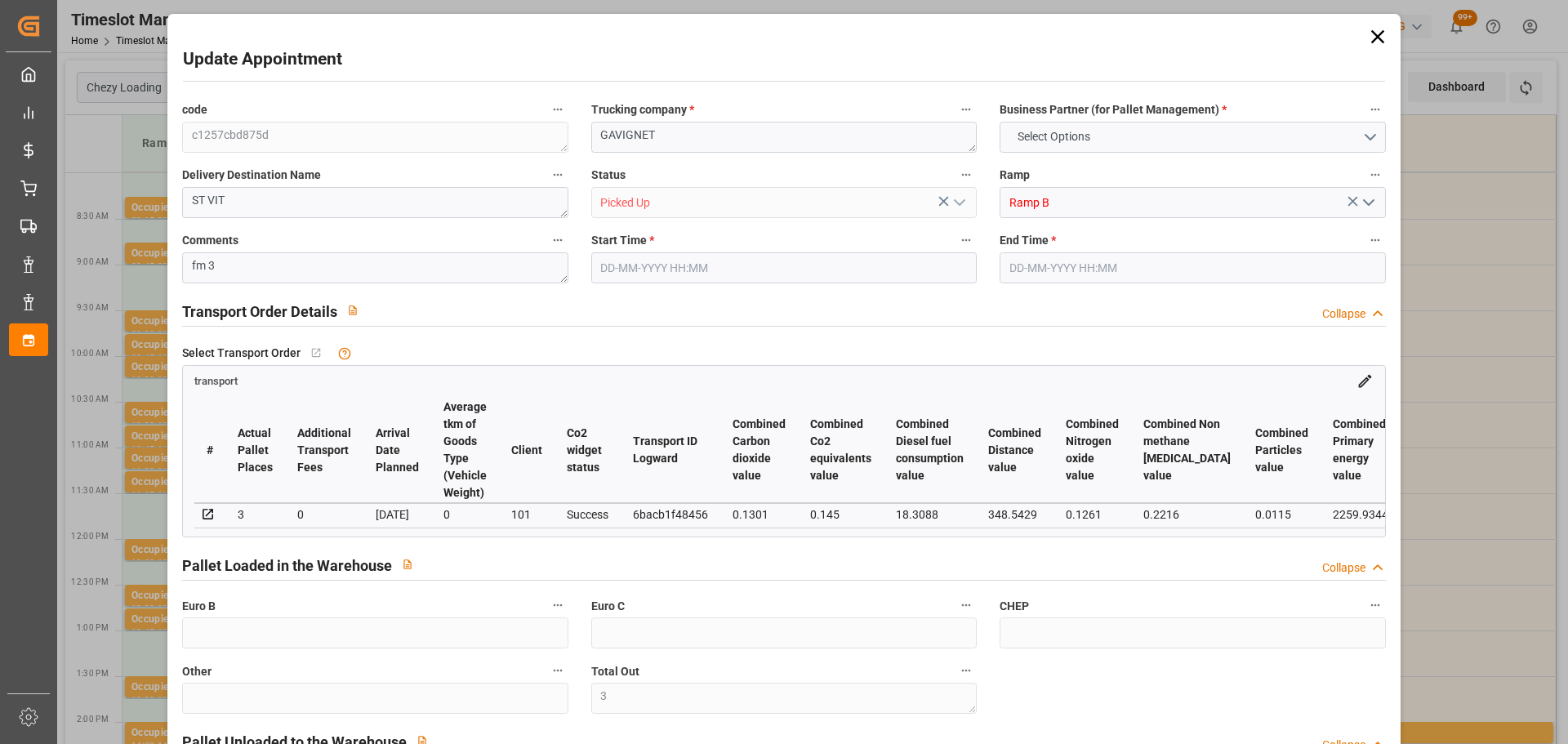
type input "0"
type input "166.64"
type input "0"
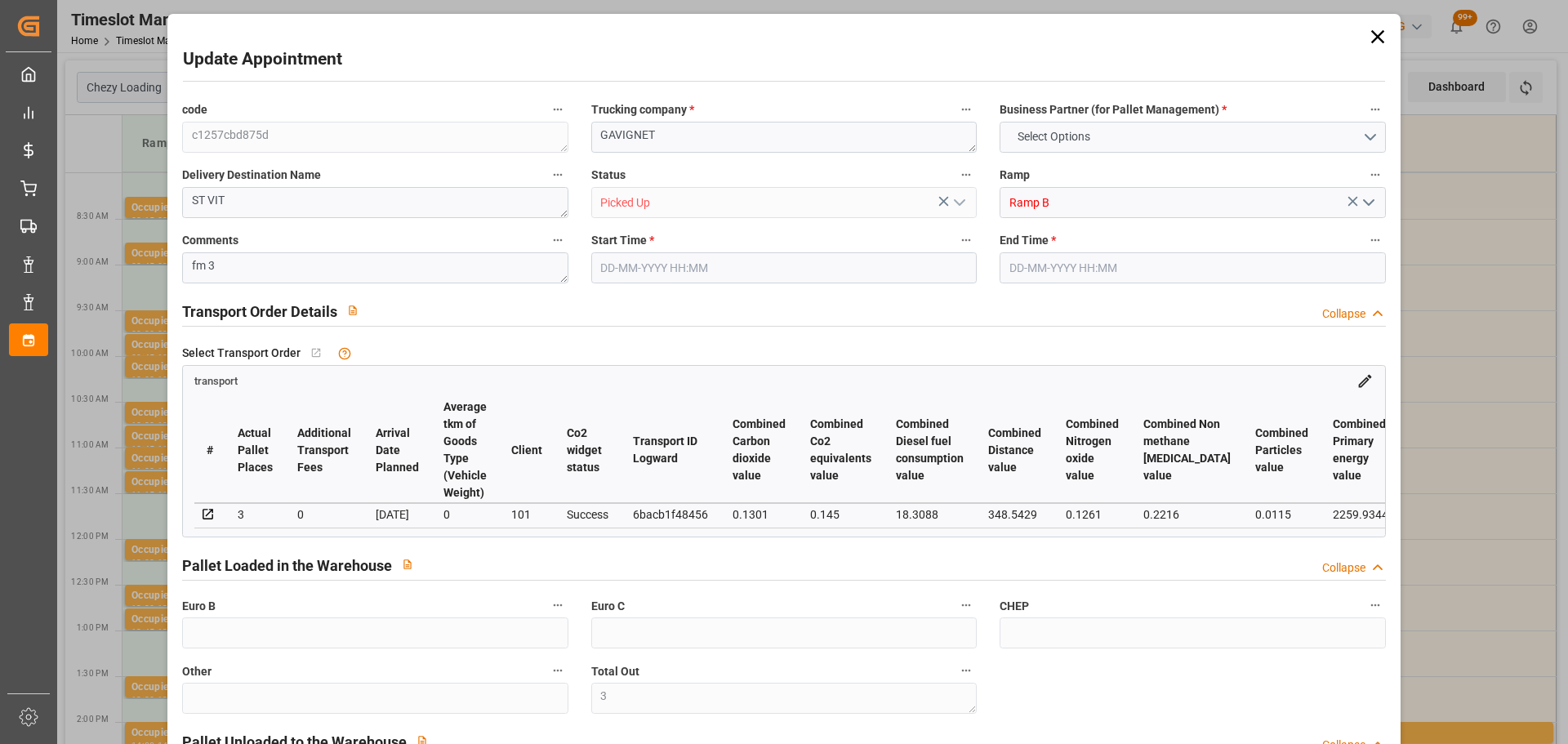
type input "3"
type input "435.456"
type input "858"
type input "3225.6"
type input "25"
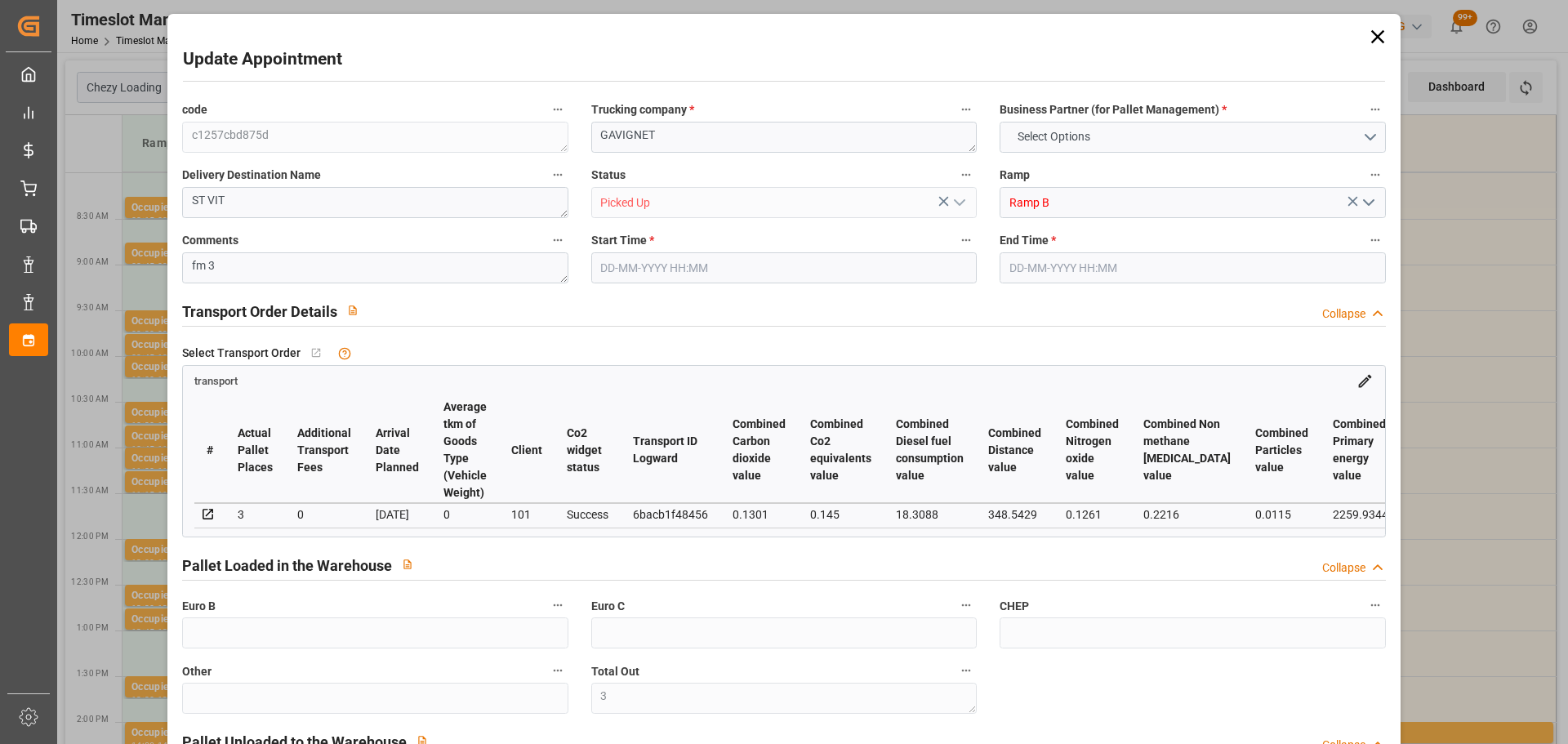
type input "0"
type input "168"
type input "3"
type input "101"
type input "741.888"
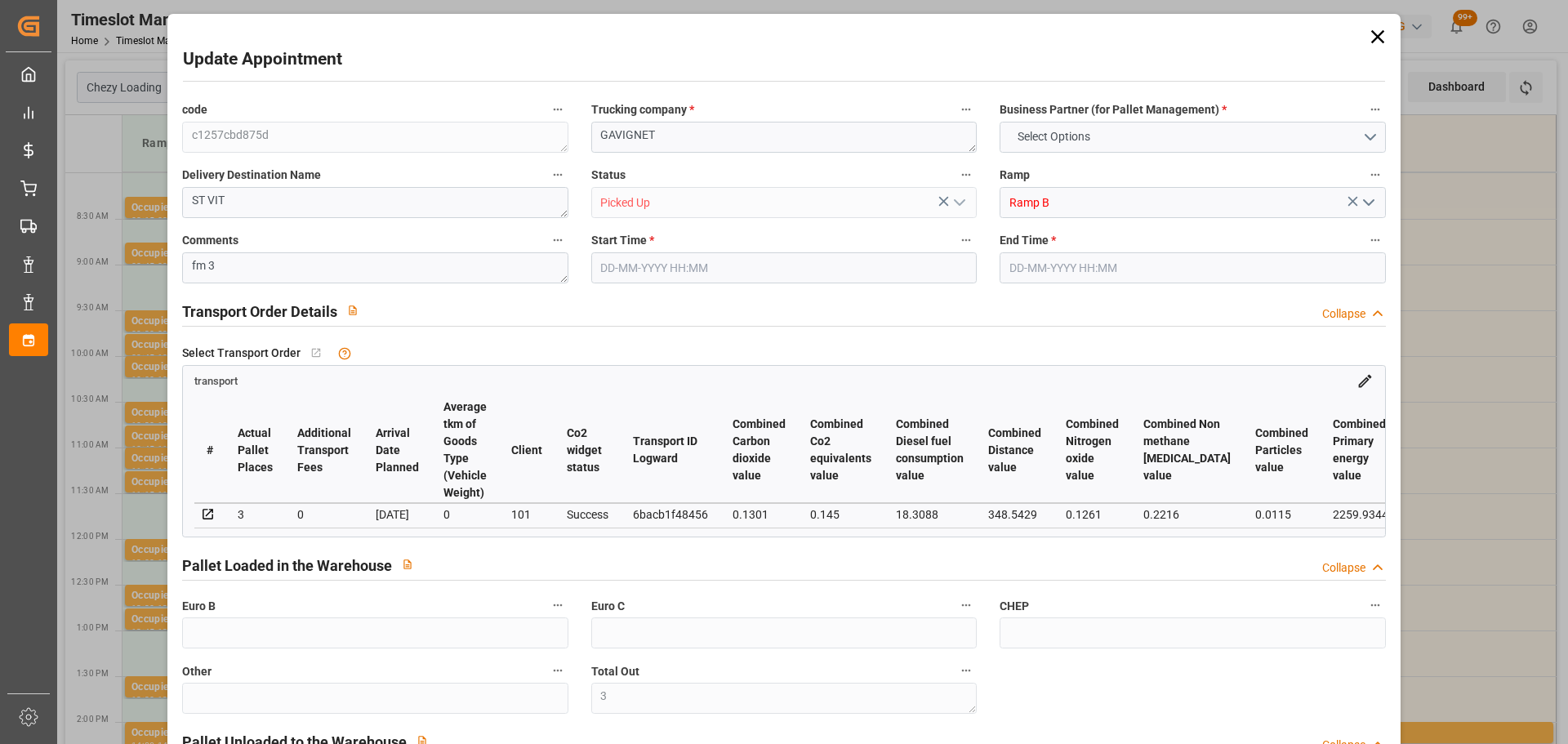
type input "0"
type input "4710.8598"
type input "0"
type input "21"
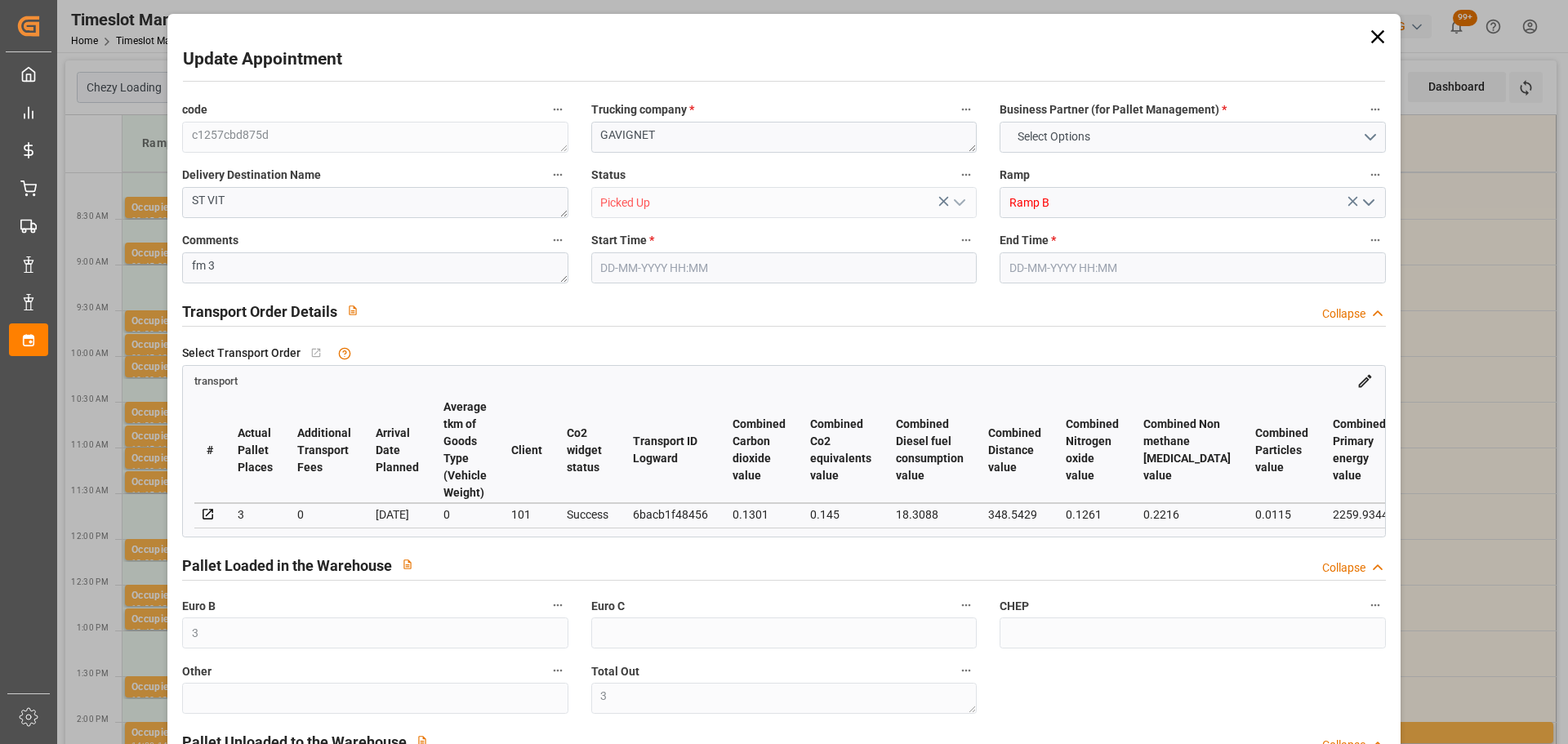
type input "35"
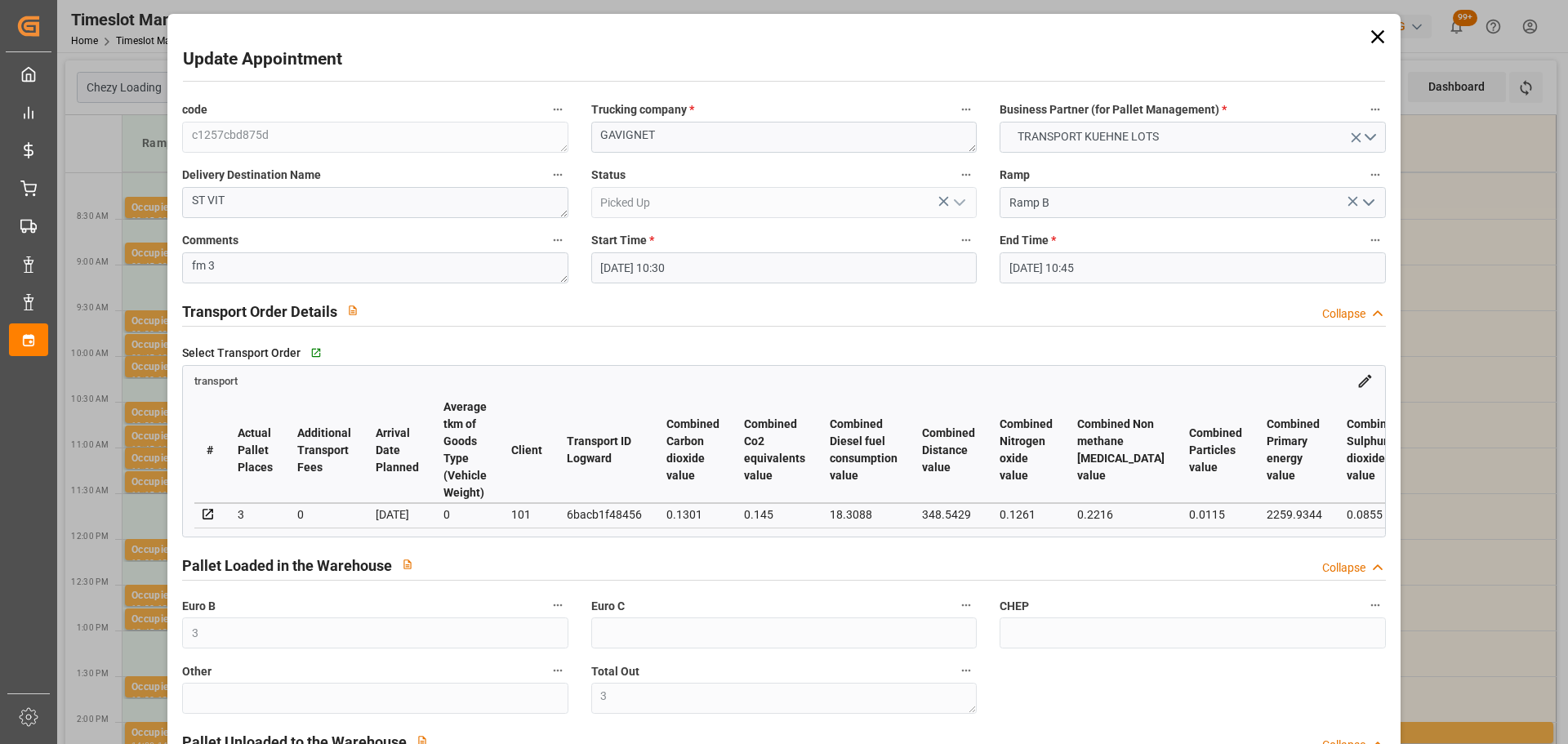
type input "[DATE] 10:30"
type input "[DATE] 10:45"
type input "[DATE] 13:11"
type input "[DATE] 11:32"
type input "[DATE]"
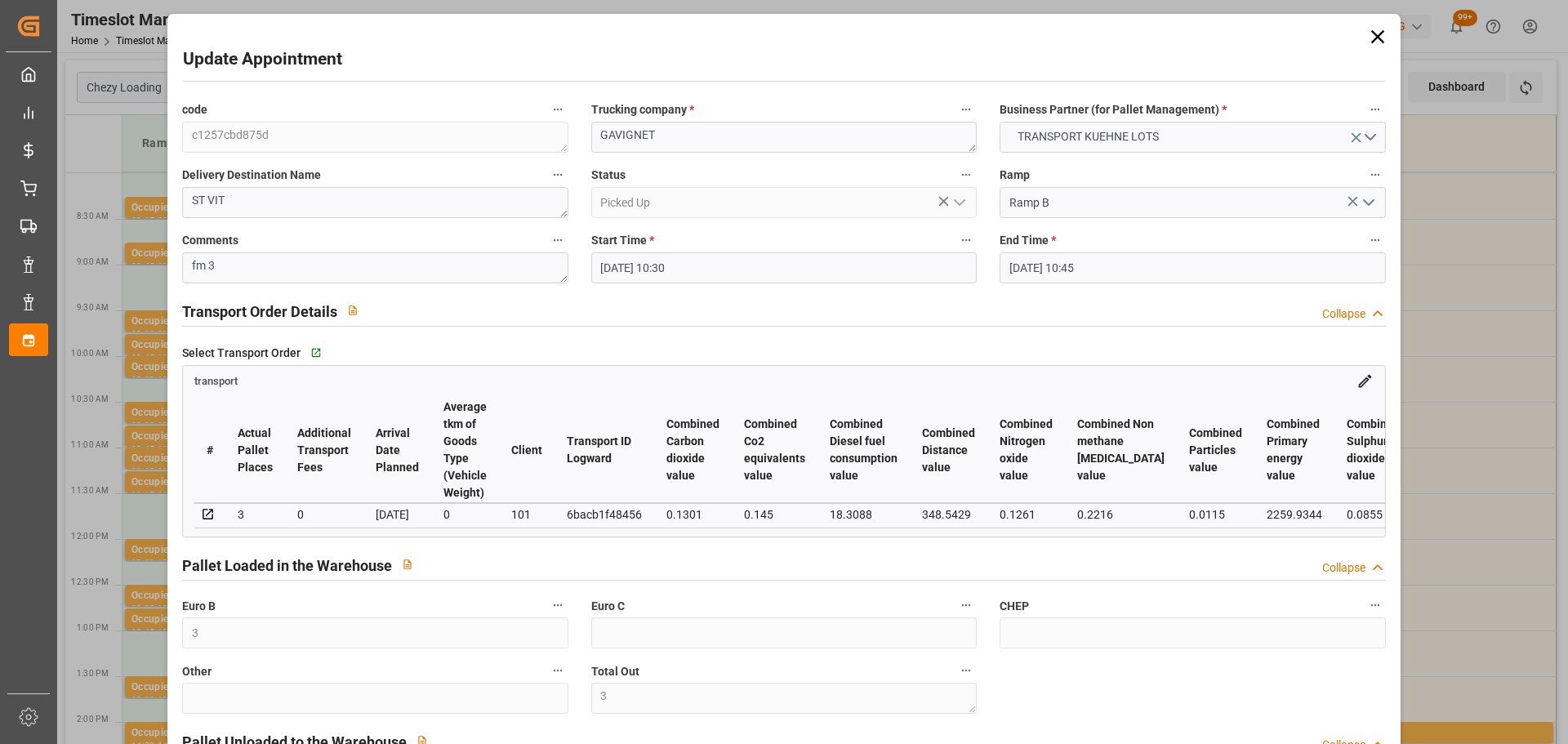
type input "[DATE]"
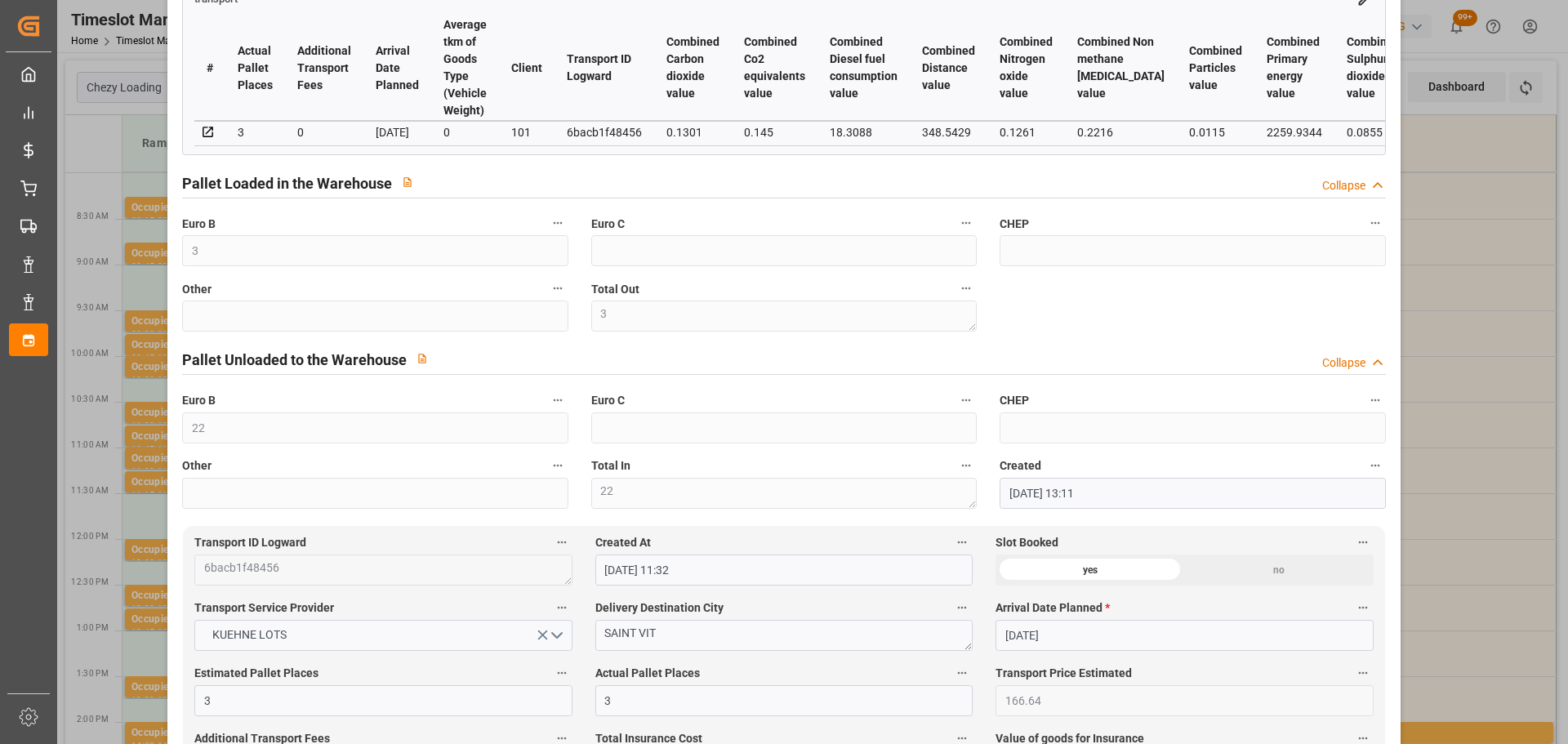
scroll to position [572, 0]
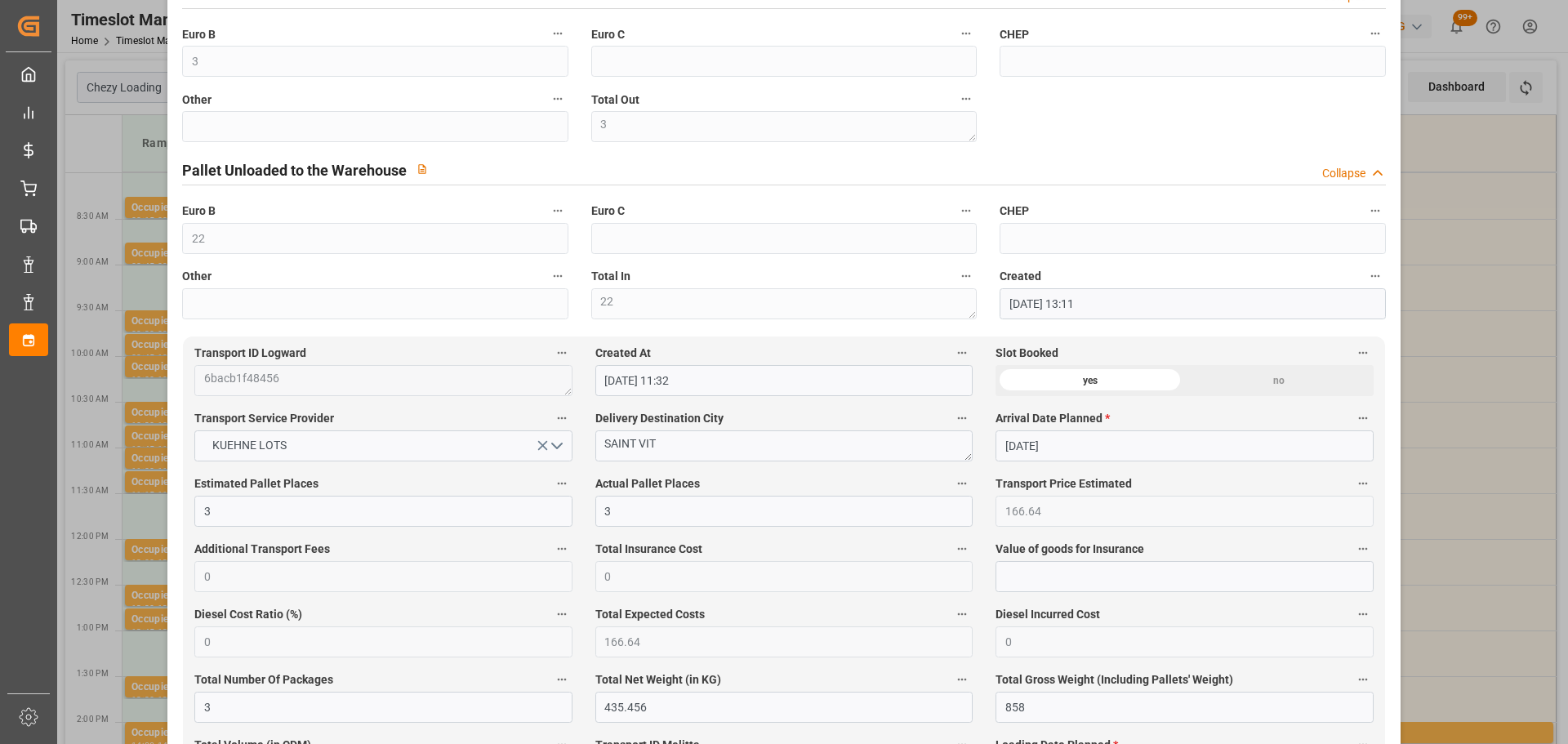
drag, startPoint x: 1503, startPoint y: 347, endPoint x: 1445, endPoint y: 347, distance: 58.0
click at [1502, 347] on div "Update Appointment code c1257cbd875d Trucking company * GAVIGNET Business Partn…" at bounding box center [784, 372] width 1568 height 744
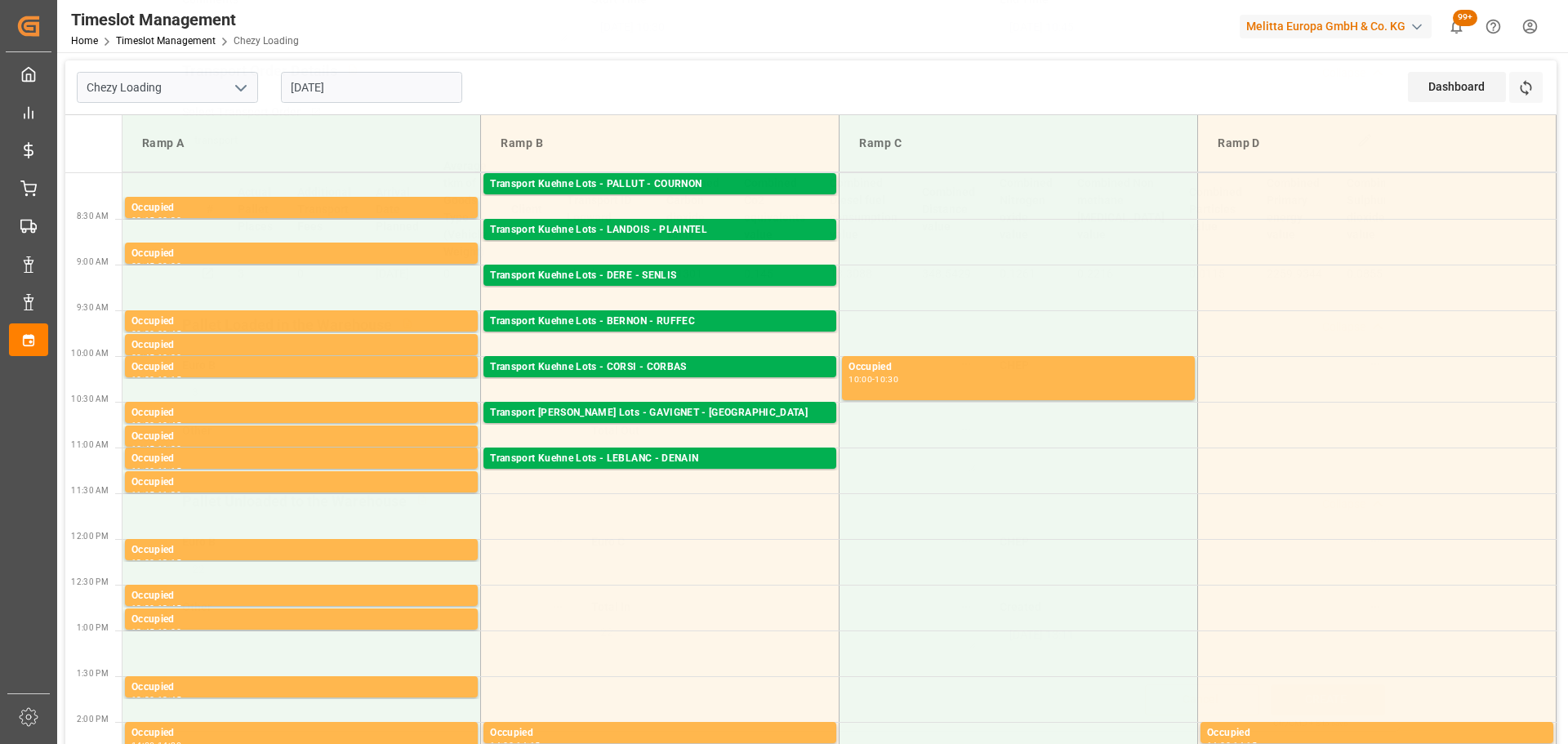
scroll to position [246, 0]
click at [657, 366] on div "Transport Kuehne Lots - CORSI - CORBAS" at bounding box center [660, 368] width 340 height 17
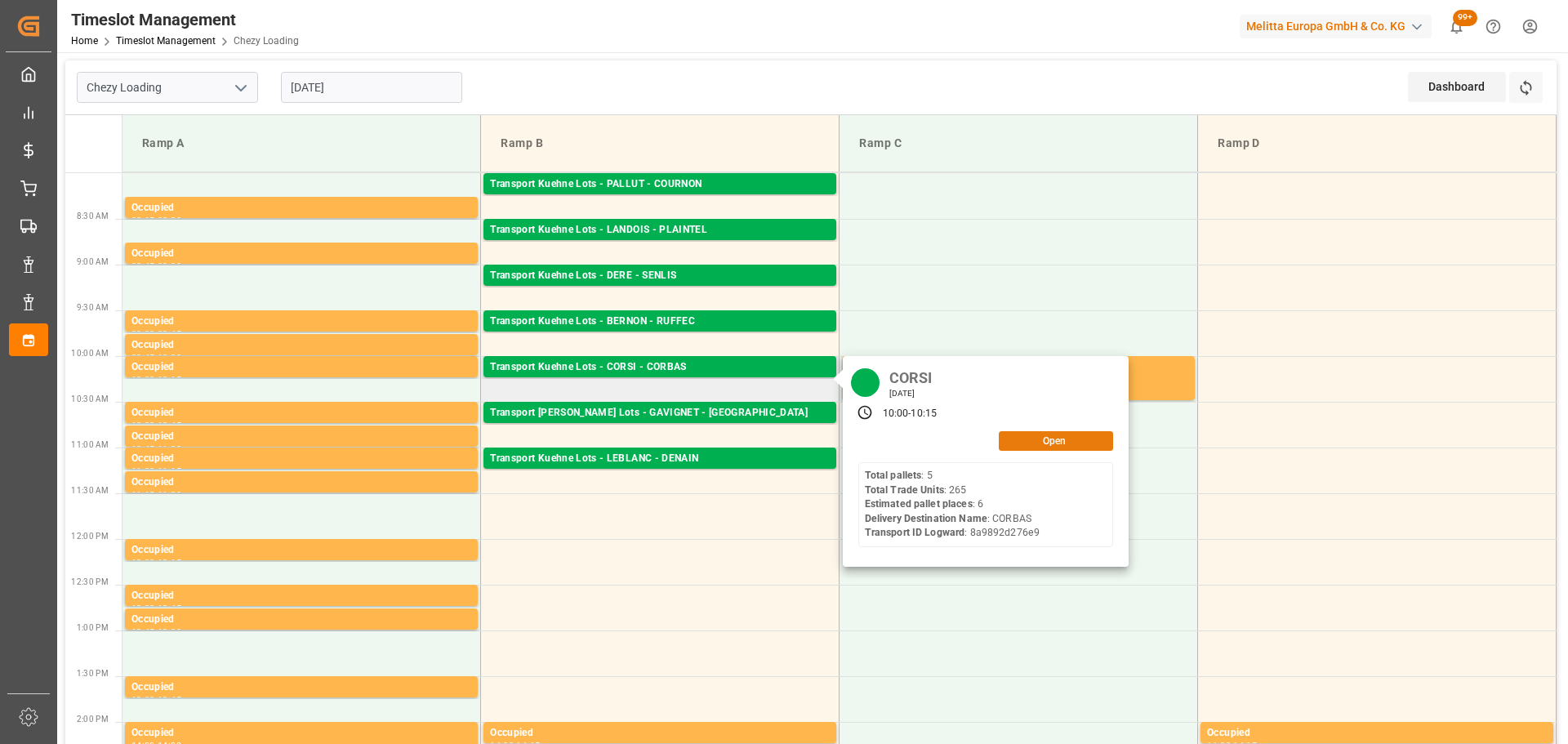
click at [1029, 439] on button "Open" at bounding box center [1055, 441] width 115 height 19
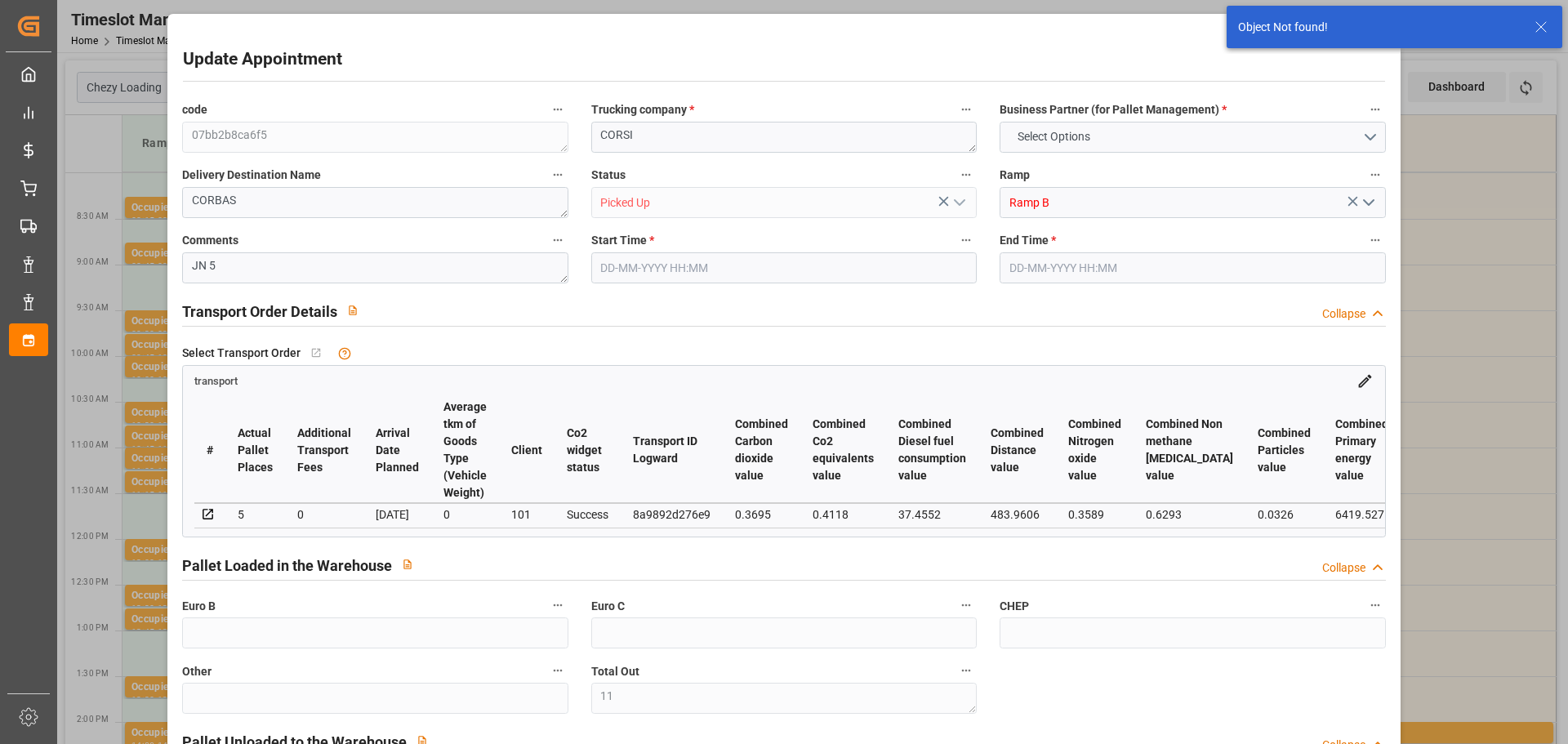
type input "11"
type input "[DATE] 10:00"
type input "[DATE] 10:15"
type input "[DATE] 12:43"
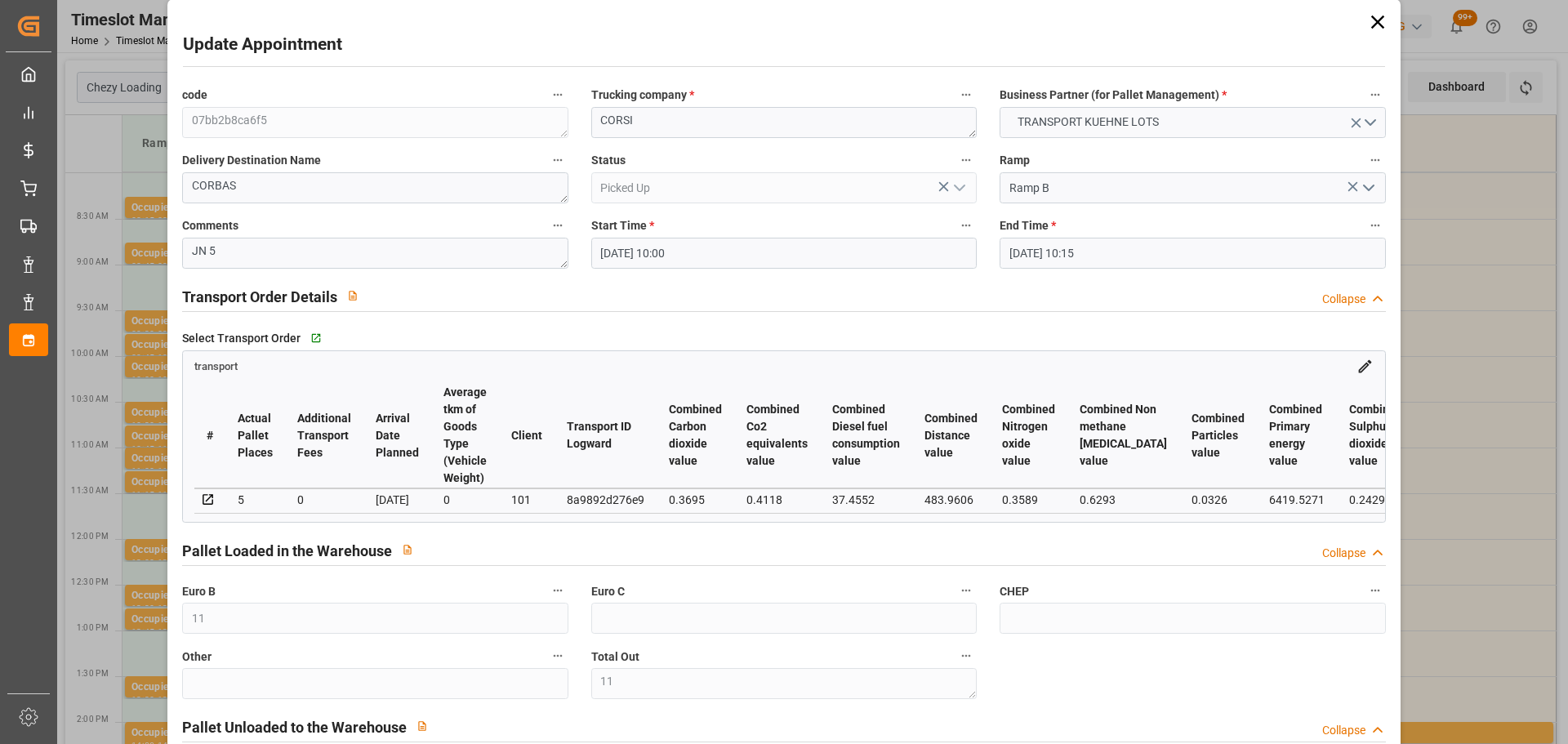
scroll to position [0, 0]
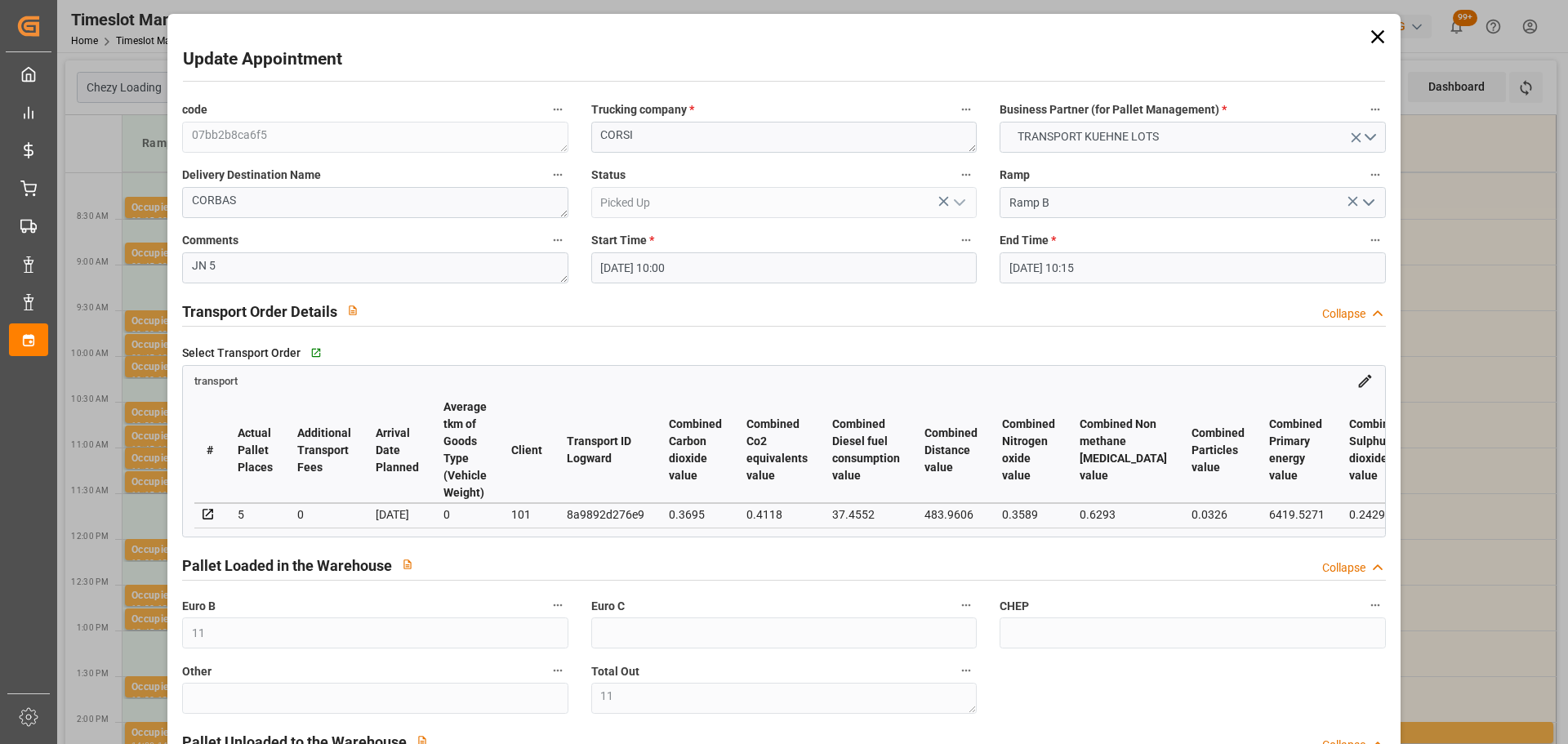
click at [1375, 39] on icon at bounding box center [1377, 37] width 13 height 13
